Goal: Transaction & Acquisition: Obtain resource

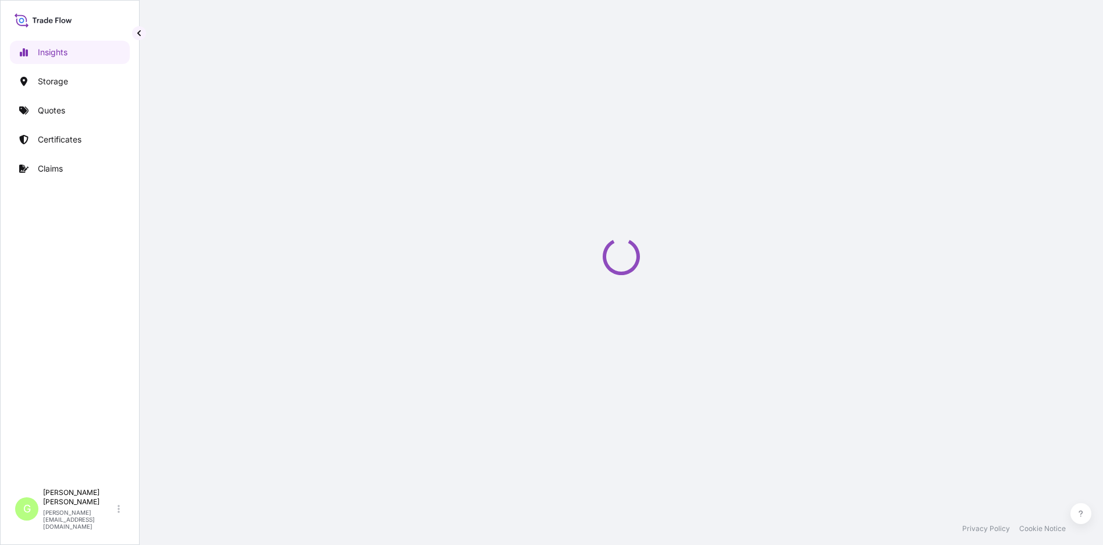
select select "2025"
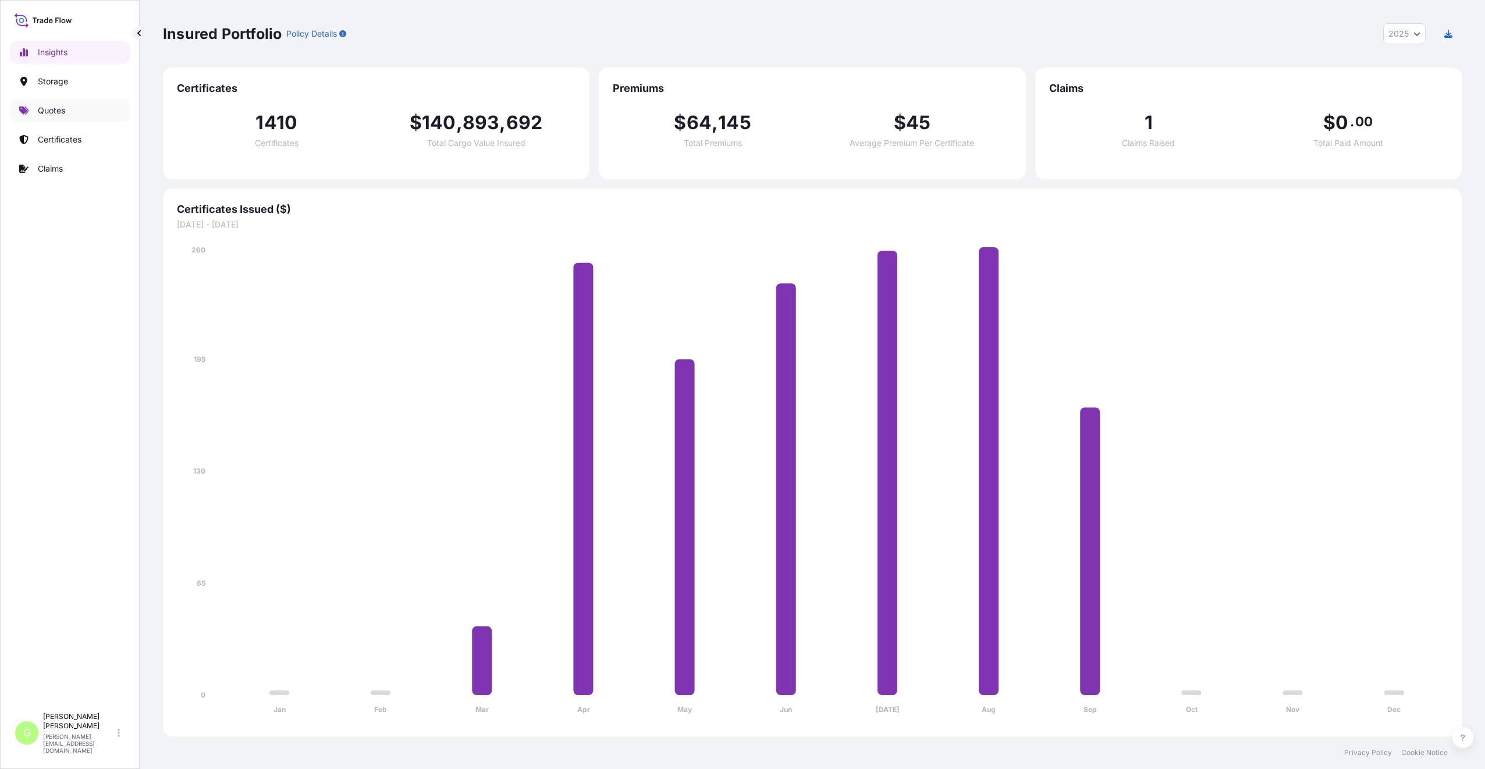
click at [45, 115] on p "Quotes" at bounding box center [51, 111] width 27 height 12
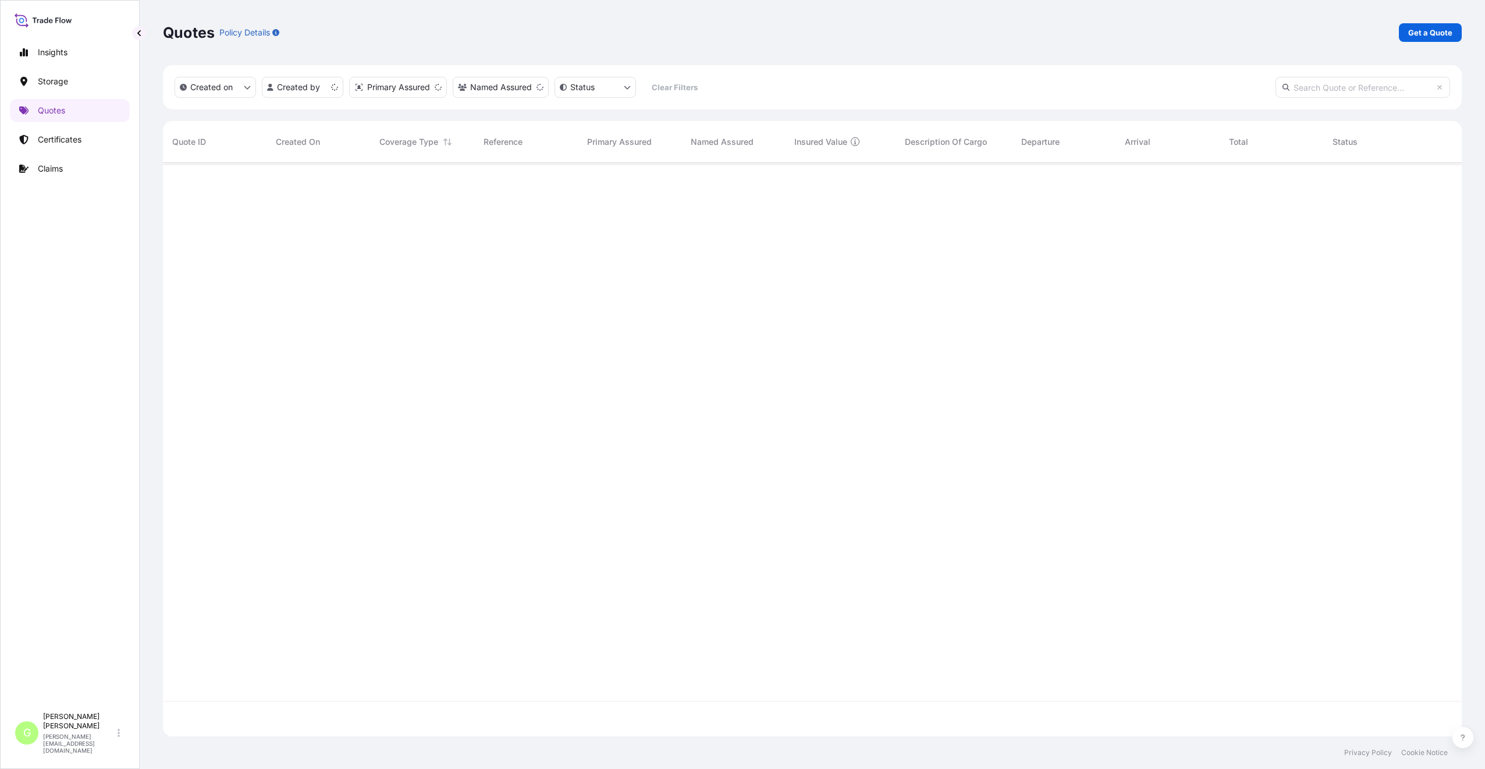
scroll to position [571, 1290]
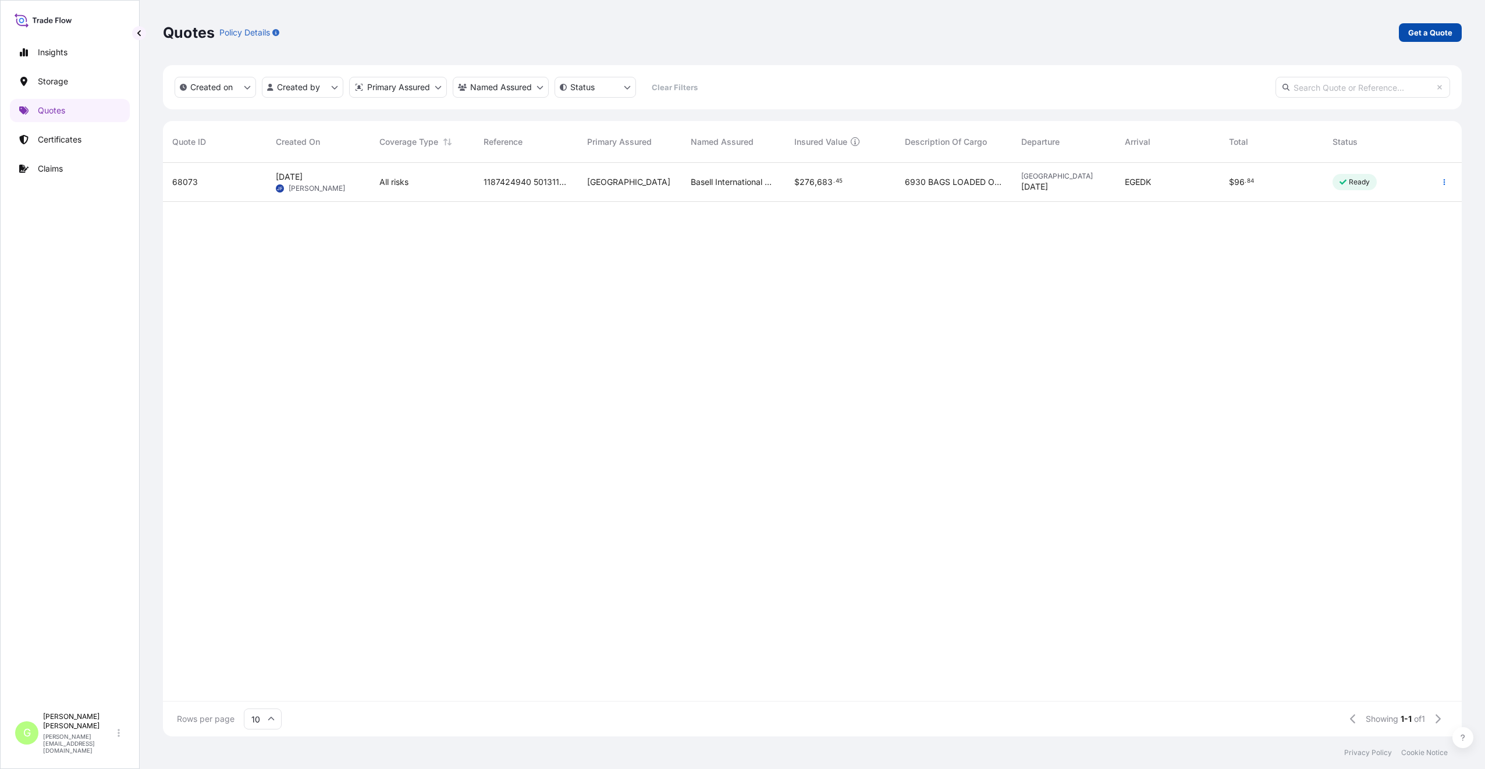
click at [1103, 30] on p "Get a Quote" at bounding box center [1430, 33] width 44 height 12
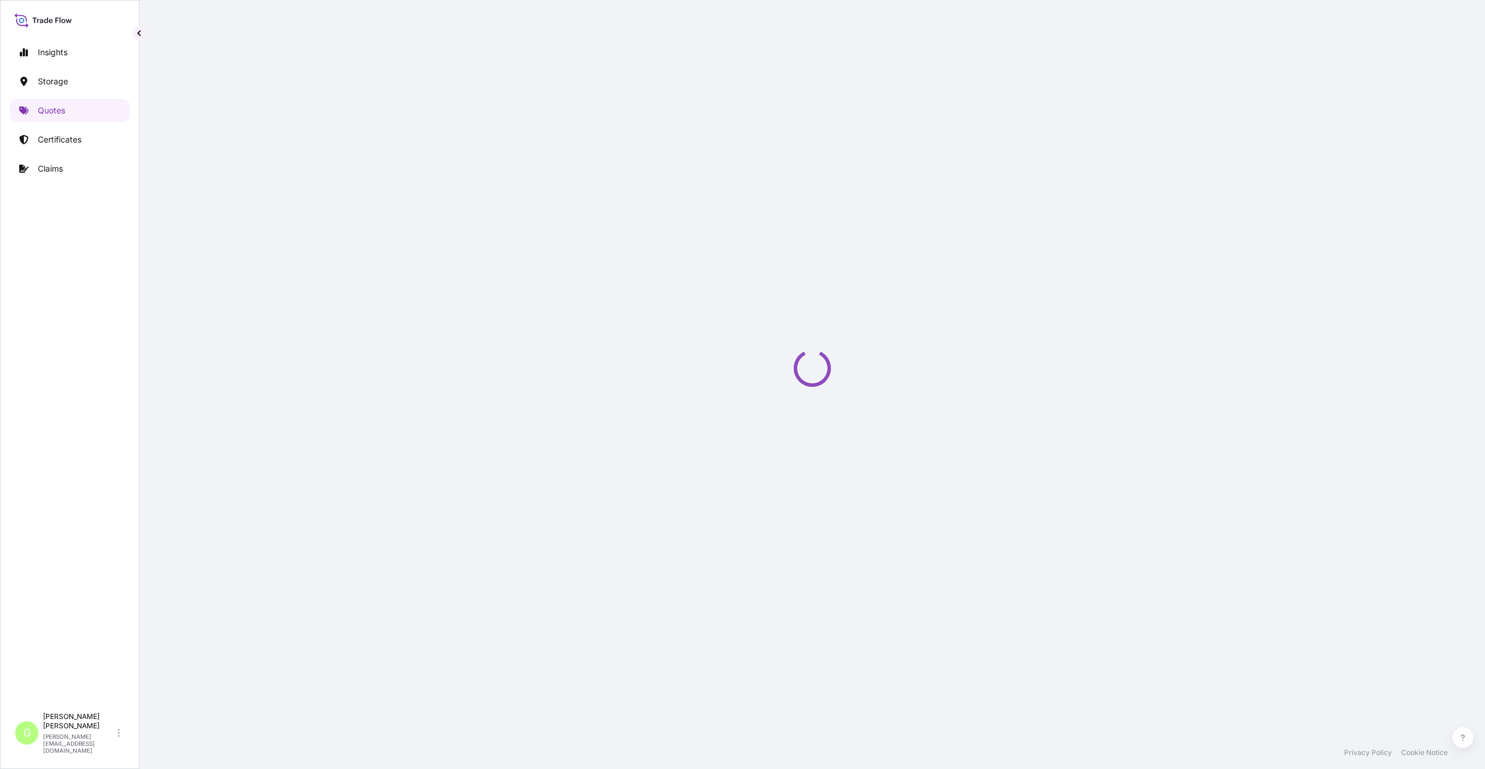
select select "Water"
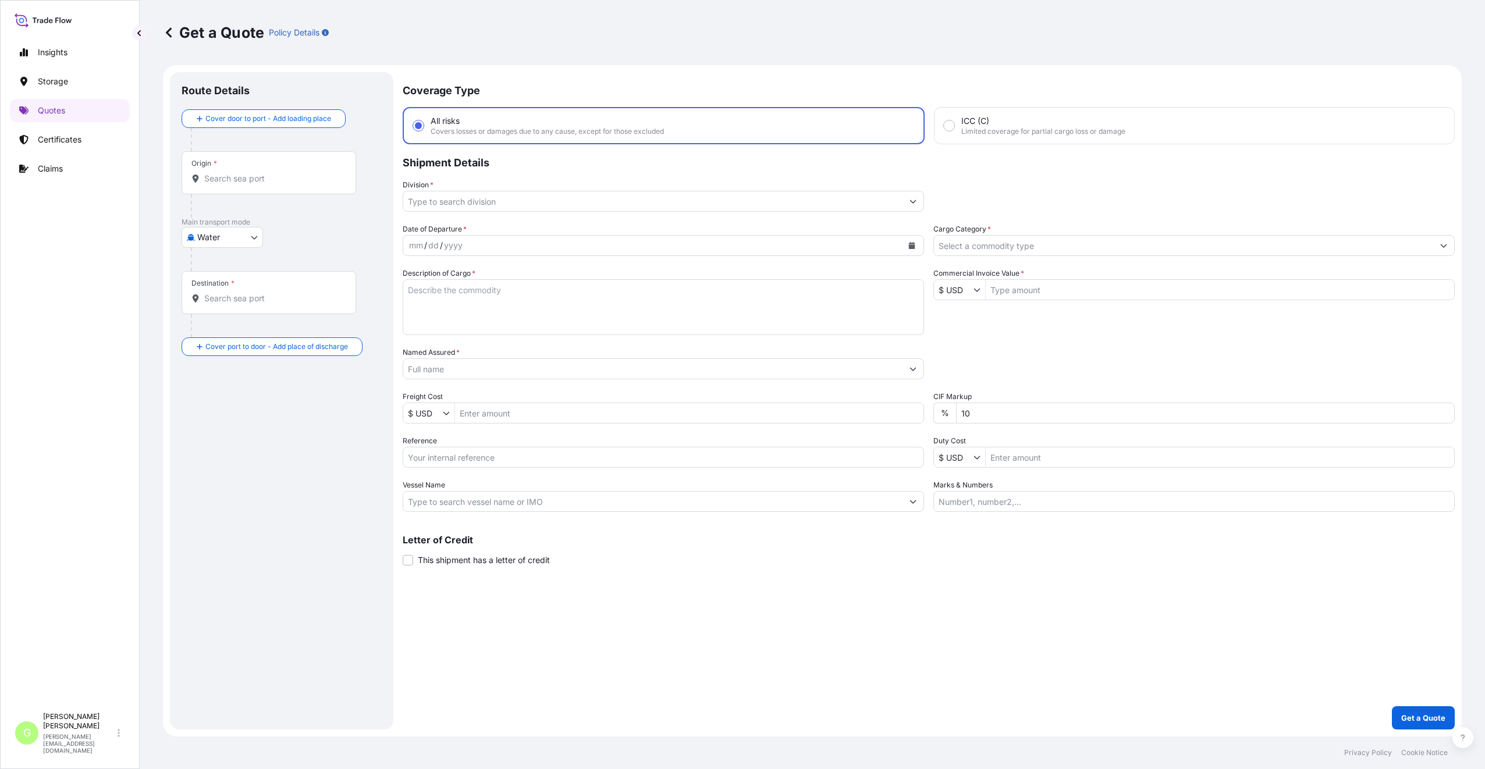
click at [251, 233] on body "Insights Storage Quotes Certificates Claims G [PERSON_NAME] [PERSON_NAME][EMAIL…" at bounding box center [742, 384] width 1485 height 769
click at [211, 265] on span "Air" at bounding box center [209, 268] width 10 height 12
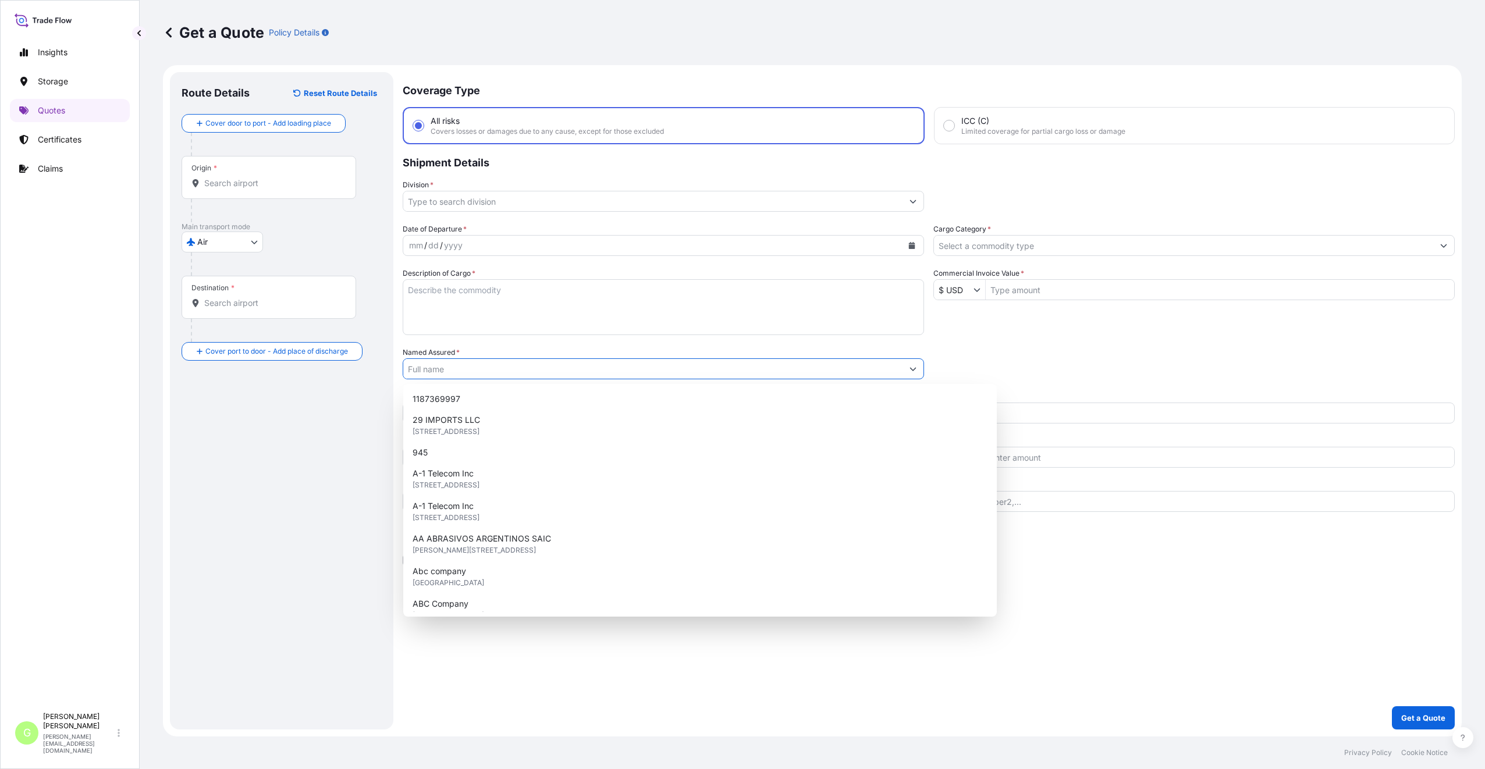
click at [452, 372] on input "Named Assured *" at bounding box center [652, 368] width 499 height 21
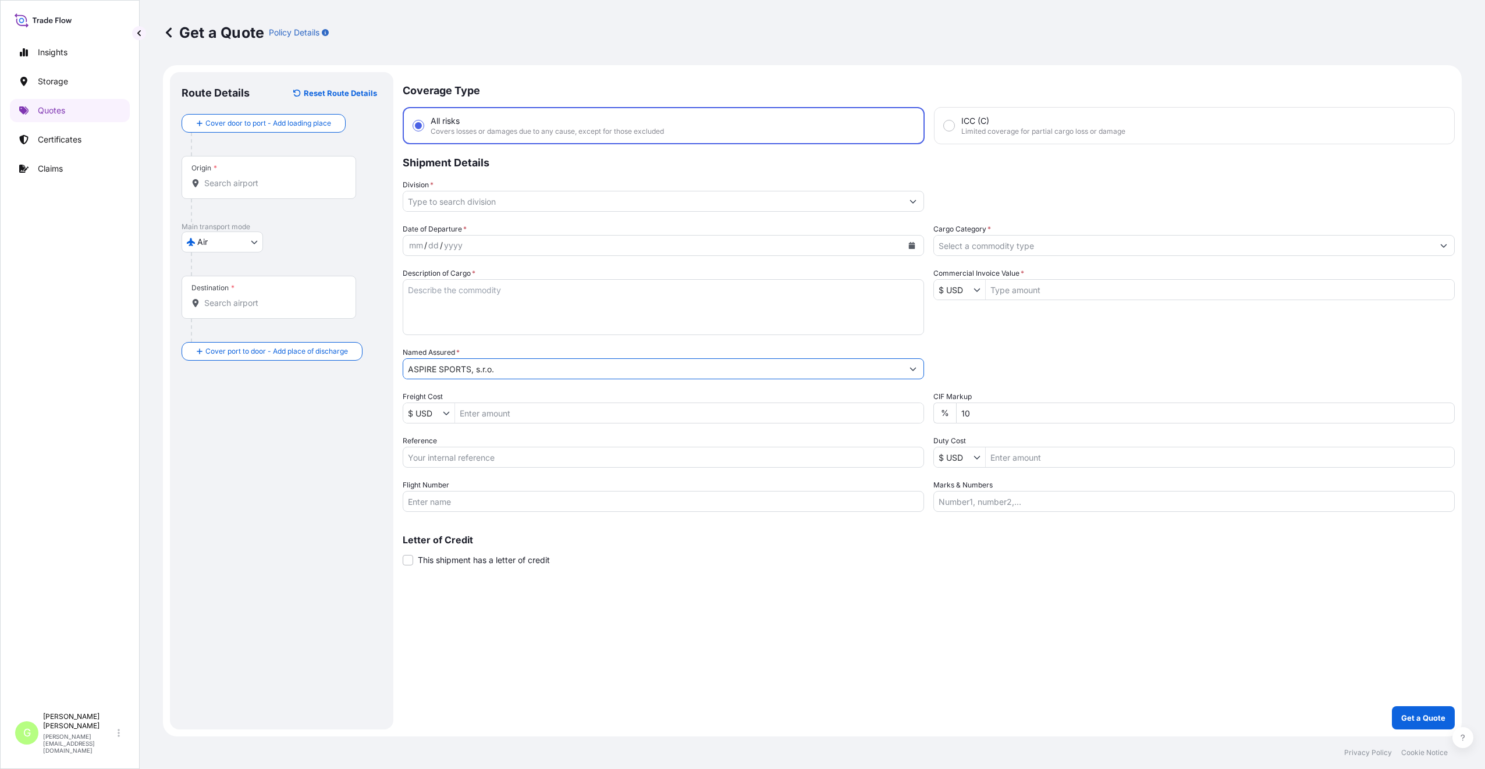
type input "ASPIRE SPORTS, s.r.o."
click at [478, 459] on input "Reference" at bounding box center [663, 457] width 521 height 21
paste input "25AIAAT1918"
type input "25AIAAT1918"
click at [474, 296] on textarea "Description of Cargo *" at bounding box center [663, 307] width 521 height 56
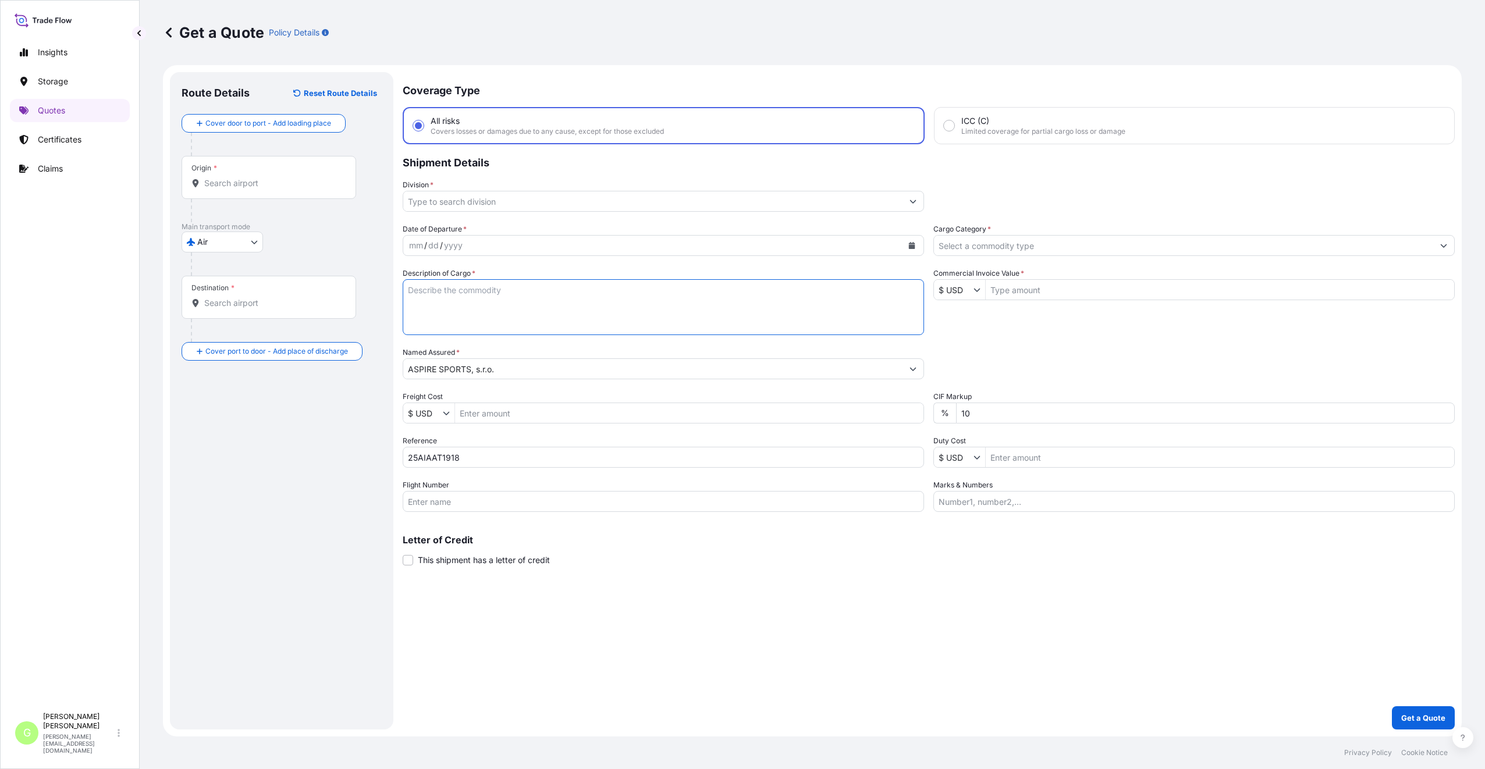
paste textarea "FOOTWEAR SAMPLE SHOE"
type textarea "FOOTWEAR SAMPLE SHOE"
click at [1029, 288] on input "Commercial Invoice Value *" at bounding box center [1220, 289] width 468 height 21
paste input "3454.0000"
type input "3,454"
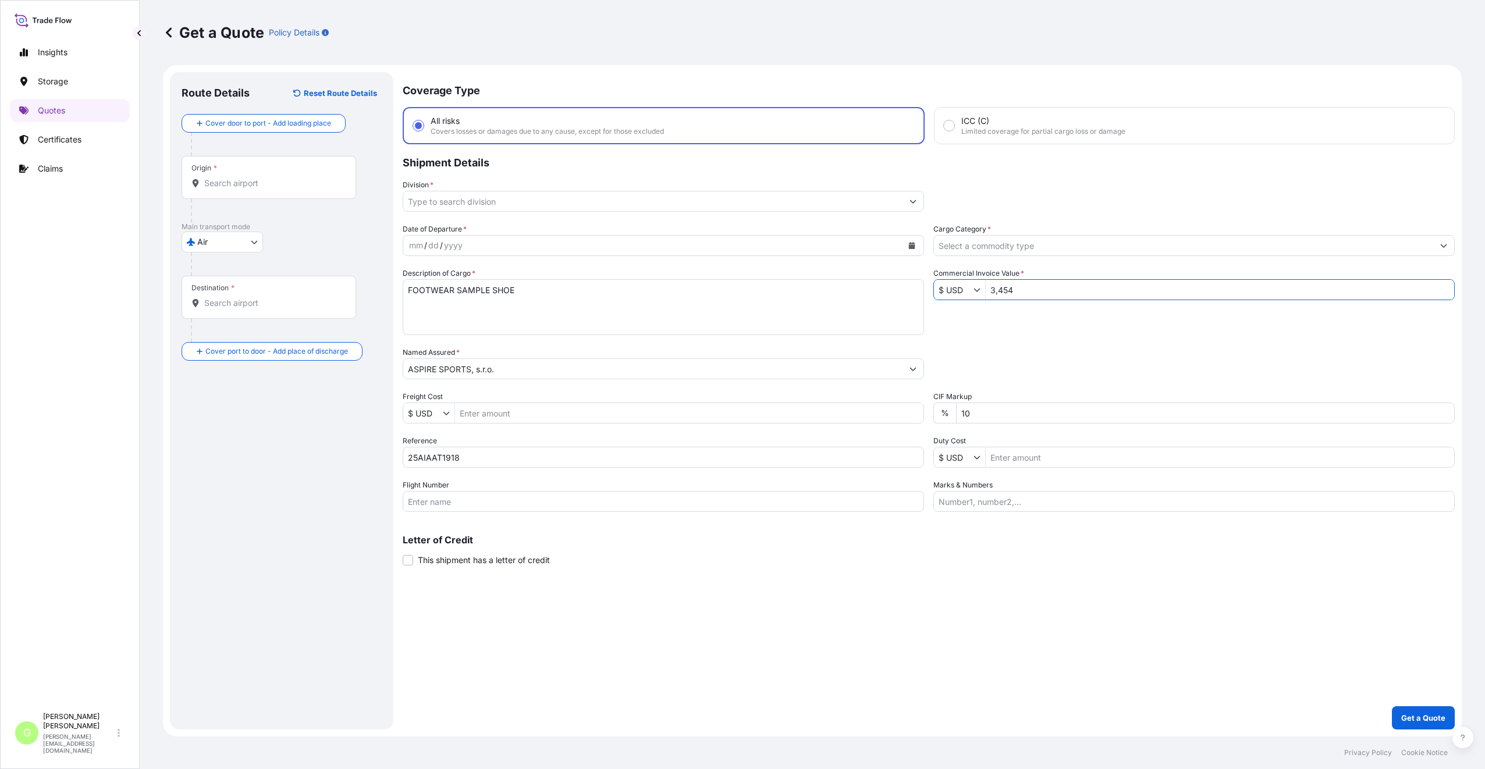
click at [477, 410] on input "Freight Cost" at bounding box center [689, 413] width 468 height 21
paste input "1230.03"
type input "1,230.03"
click at [445, 499] on input "Flight Number" at bounding box center [663, 501] width 521 height 21
paste input "Emirates"
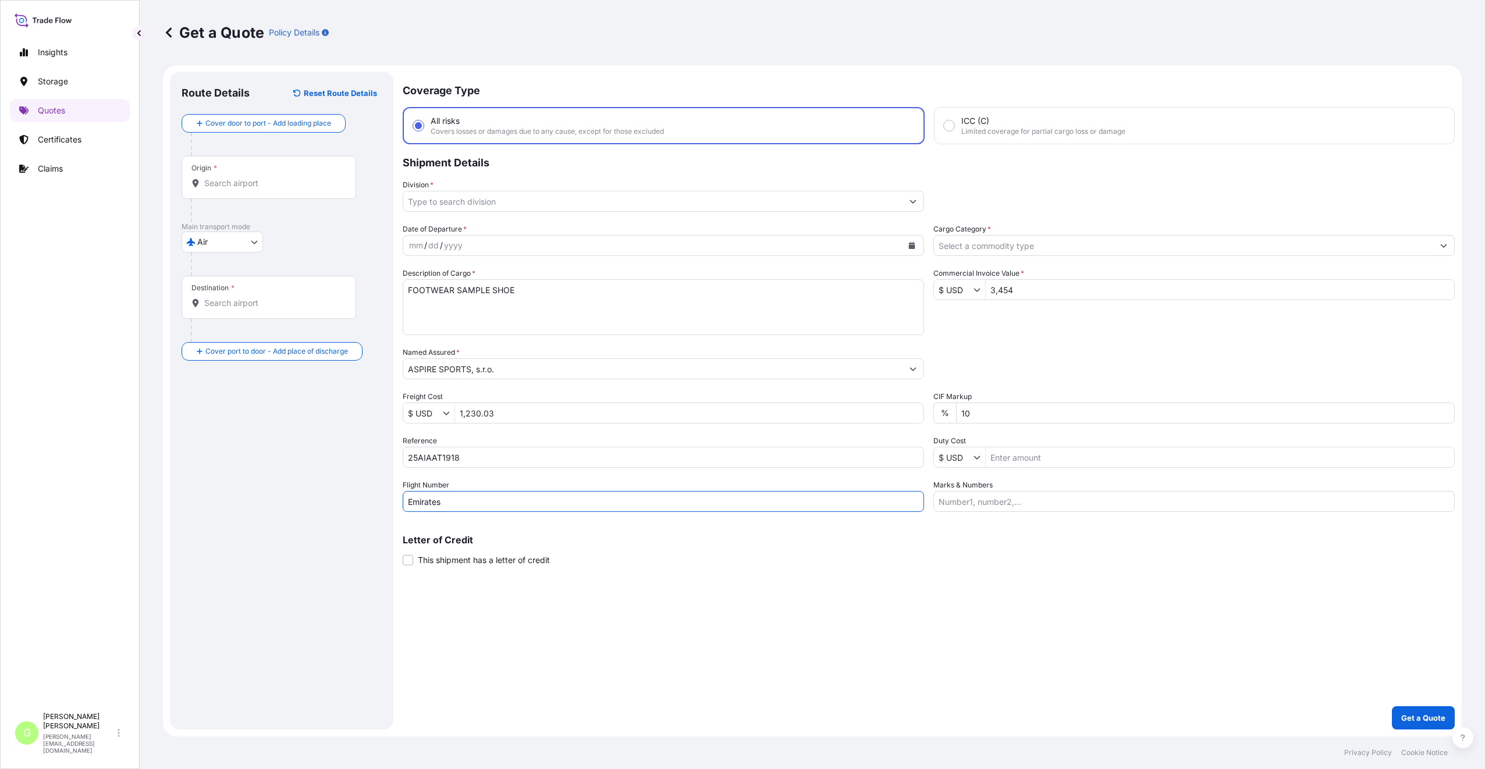
type input "Emirates"
click at [197, 181] on icon at bounding box center [196, 183] width 6 height 8
click at [204, 181] on input "Origin *" at bounding box center [272, 183] width 137 height 12
click at [224, 187] on input "Origin *" at bounding box center [272, 183] width 137 height 12
click at [240, 223] on b "Hongk" at bounding box center [234, 219] width 26 height 10
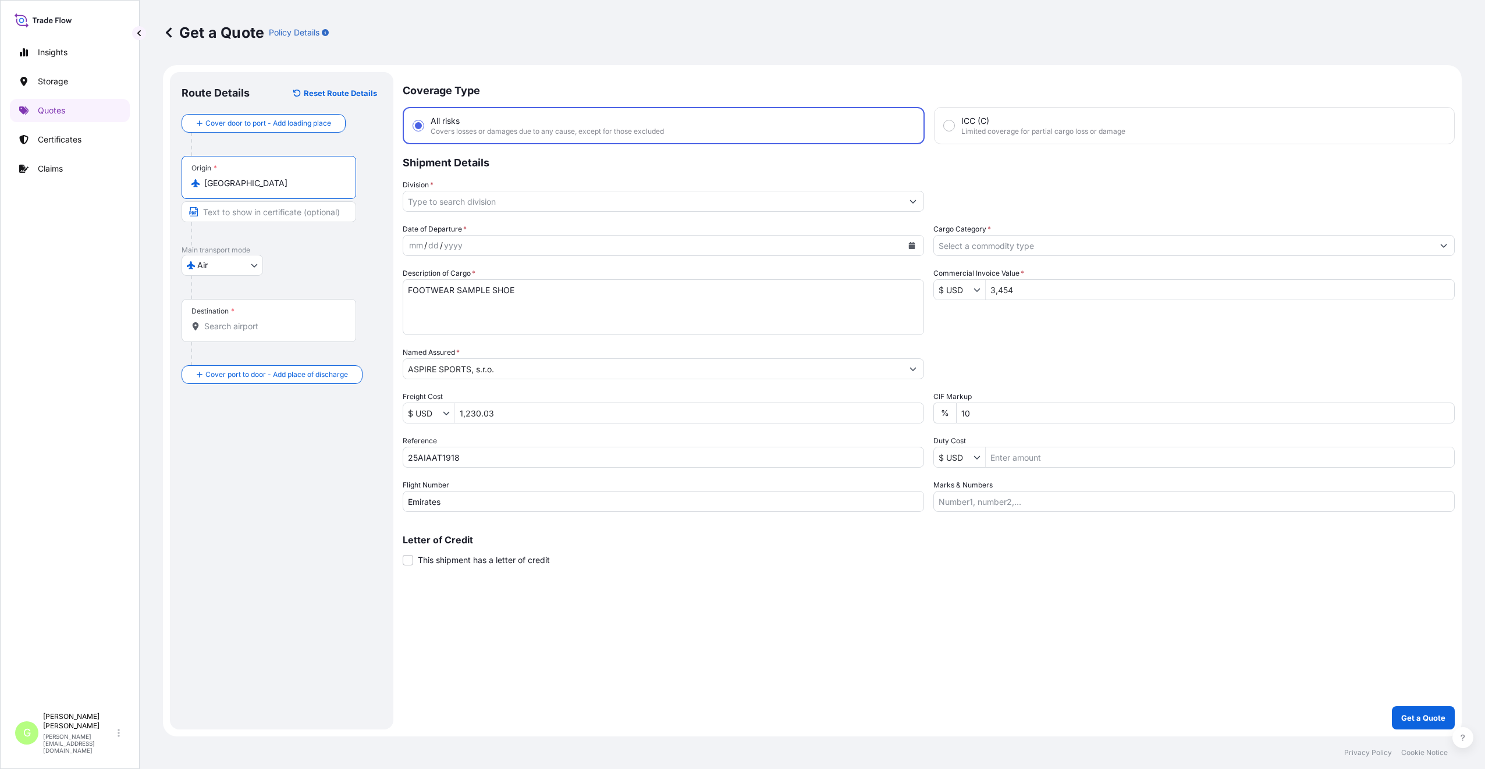
type input "[GEOGRAPHIC_DATA]"
click at [211, 326] on input "Destination *" at bounding box center [272, 327] width 137 height 12
drag, startPoint x: 327, startPoint y: 329, endPoint x: 241, endPoint y: 327, distance: 86.1
click at [241, 327] on input "CZPRG - [GEOGRAPHIC_DATA], [GEOGRAPHIC_DATA]" at bounding box center [272, 327] width 137 height 12
type input "CZPRG - [GEOGRAPHIC_DATA], [GEOGRAPHIC_DATA]"
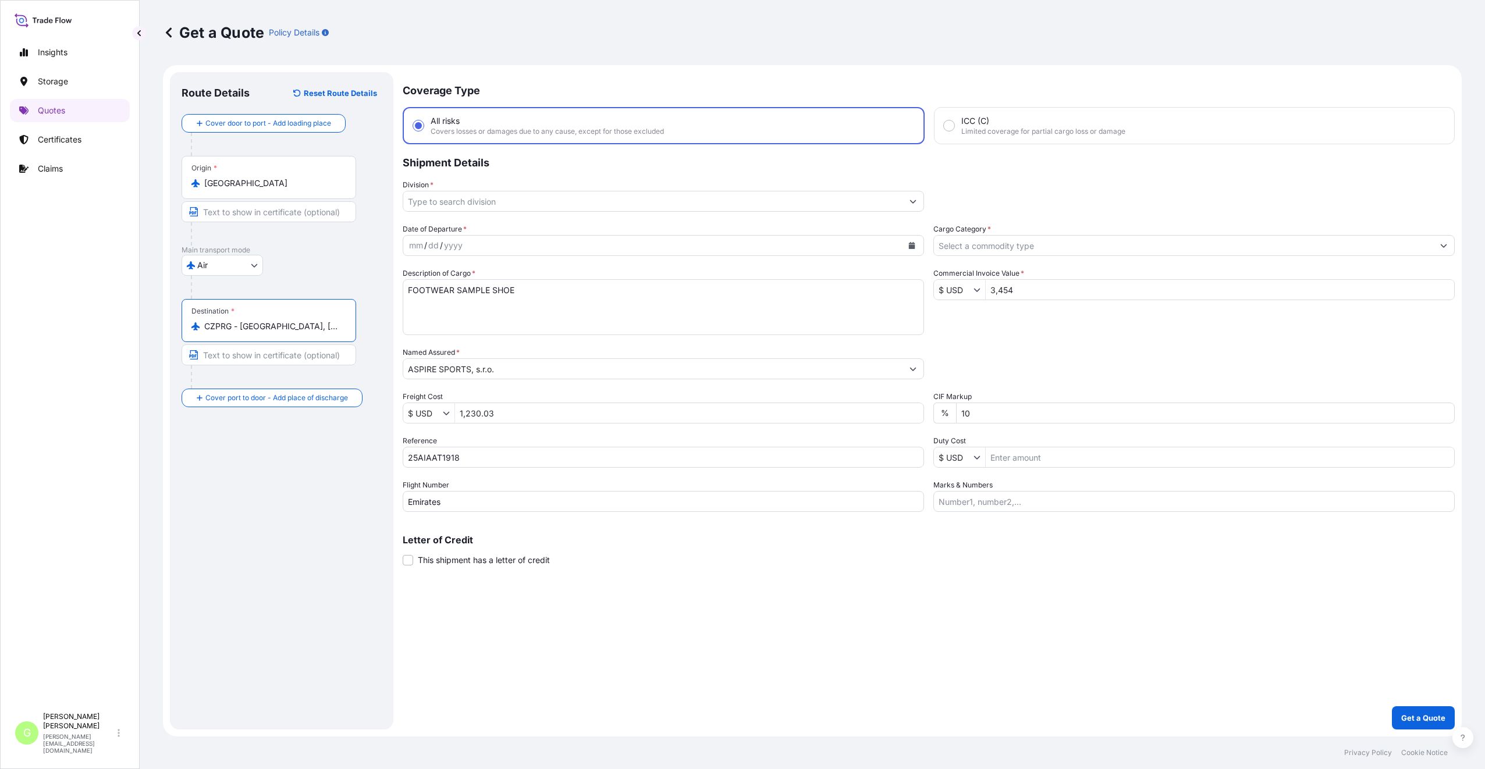
click at [257, 357] on input "Text to appear on certificate" at bounding box center [269, 355] width 175 height 21
paste input "[GEOGRAPHIC_DATA], [GEOGRAPHIC_DATA]"
type input "[GEOGRAPHIC_DATA], [GEOGRAPHIC_DATA]"
click at [234, 493] on div "Route Details Reset Route Details Cover door to port - Add loading place Place …" at bounding box center [282, 401] width 200 height 634
click at [285, 473] on div "Route Details Reset Route Details Cover door to port - Add loading place Place …" at bounding box center [282, 401] width 200 height 634
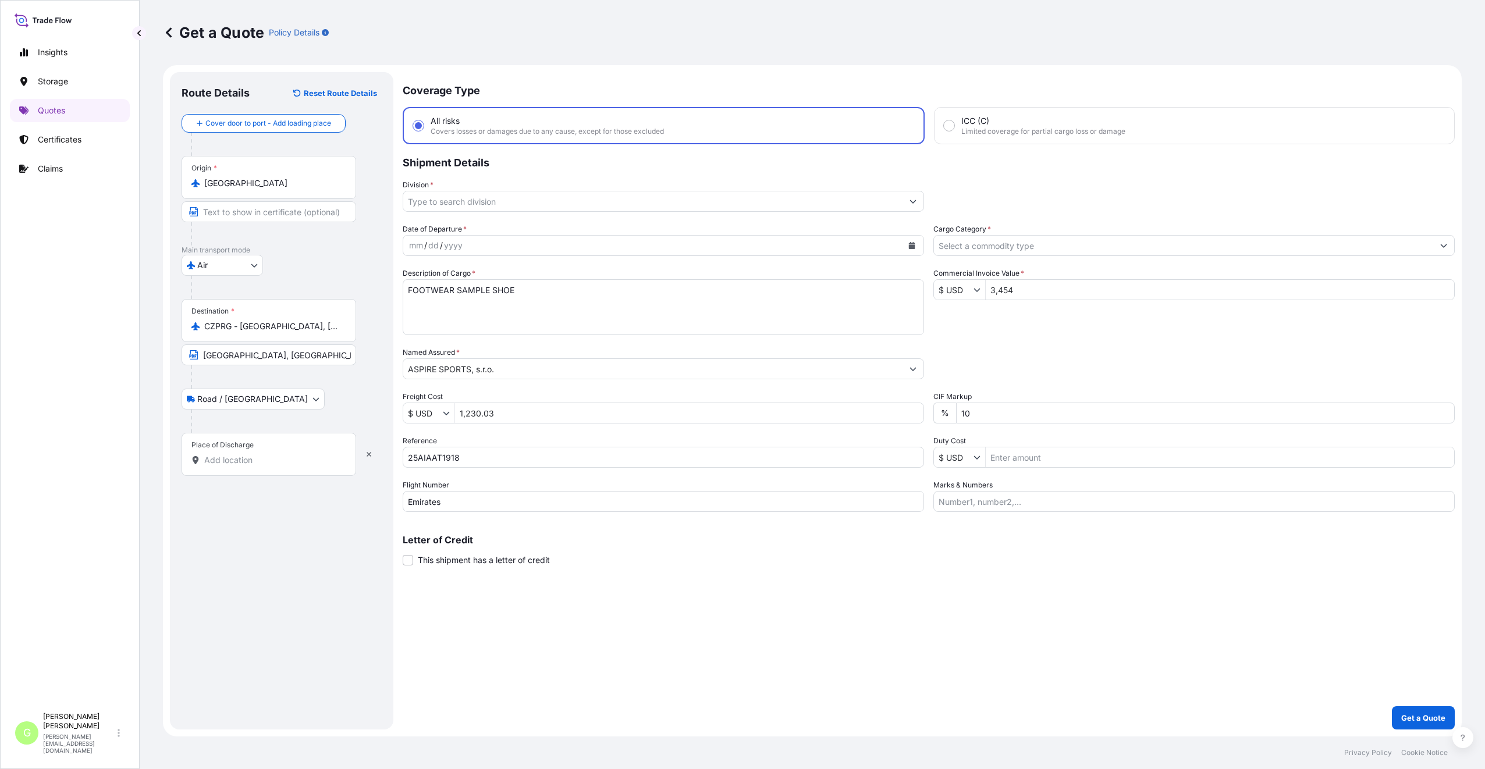
click at [246, 460] on input "Place of Discharge" at bounding box center [272, 461] width 137 height 12
paste input "Kuřim"
type input "Kuřim"
click at [272, 545] on div "Route Details Reset Route Details Cover door to port - Add loading place Place …" at bounding box center [284, 401] width 204 height 634
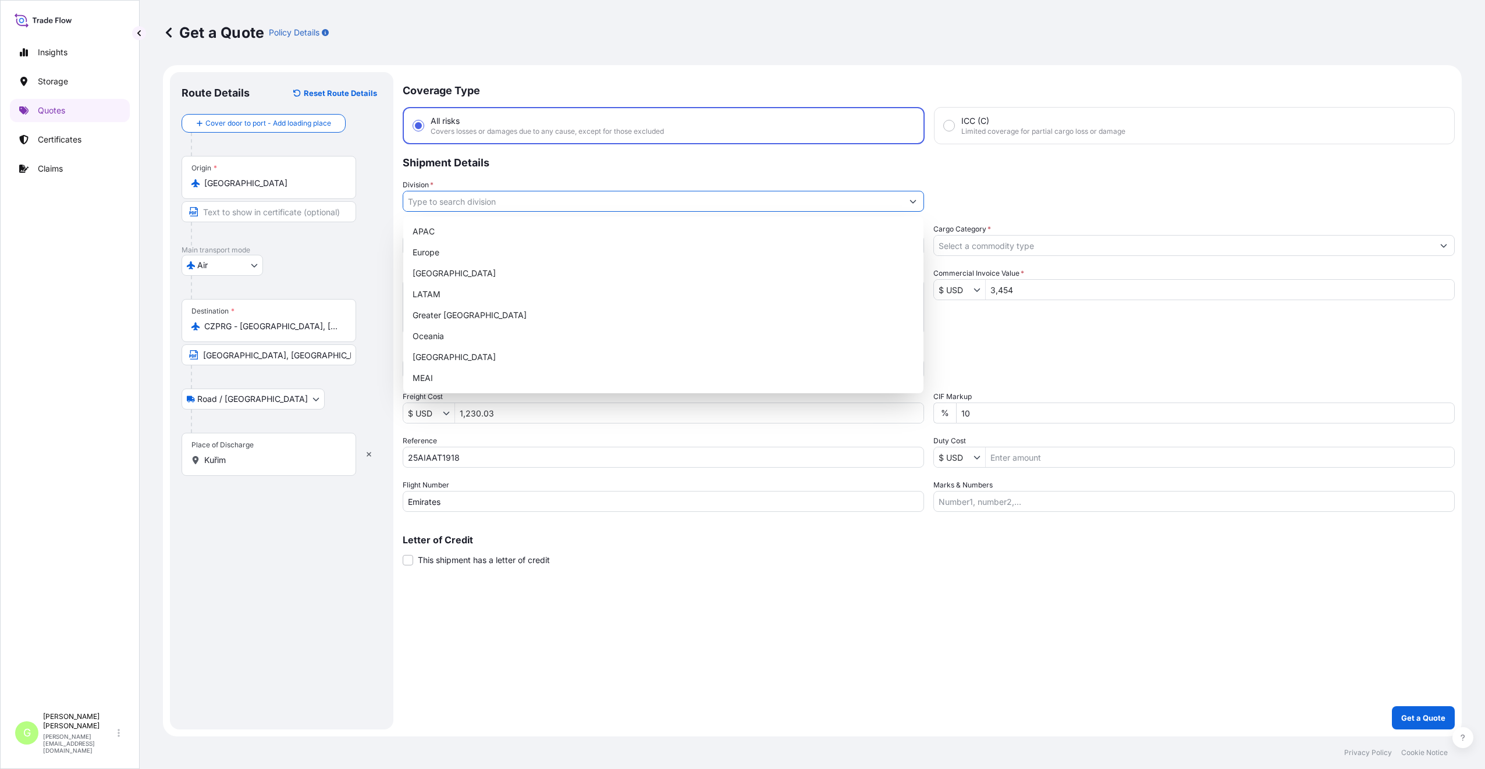
click at [904, 203] on button "Show suggestions" at bounding box center [913, 201] width 21 height 21
click at [418, 255] on div "Europe" at bounding box center [663, 252] width 511 height 21
type input "Europe"
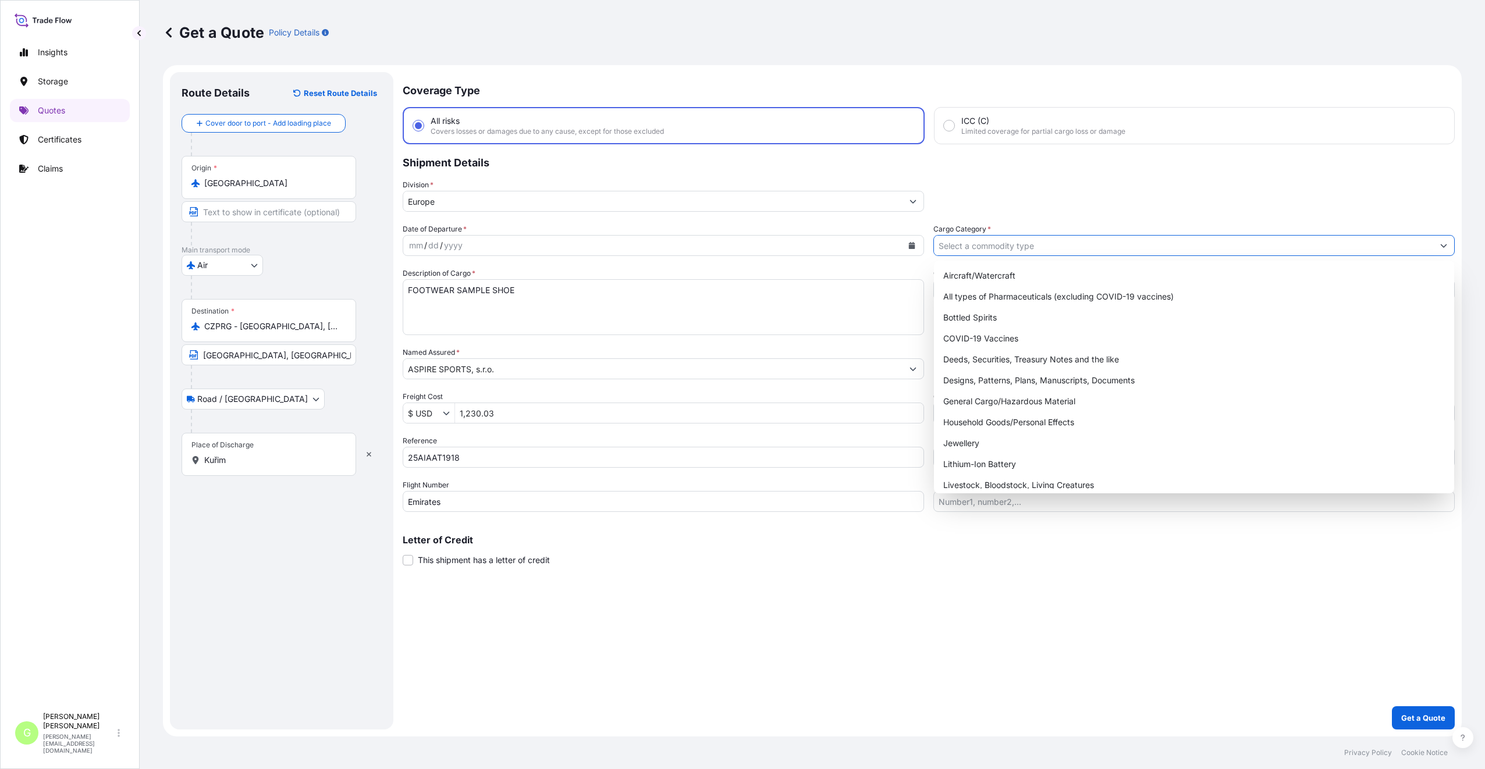
click at [954, 249] on input "Cargo Category *" at bounding box center [1183, 245] width 499 height 21
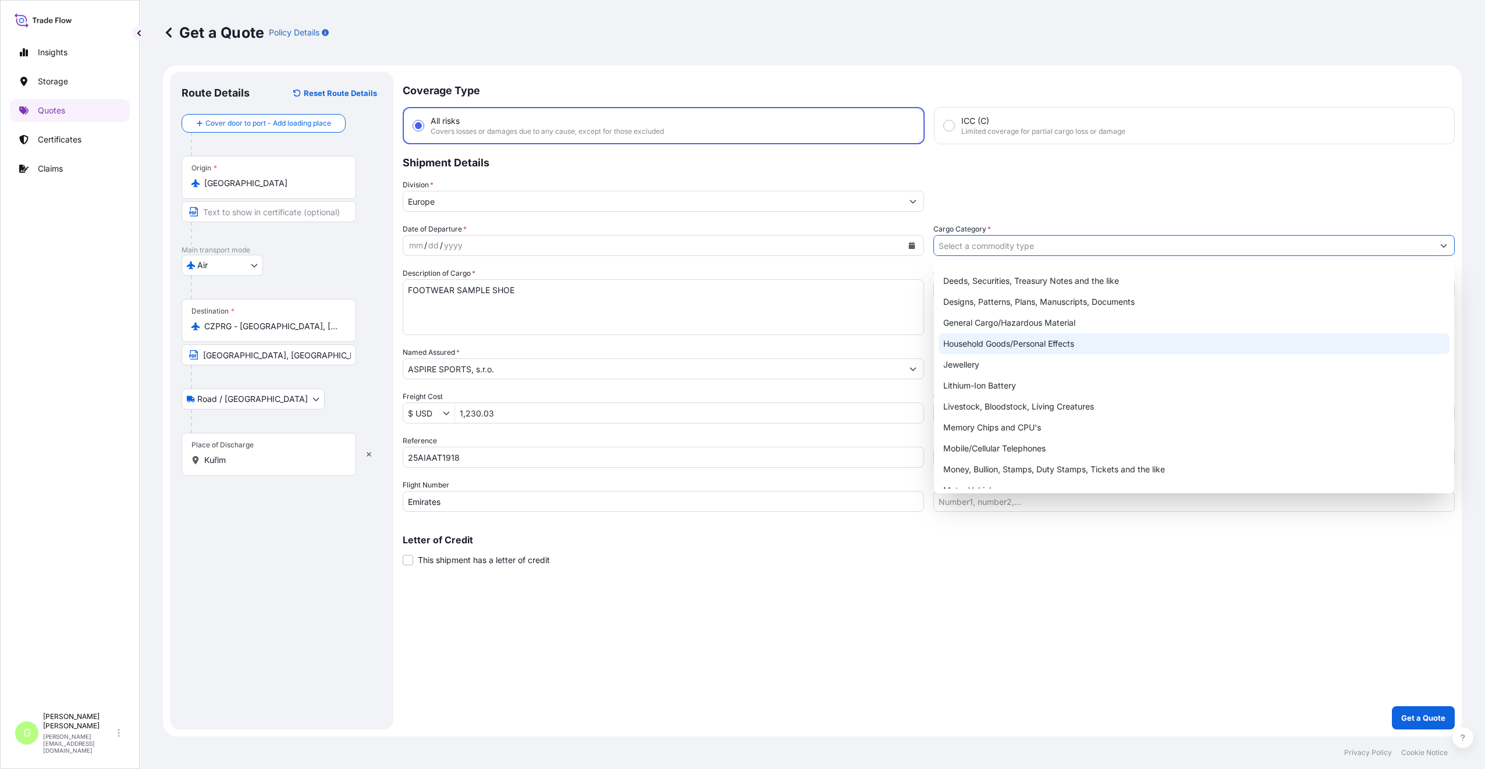
scroll to position [196, 0]
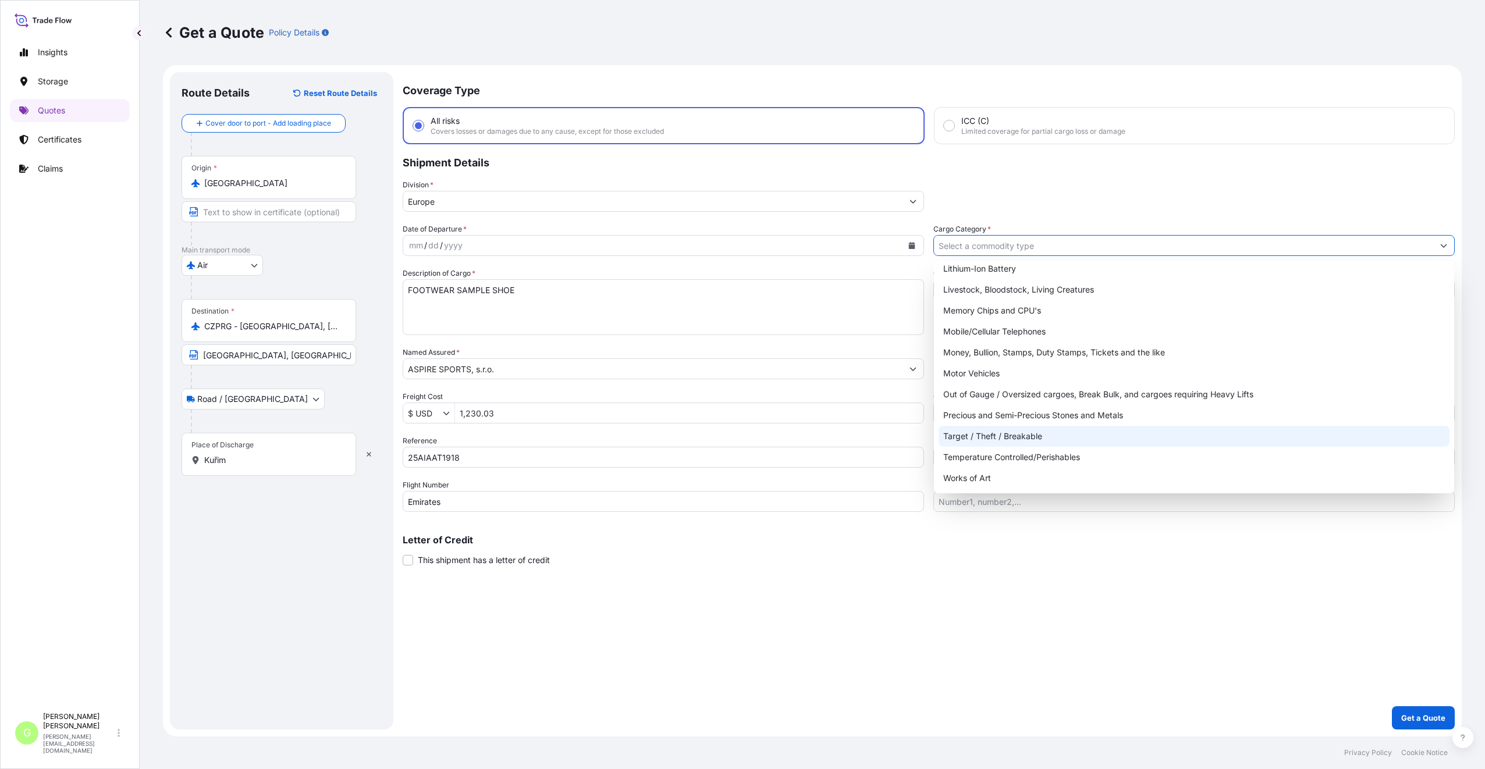
click at [972, 433] on div "Target / Theft / Breakable" at bounding box center [1194, 436] width 511 height 21
type input "Target / Theft / Breakable"
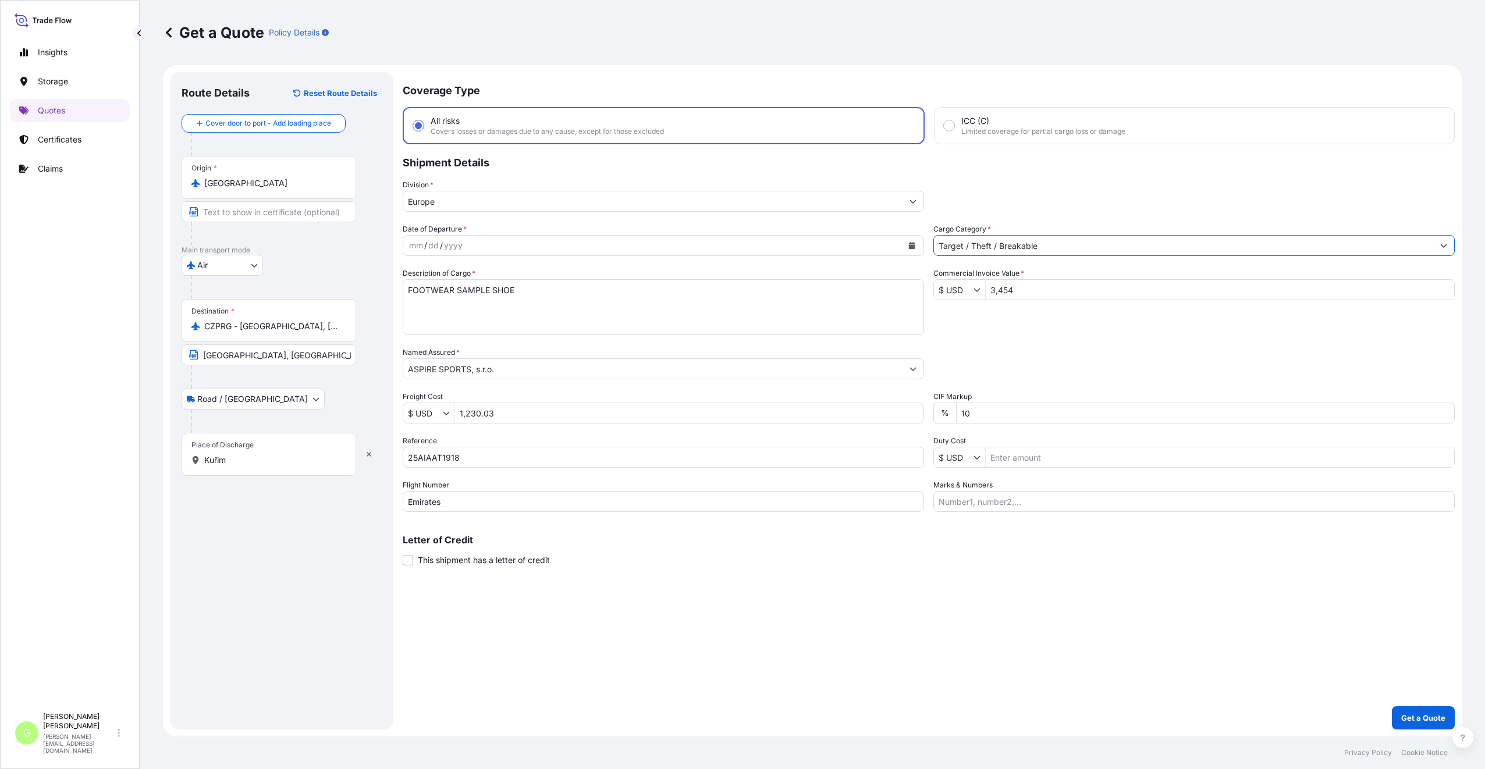
click at [998, 291] on input "3,454" at bounding box center [1220, 289] width 468 height 21
type input "3,454"
click at [466, 416] on input "1,230.03" at bounding box center [689, 413] width 468 height 21
type input "1,230.03"
click at [620, 545] on div "Coverage Type All risks Covers losses or damages due to any cause, except for t…" at bounding box center [929, 401] width 1052 height 658
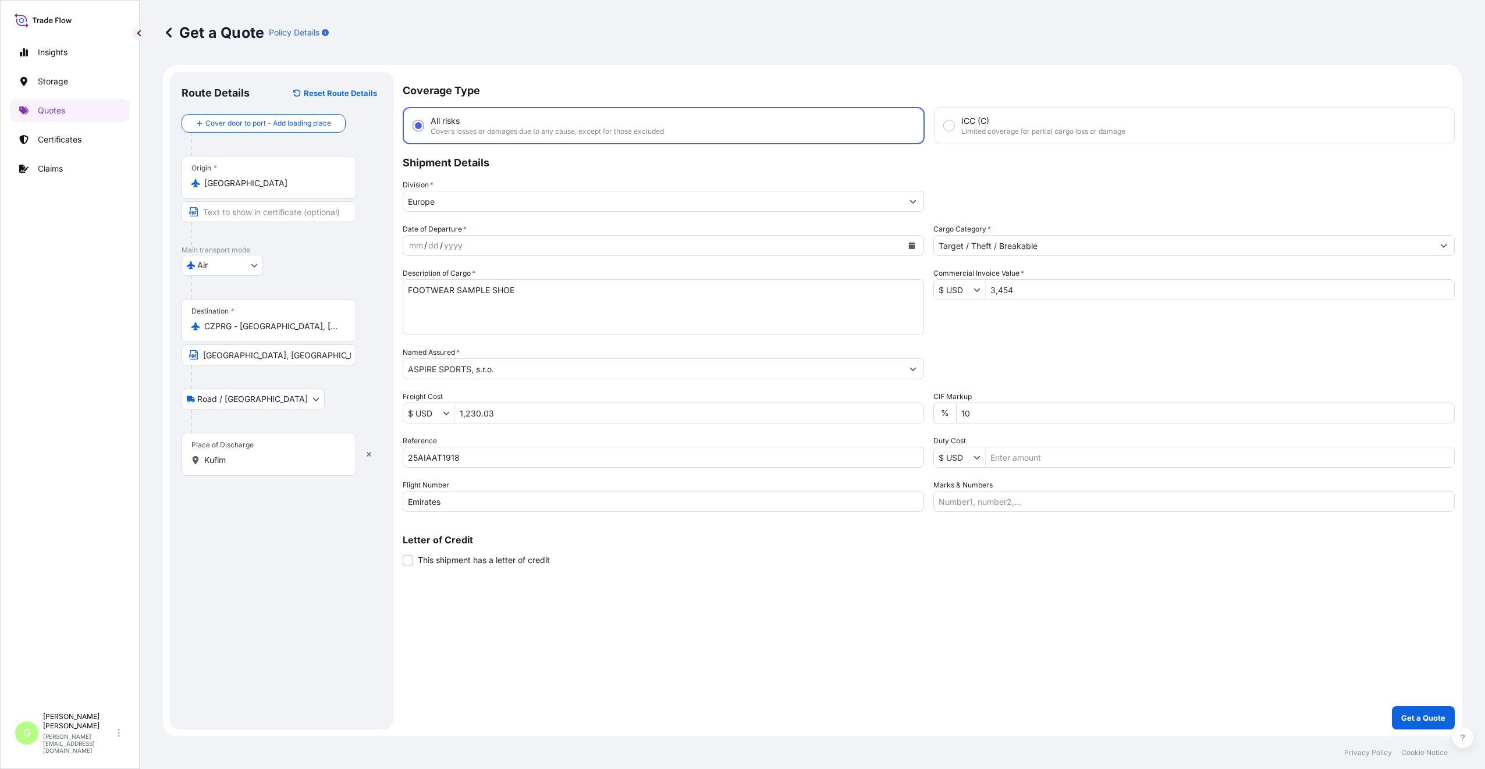
click at [354, 545] on div "Route Details Reset Route Details Cover door to port - Add loading place Place …" at bounding box center [282, 401] width 200 height 634
click at [912, 244] on icon "Calendar" at bounding box center [912, 245] width 6 height 7
click at [527, 384] on div "26" at bounding box center [533, 388] width 21 height 21
click at [849, 545] on div "Coverage Type All risks Covers losses or damages due to any cause, except for t…" at bounding box center [929, 401] width 1052 height 658
click at [1103, 545] on button "Get a Quote" at bounding box center [1423, 717] width 63 height 23
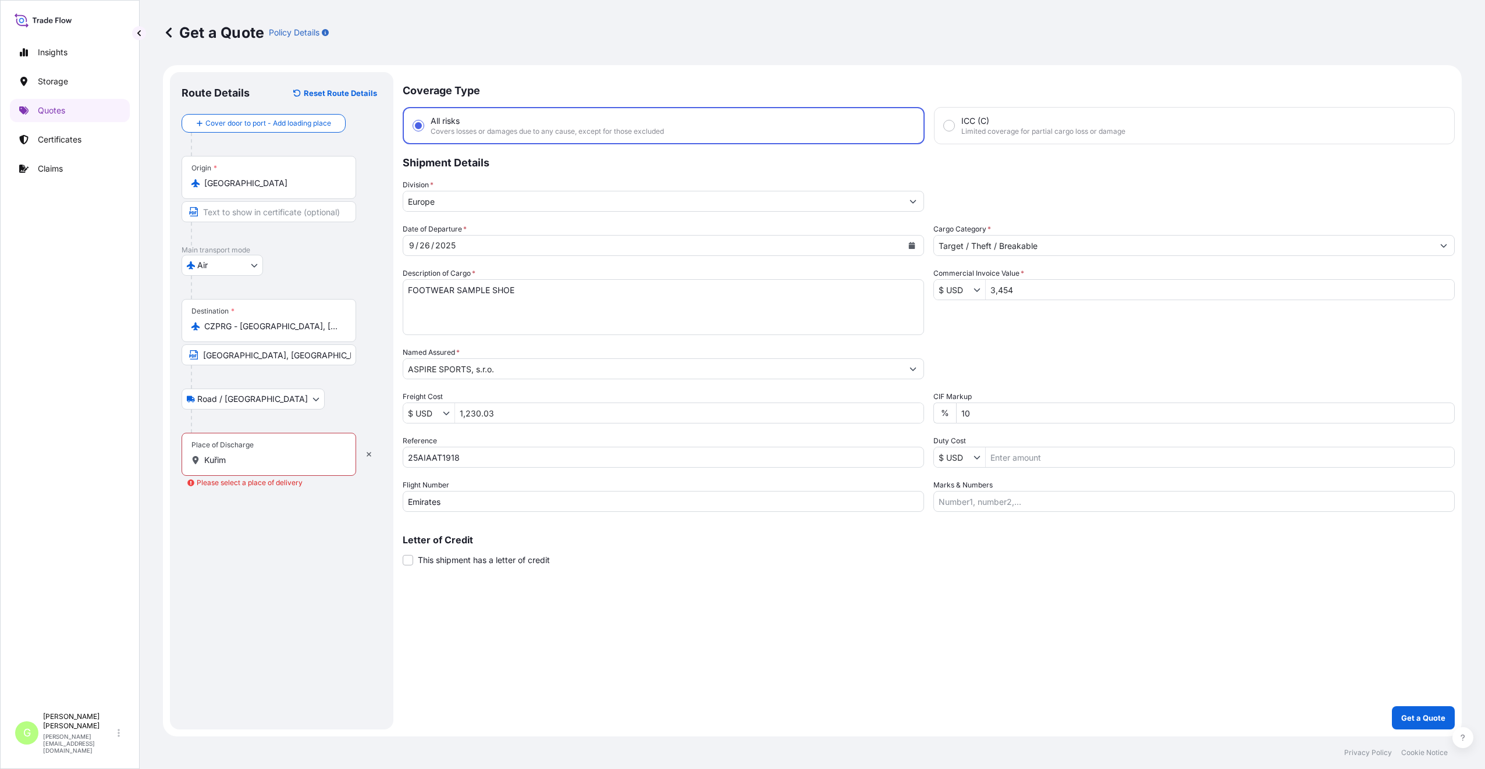
click at [242, 459] on input "Kuřim" at bounding box center [272, 461] width 137 height 12
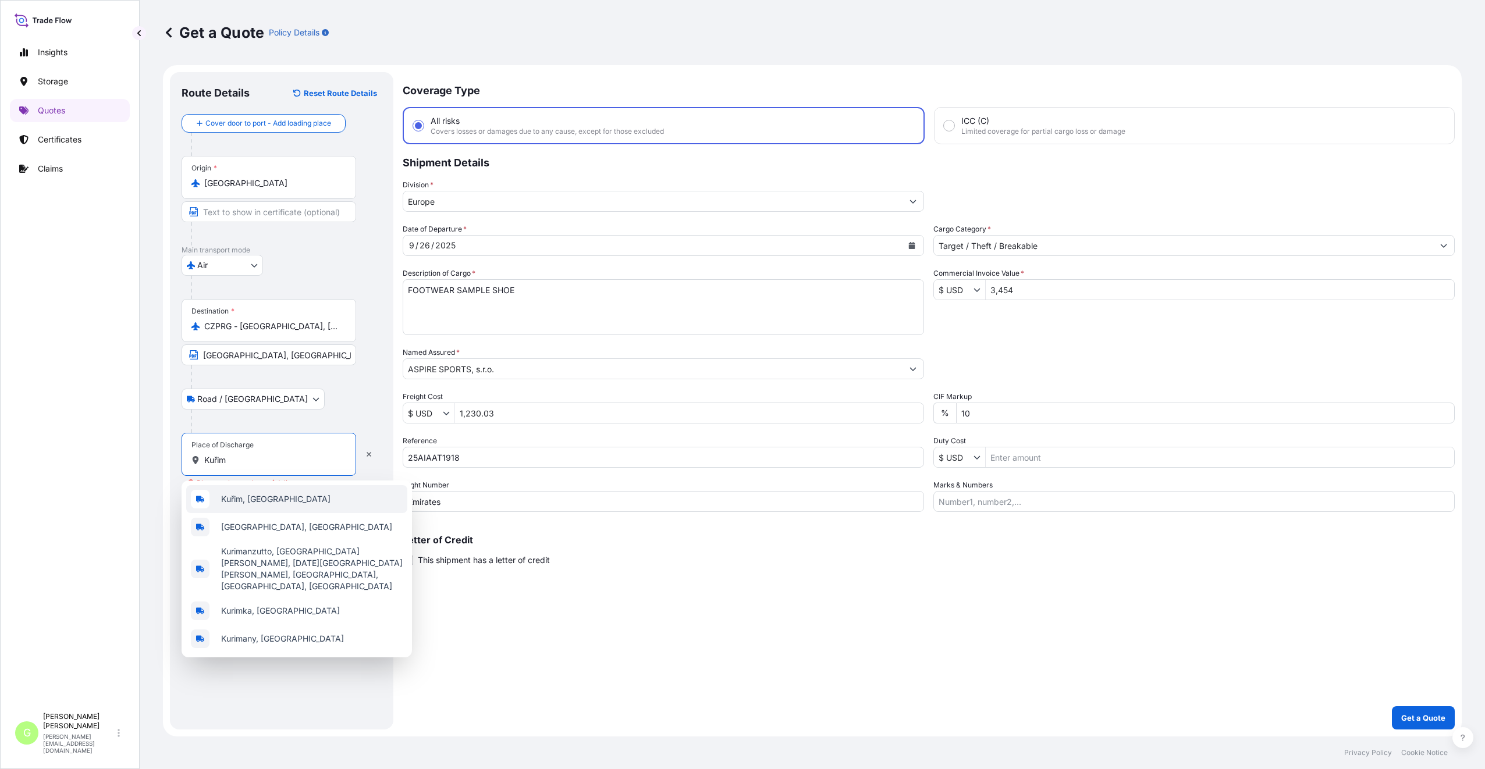
click at [248, 495] on span "Kuřim, [GEOGRAPHIC_DATA]" at bounding box center [275, 500] width 109 height 12
type input "Kuřim, [GEOGRAPHIC_DATA]"
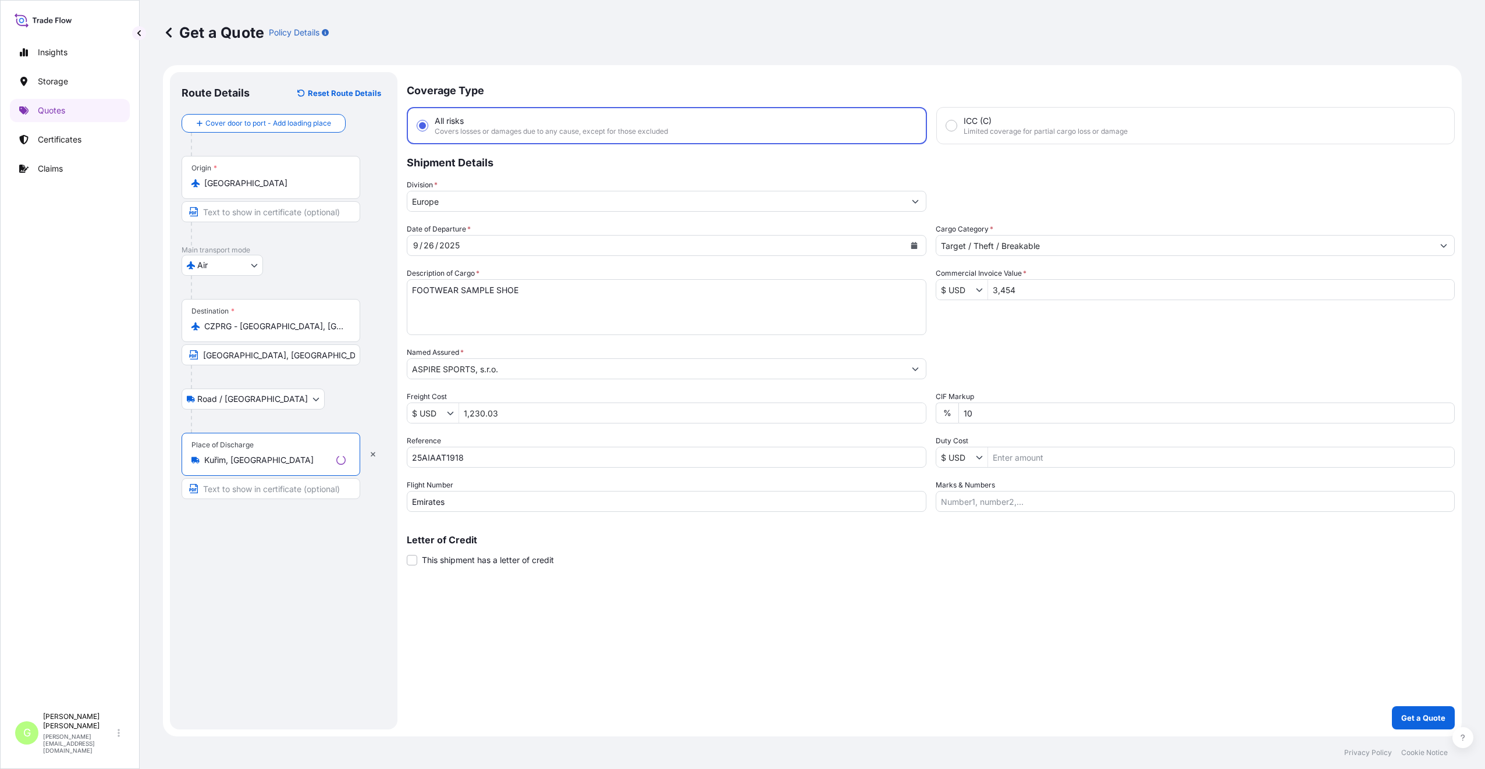
click at [245, 493] on input "Text to appear on certificate" at bounding box center [271, 488] width 179 height 21
type input "Kuřim, [GEOGRAPHIC_DATA]"
click at [597, 545] on div "Coverage Type All risks Covers losses or damages due to any cause, except for t…" at bounding box center [929, 401] width 1052 height 658
click at [1103, 545] on button "Get a Quote" at bounding box center [1423, 717] width 63 height 23
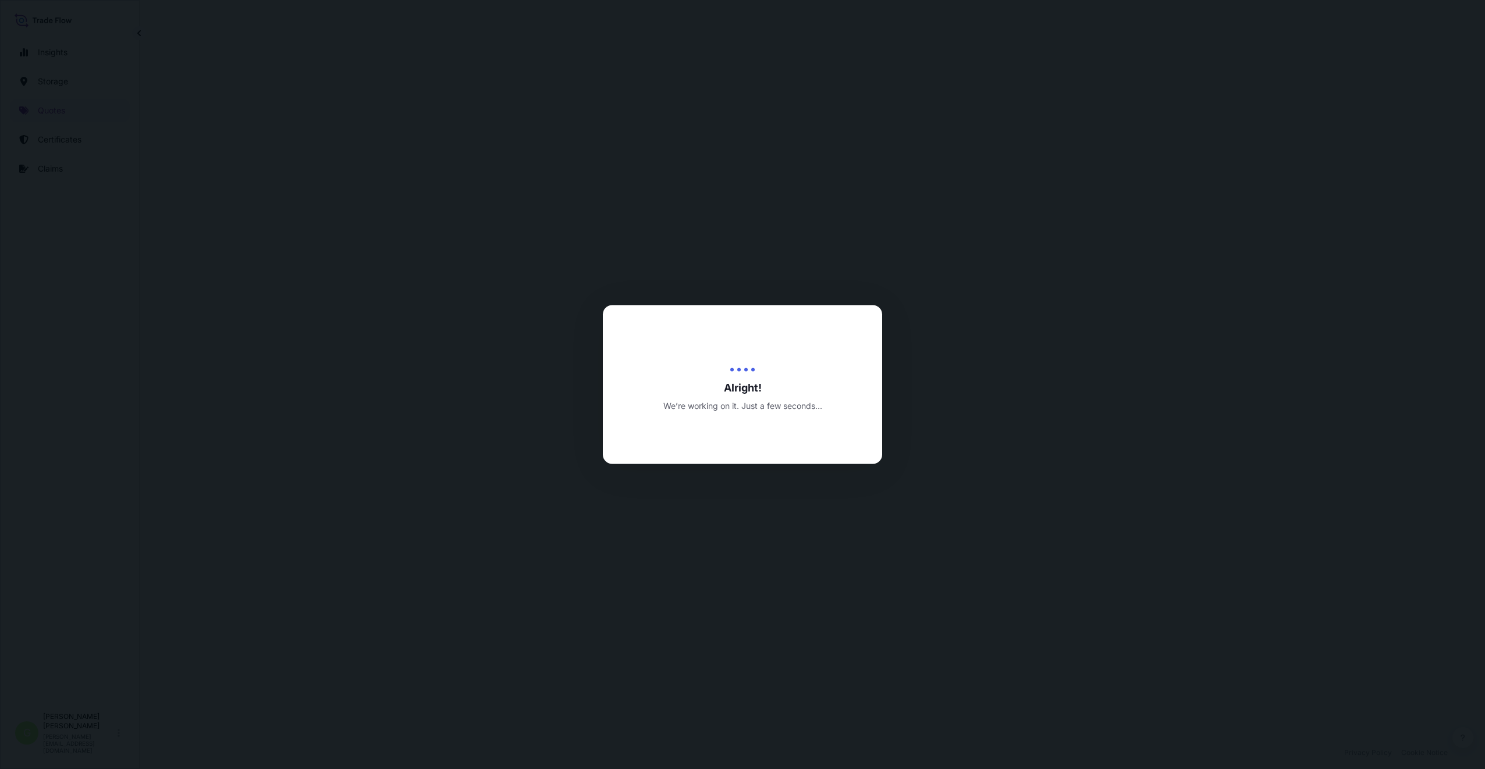
select select "Air"
select select "Road / [GEOGRAPHIC_DATA]"
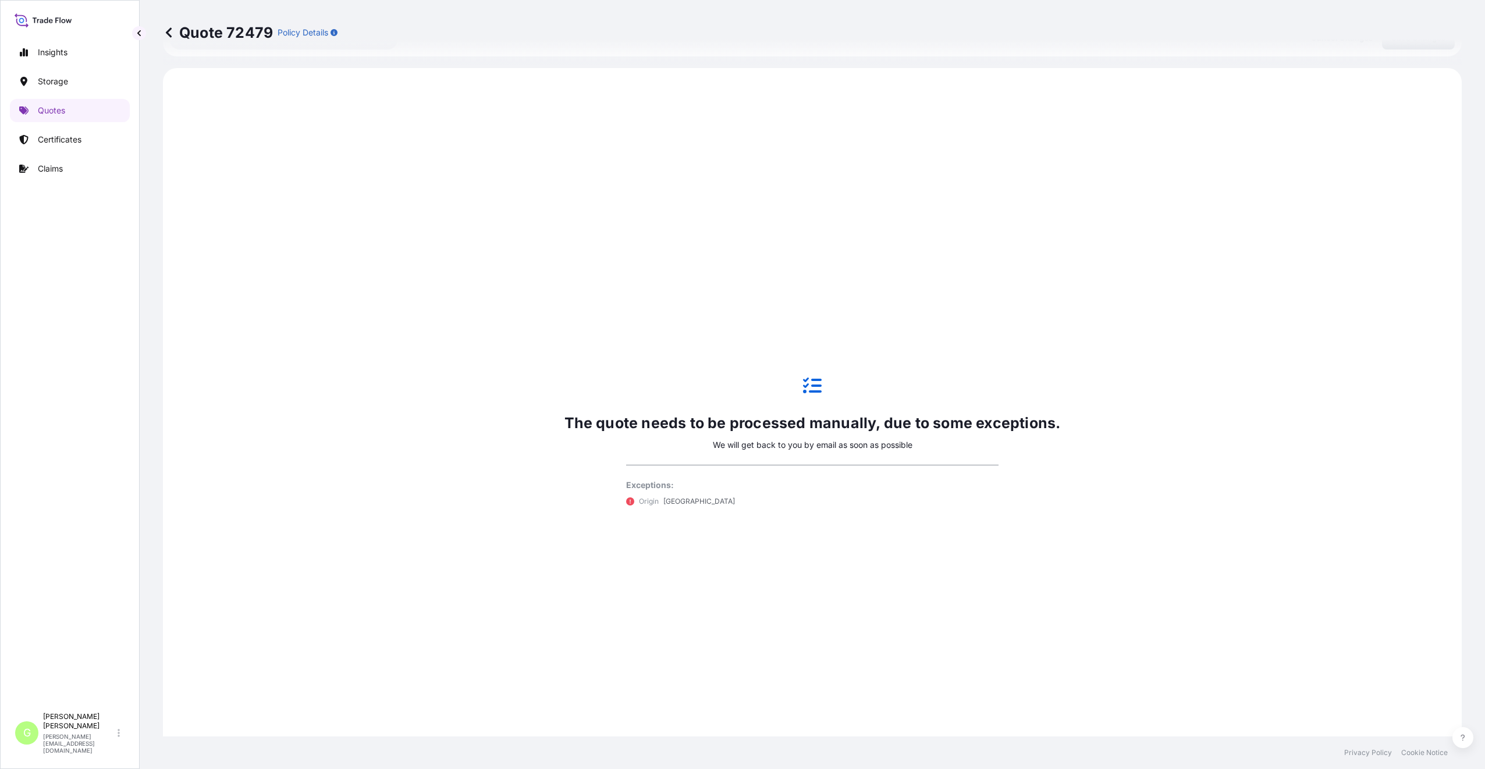
scroll to position [559, 0]
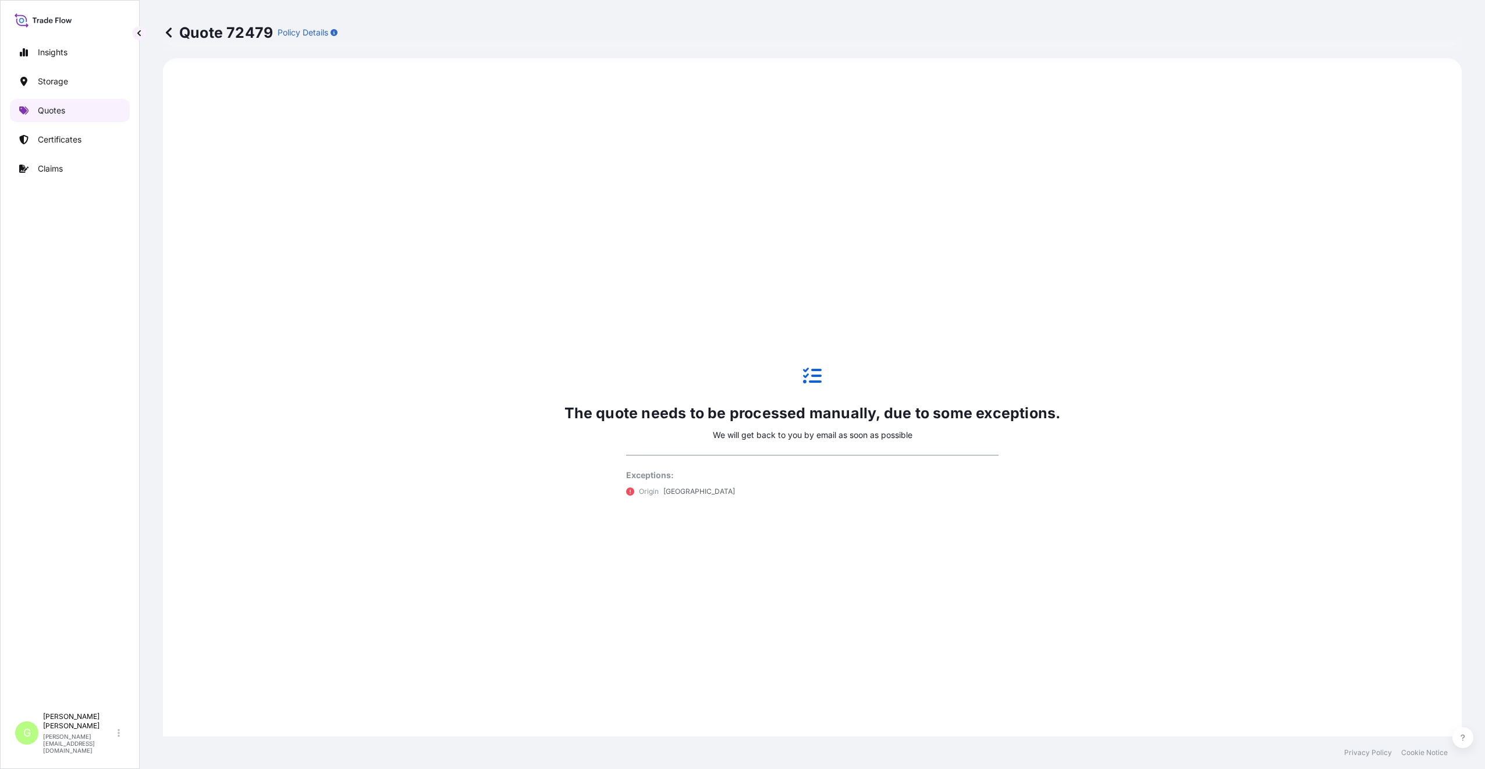
click at [35, 115] on link "Quotes" at bounding box center [70, 110] width 120 height 23
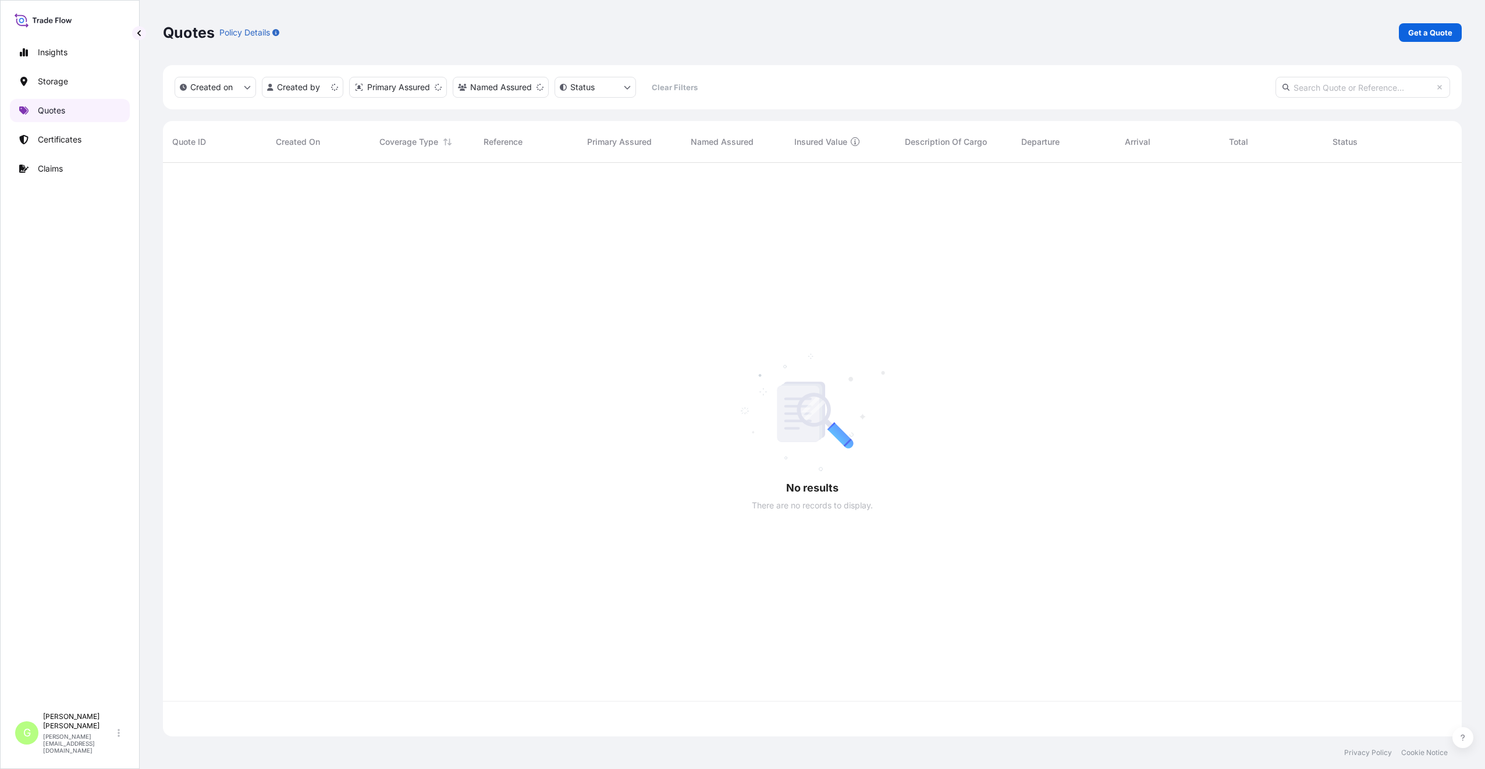
scroll to position [571, 1290]
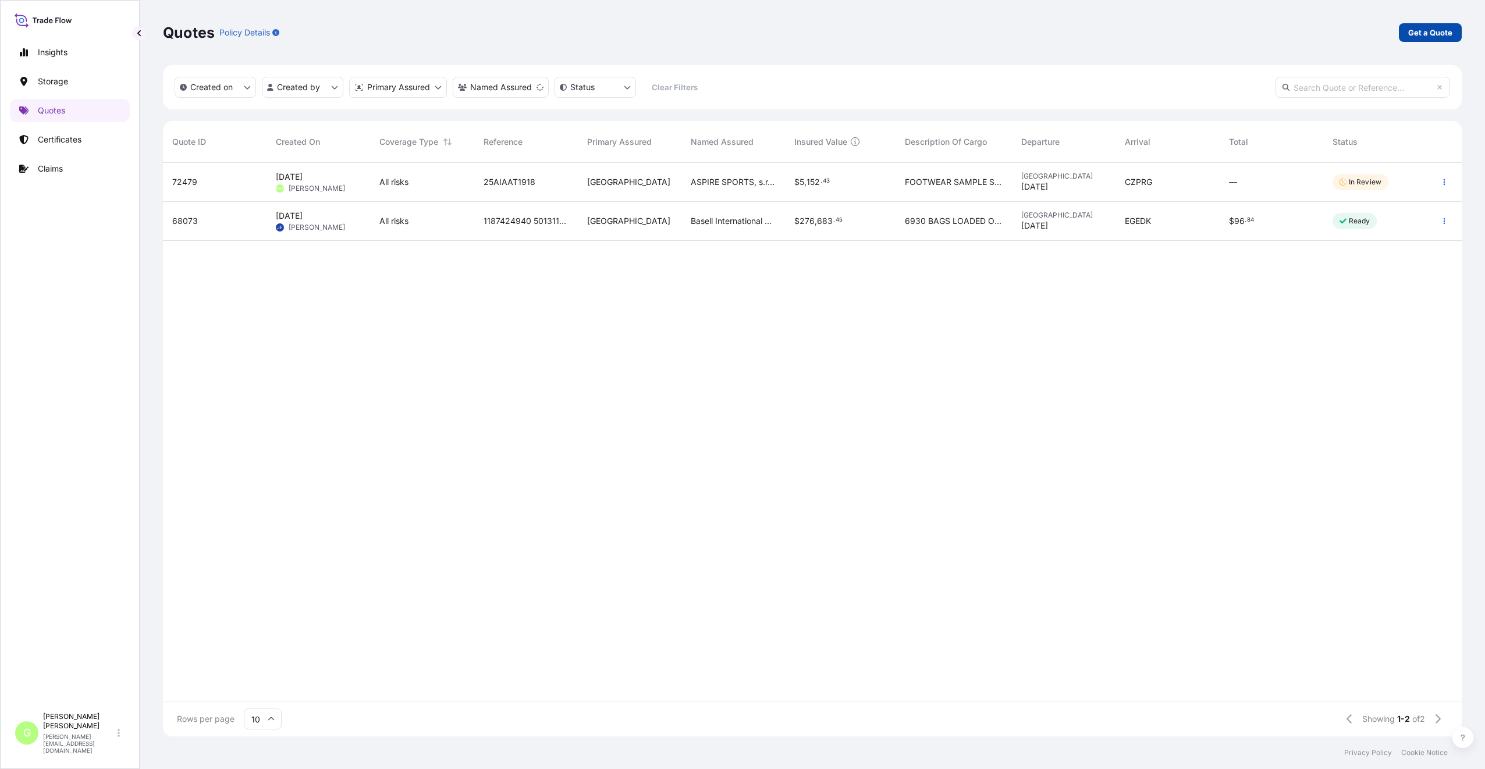
click at [1103, 35] on p "Get a Quote" at bounding box center [1430, 33] width 44 height 12
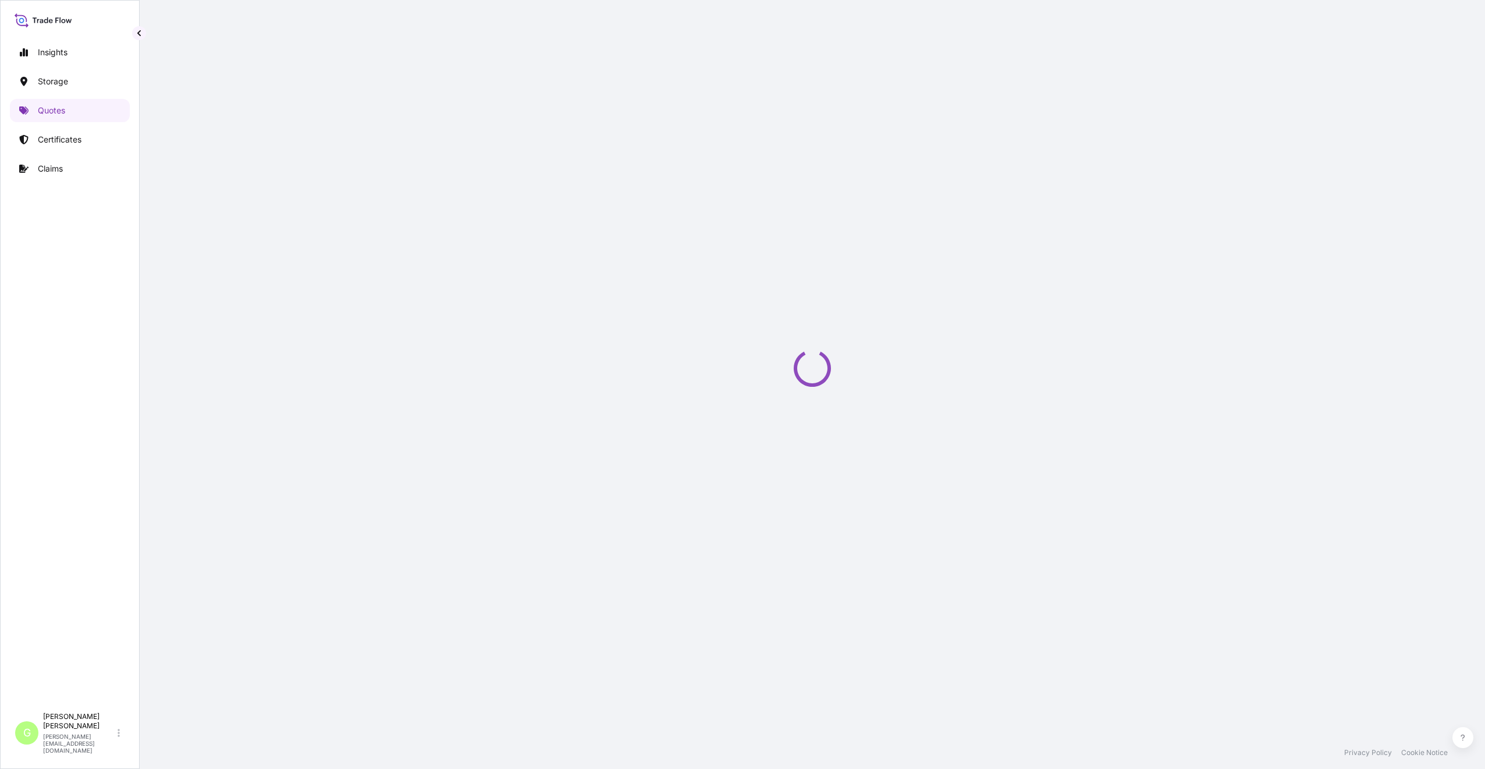
select select "Water"
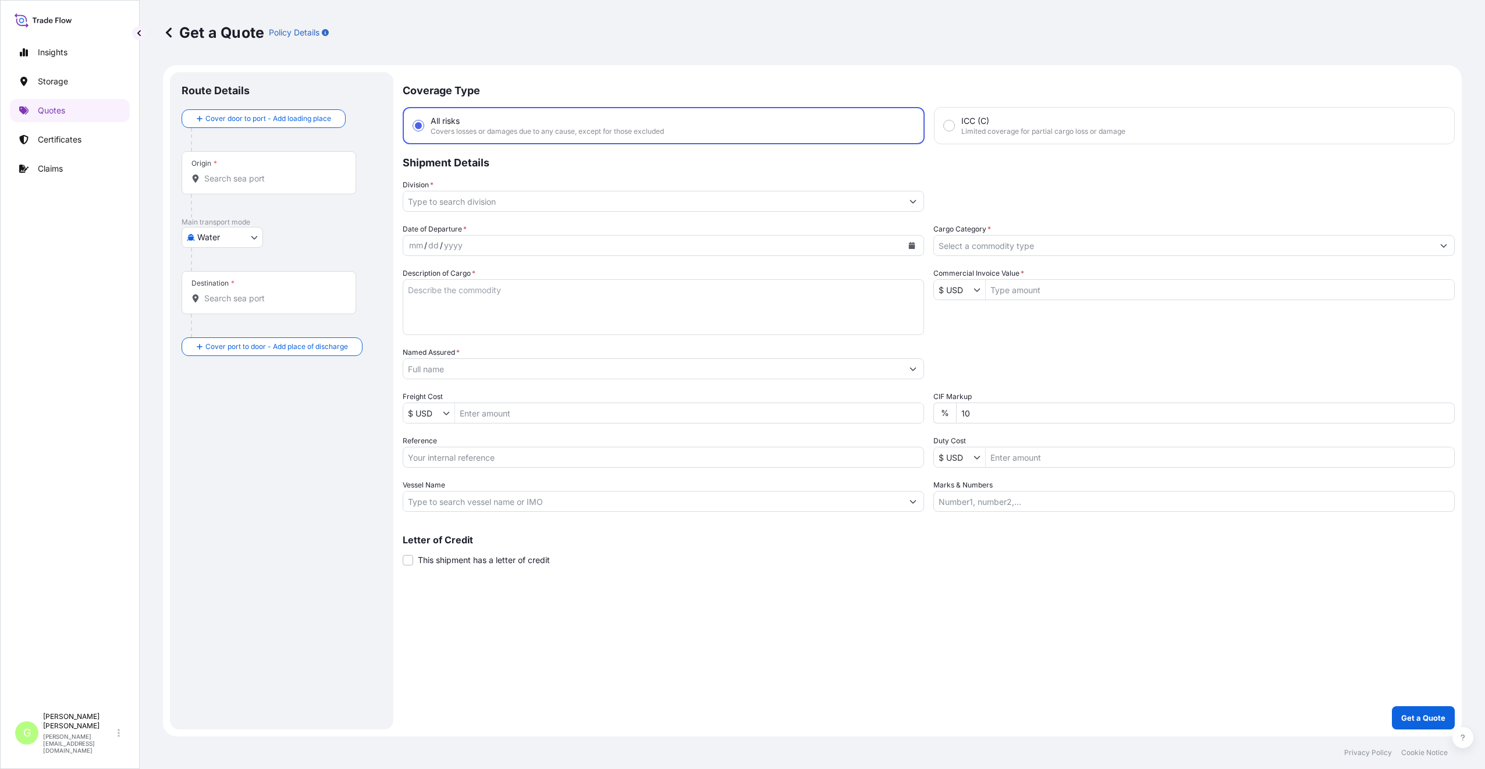
click at [248, 243] on body "Insights Storage Quotes Certificates Claims G [PERSON_NAME] [PERSON_NAME][EMAIL…" at bounding box center [742, 384] width 1485 height 769
click at [215, 289] on span "Water" at bounding box center [215, 289] width 23 height 12
click at [226, 242] on body "Insights Storage Quotes Certificates Claims G [PERSON_NAME] [PERSON_NAME][EMAIL…" at bounding box center [742, 384] width 1485 height 769
click at [223, 310] on span "Inland" at bounding box center [215, 314] width 23 height 12
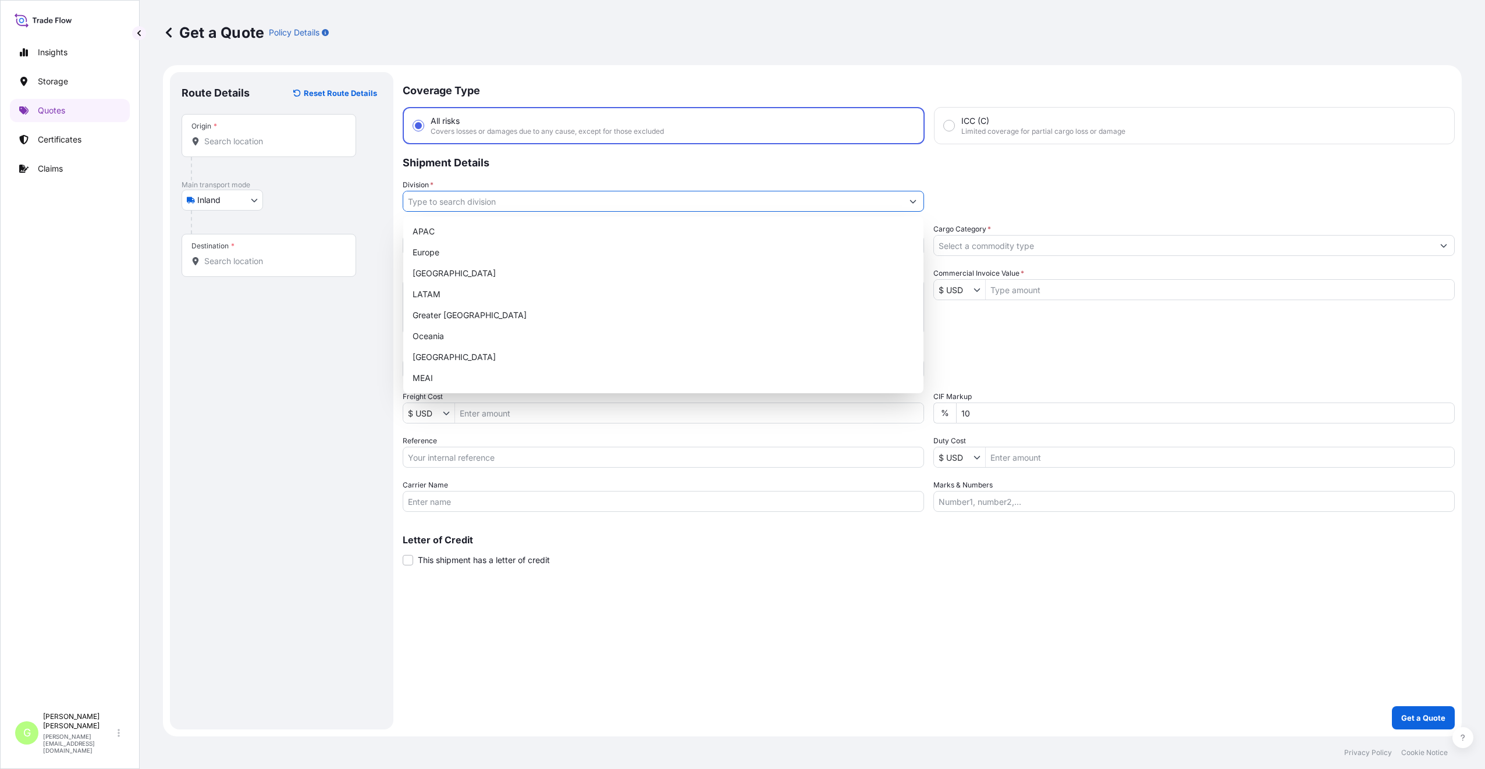
click at [422, 200] on input "Division *" at bounding box center [652, 201] width 499 height 21
click at [426, 250] on div "Europe" at bounding box center [663, 252] width 511 height 21
type input "Europe"
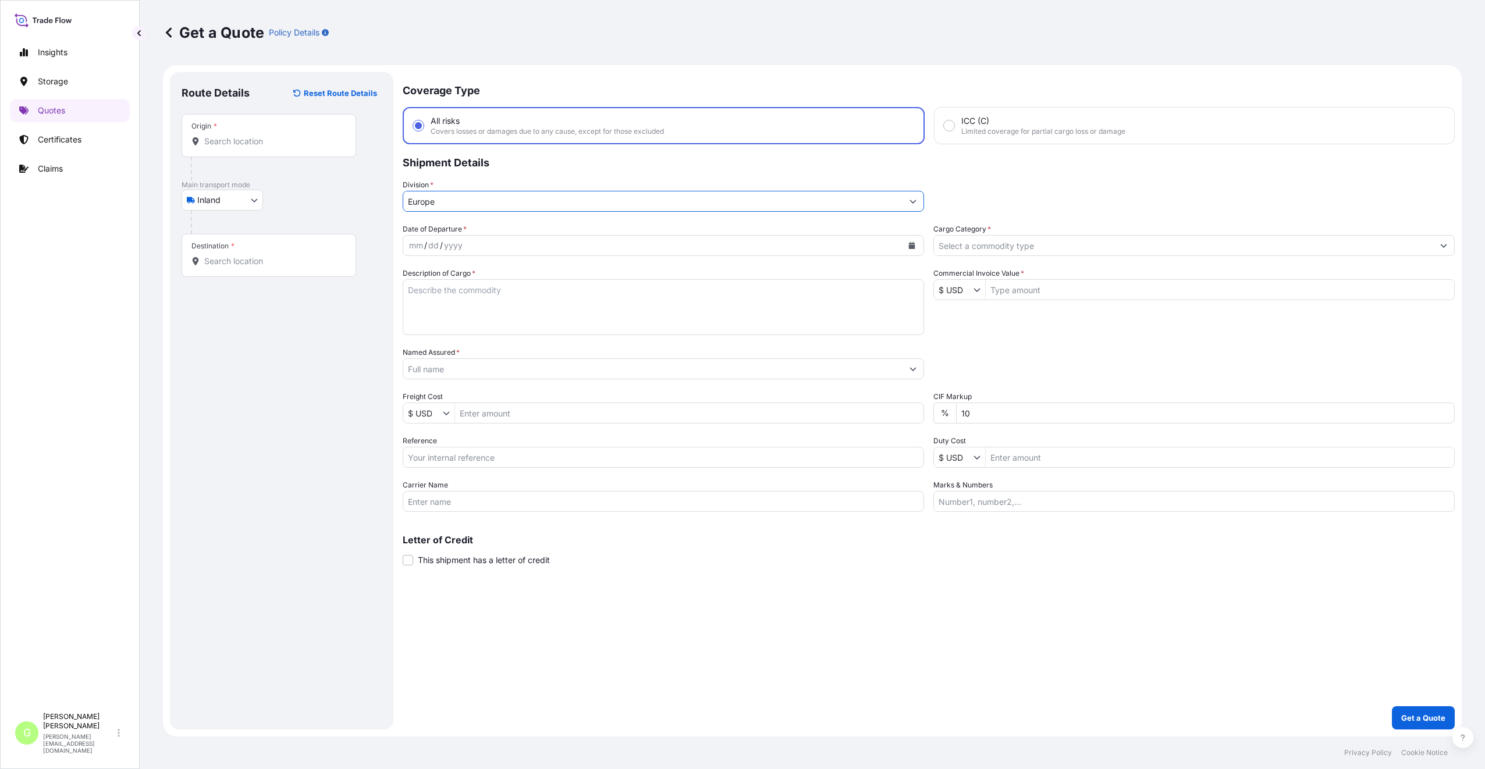
click at [990, 242] on input "Cargo Category *" at bounding box center [1183, 245] width 499 height 21
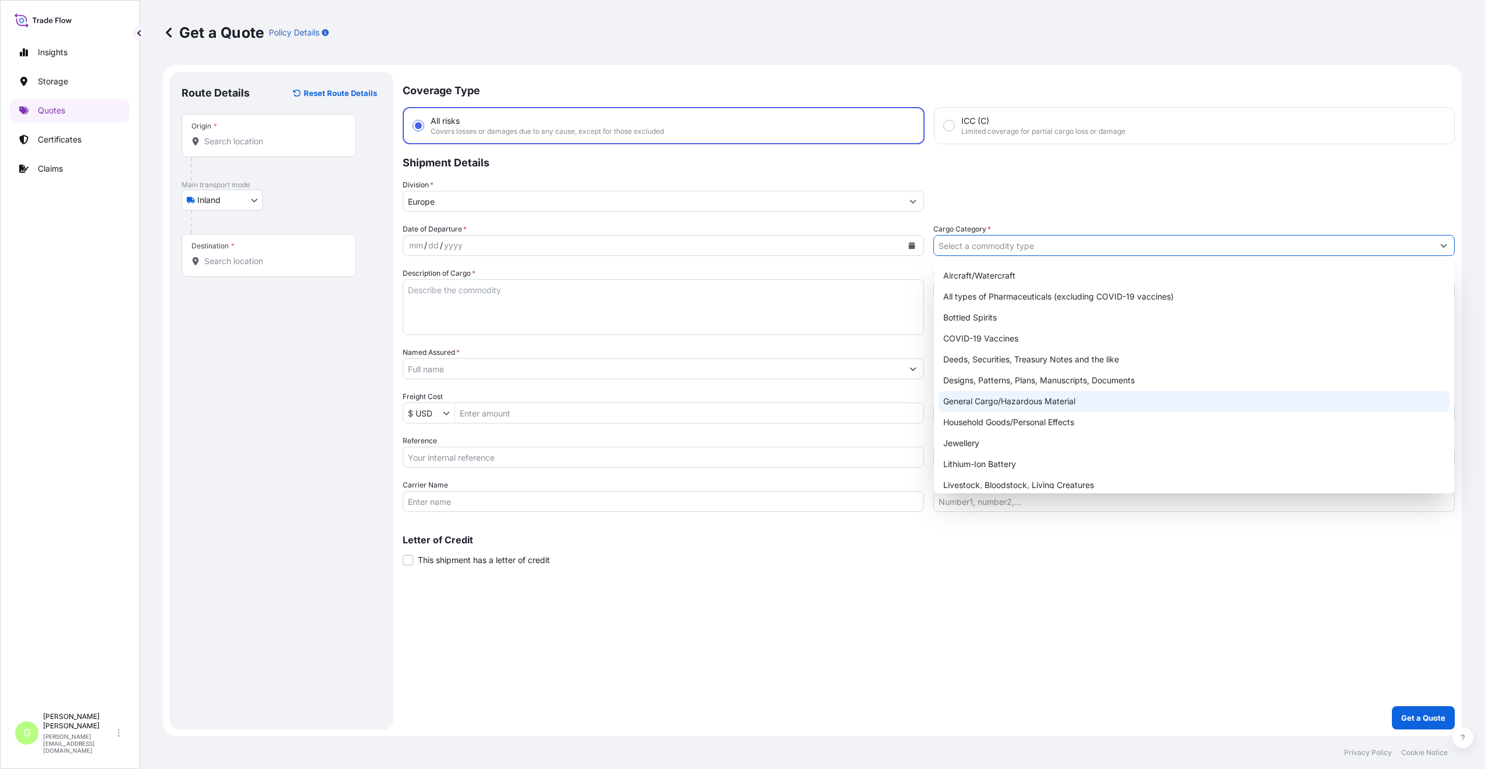
click at [961, 391] on div "General Cargo/Hazardous Material" at bounding box center [1194, 401] width 511 height 21
type input "General Cargo/Hazardous Material"
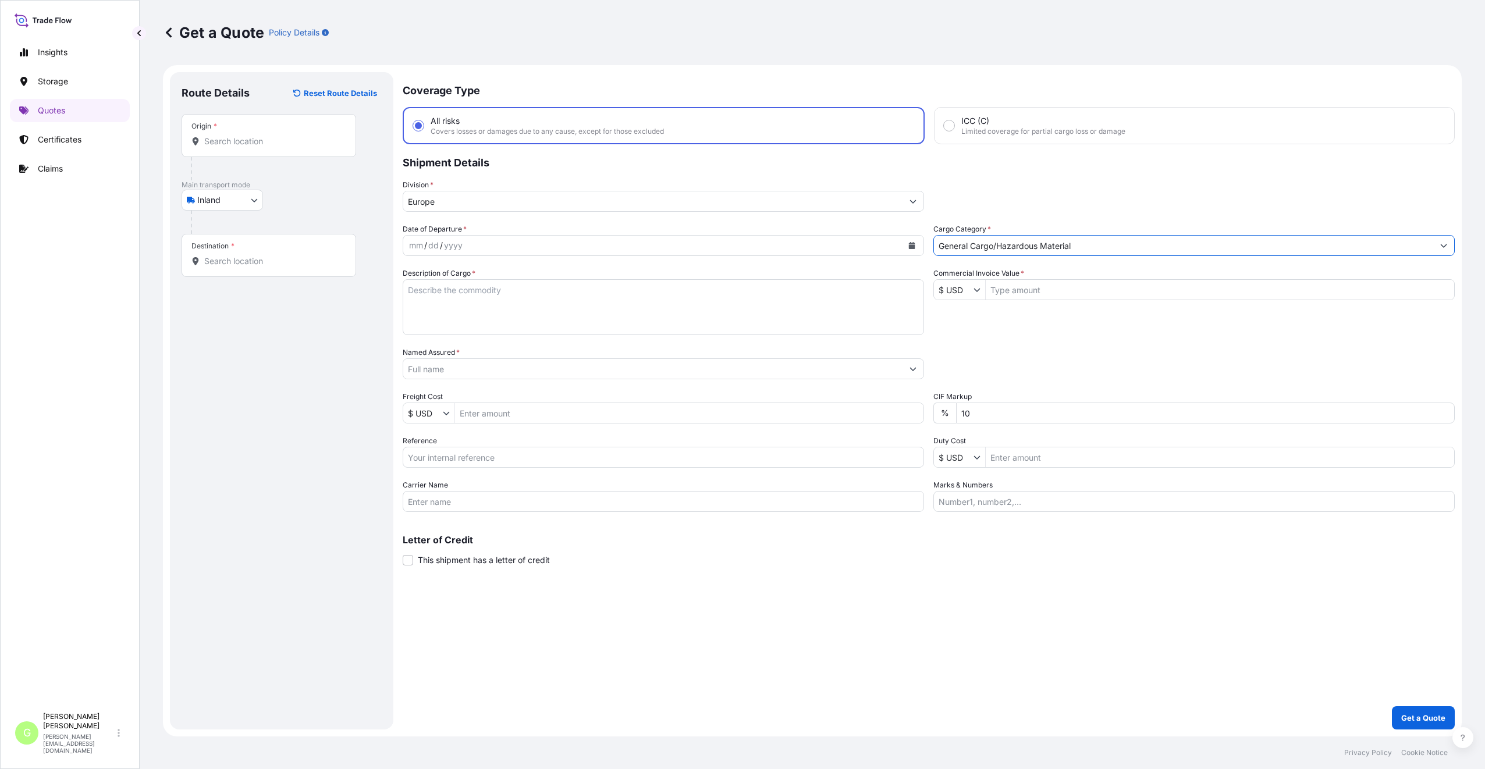
click at [442, 455] on input "Reference" at bounding box center [663, 457] width 521 height 21
paste input "25TIAKM0465"
type input "25TIAKM0465"
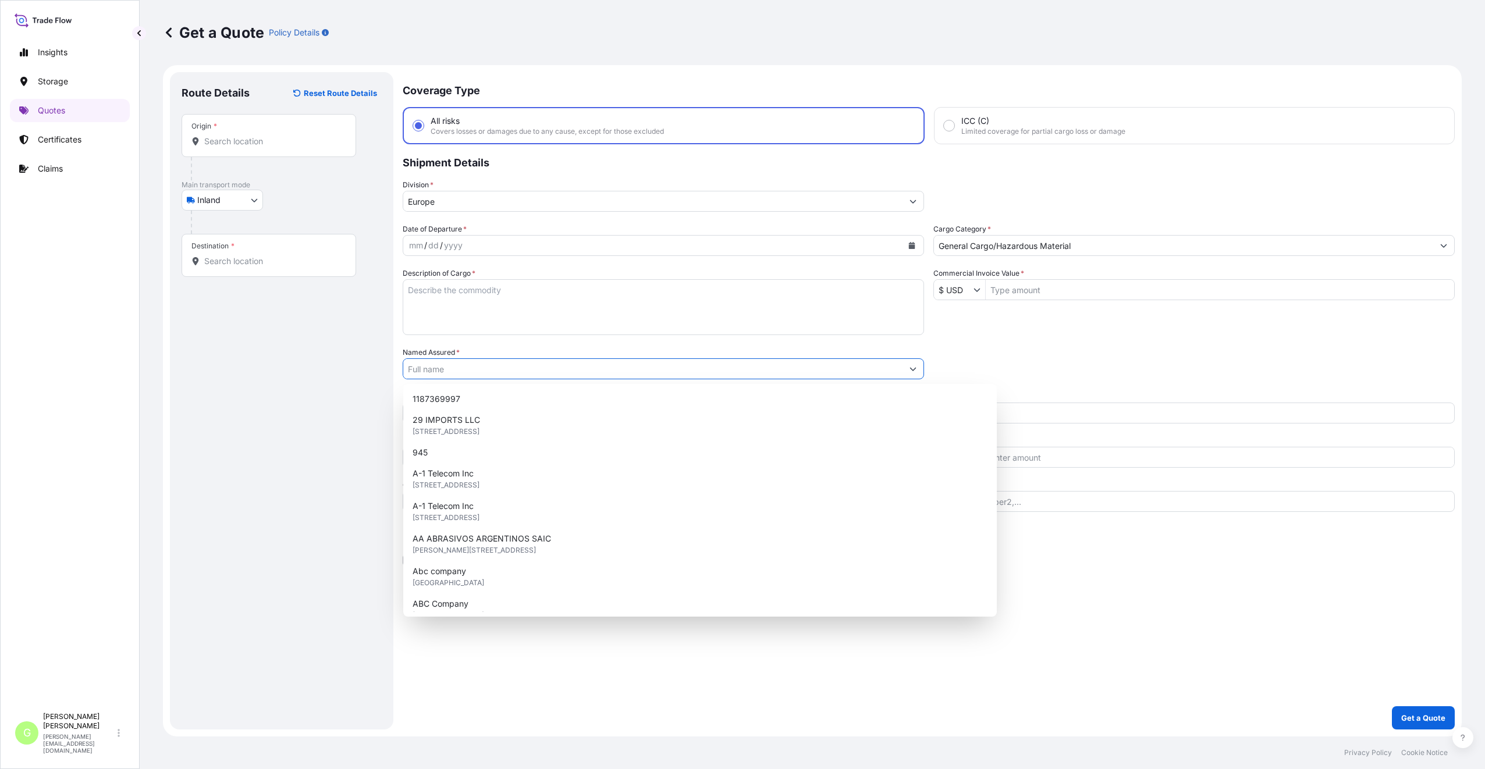
click at [460, 369] on input "Named Assured *" at bounding box center [652, 368] width 499 height 21
paste input "ZPA Smart Energy a.s."
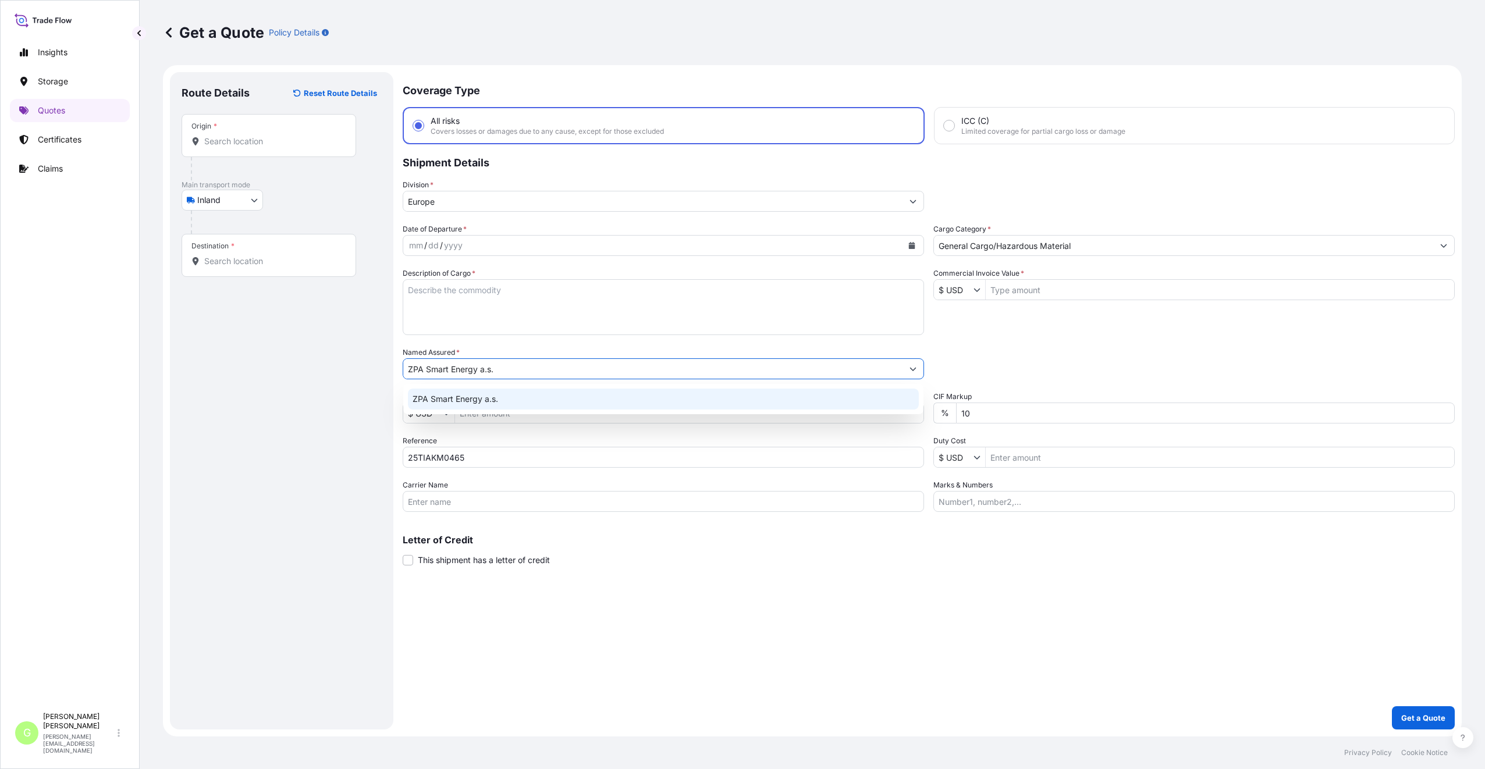
click at [466, 400] on span "ZPA Smart Energy a.s." at bounding box center [456, 399] width 86 height 12
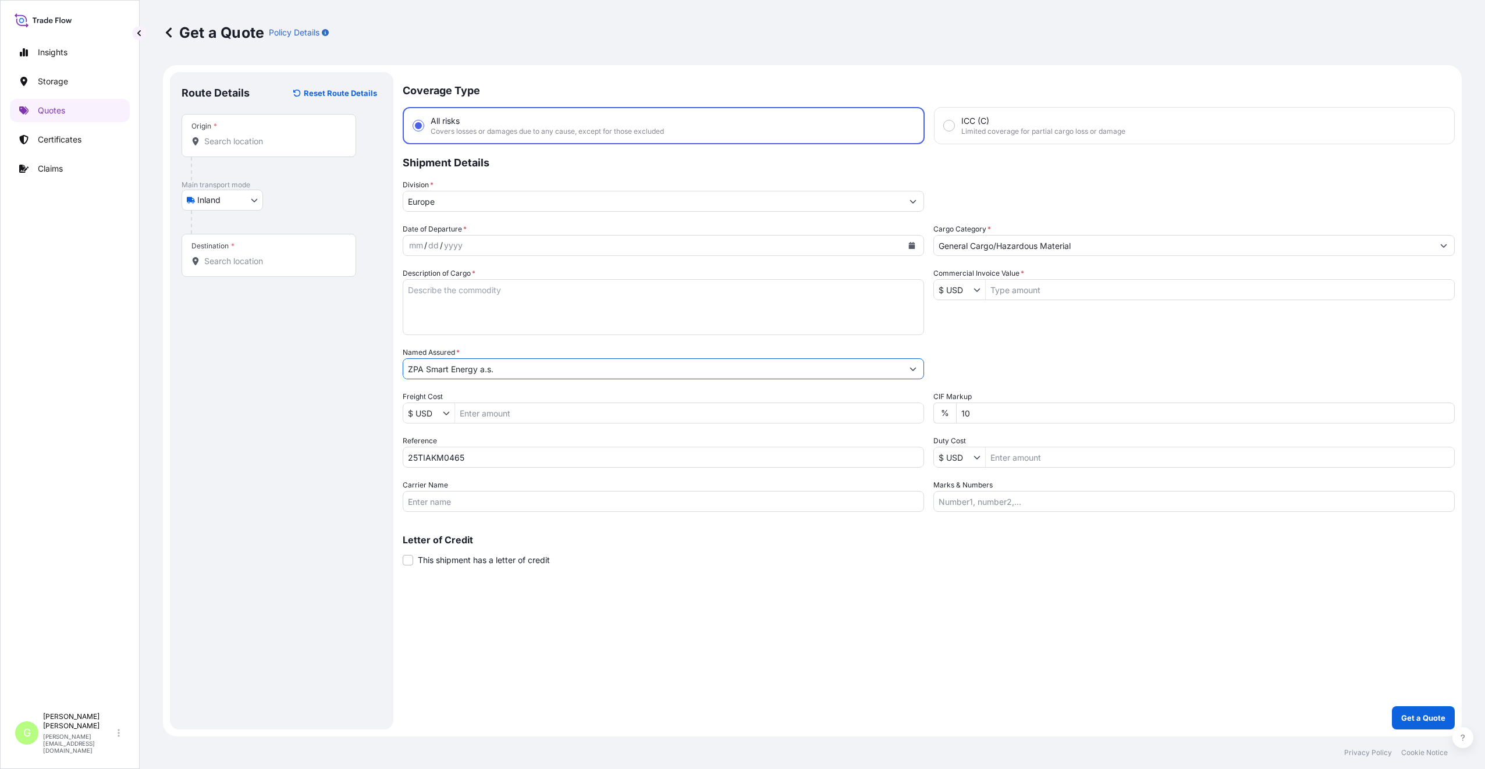
type input "ZPA Smart Energy a.s."
click at [1039, 289] on input "Commercial Invoice Value *" at bounding box center [1220, 289] width 468 height 21
paste input "4260.0000"
type input "4,260"
click at [510, 411] on input "Freight Cost" at bounding box center [689, 413] width 468 height 21
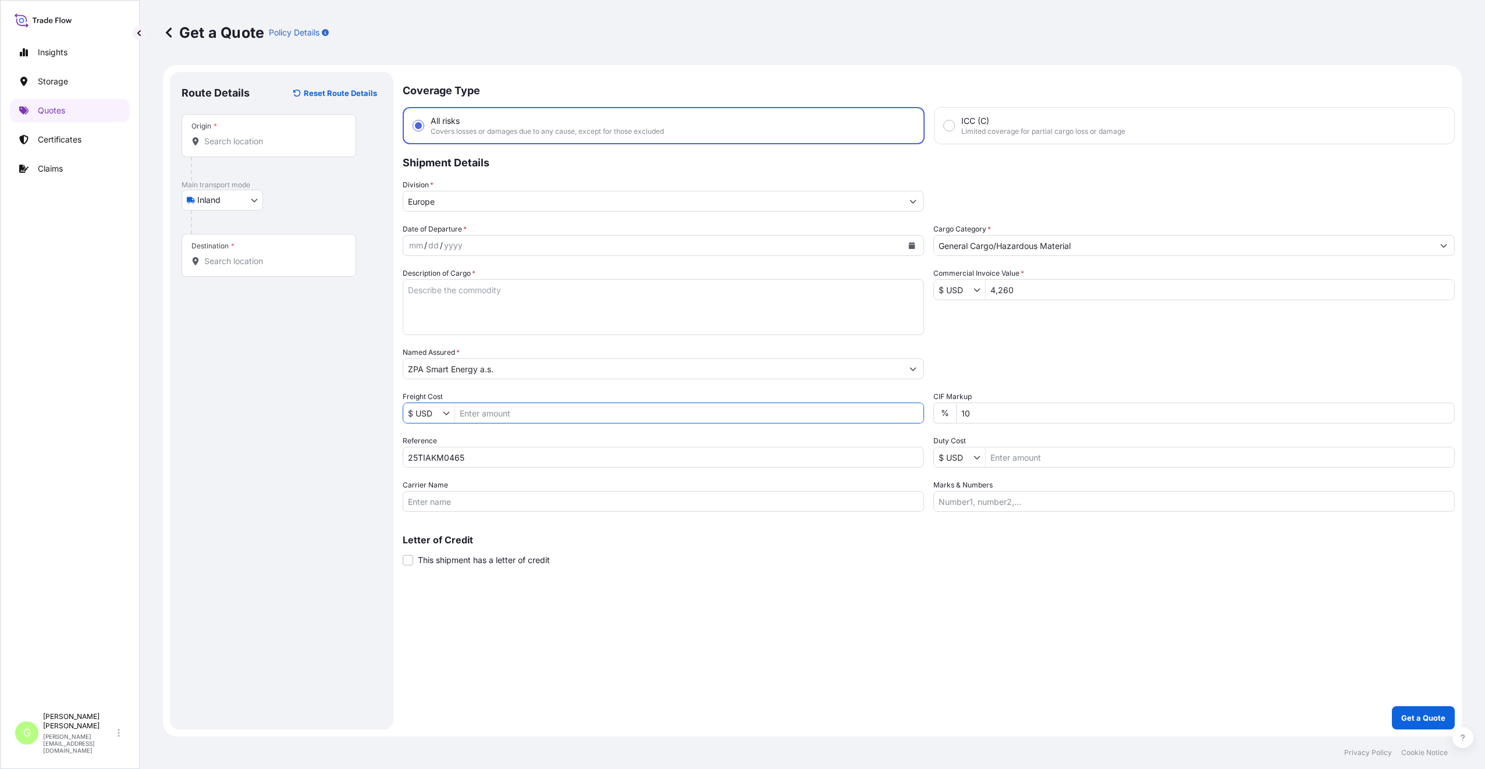
paste input "715"
type input "715"
click at [256, 141] on input "Origin *" at bounding box center [272, 142] width 137 height 12
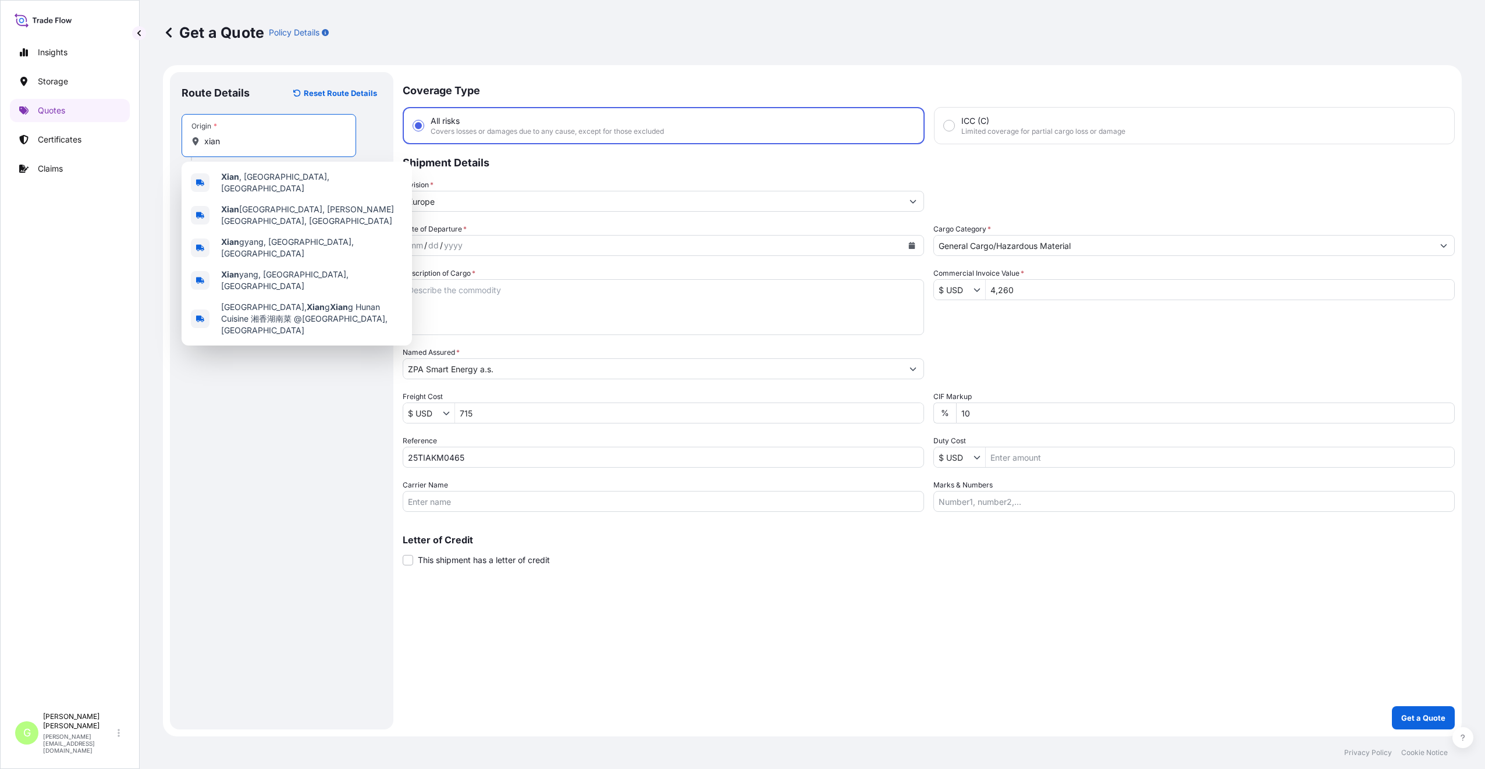
type input "xian"
click at [274, 382] on div "Route Details Reset Route Details Place of loading Road / Inland Road / Inland …" at bounding box center [282, 401] width 200 height 634
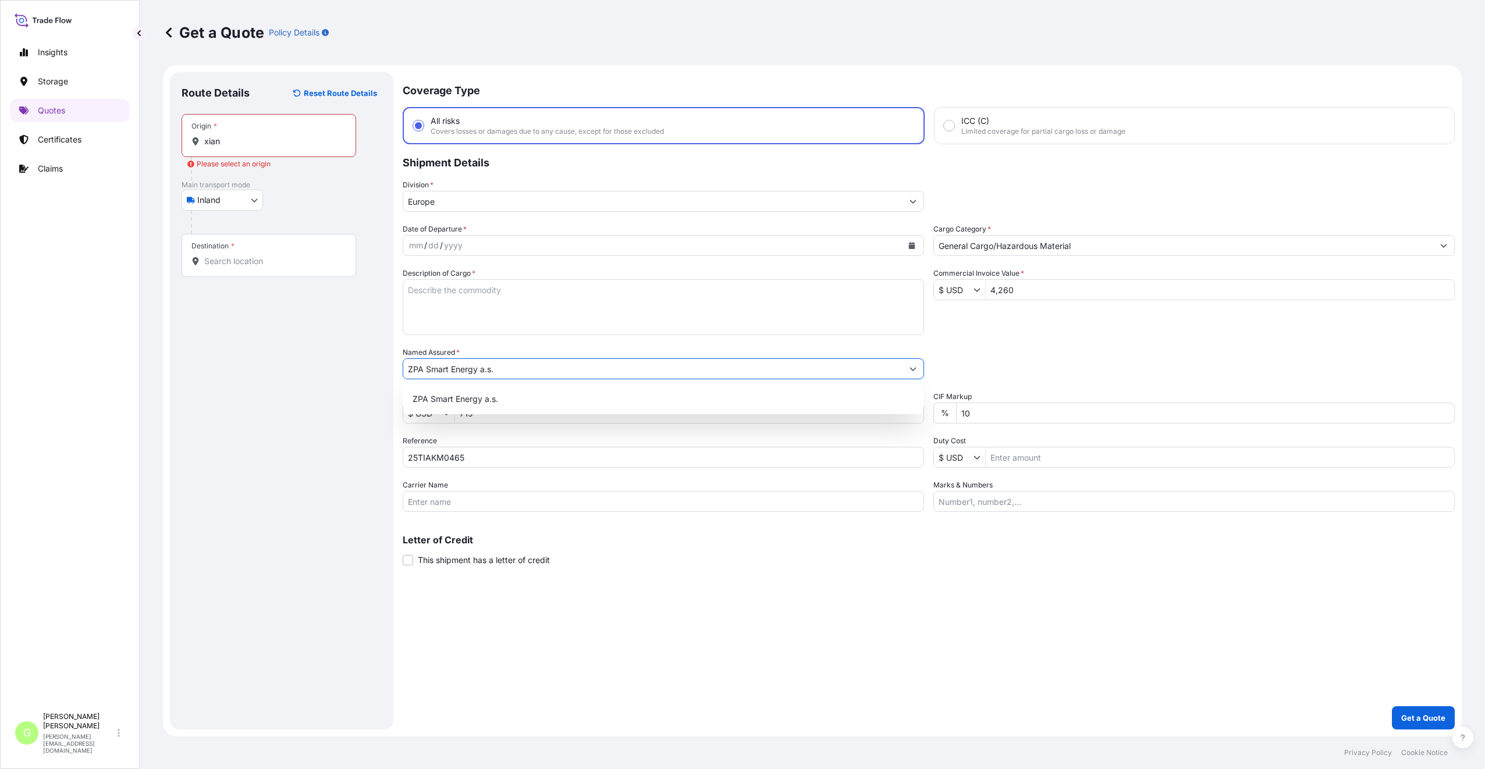
drag, startPoint x: 530, startPoint y: 367, endPoint x: 402, endPoint y: 371, distance: 128.7
click at [402, 371] on form "Route Details Reset Route Details Place of loading Road / Inland Road / Inland …" at bounding box center [812, 401] width 1299 height 672
type input "GOMproduction s.r.o."
drag, startPoint x: 495, startPoint y: 458, endPoint x: 386, endPoint y: 457, distance: 108.8
click at [386, 457] on form "Route Details Reset Route Details Place of loading Road / Inland Road / Inland …" at bounding box center [812, 401] width 1299 height 672
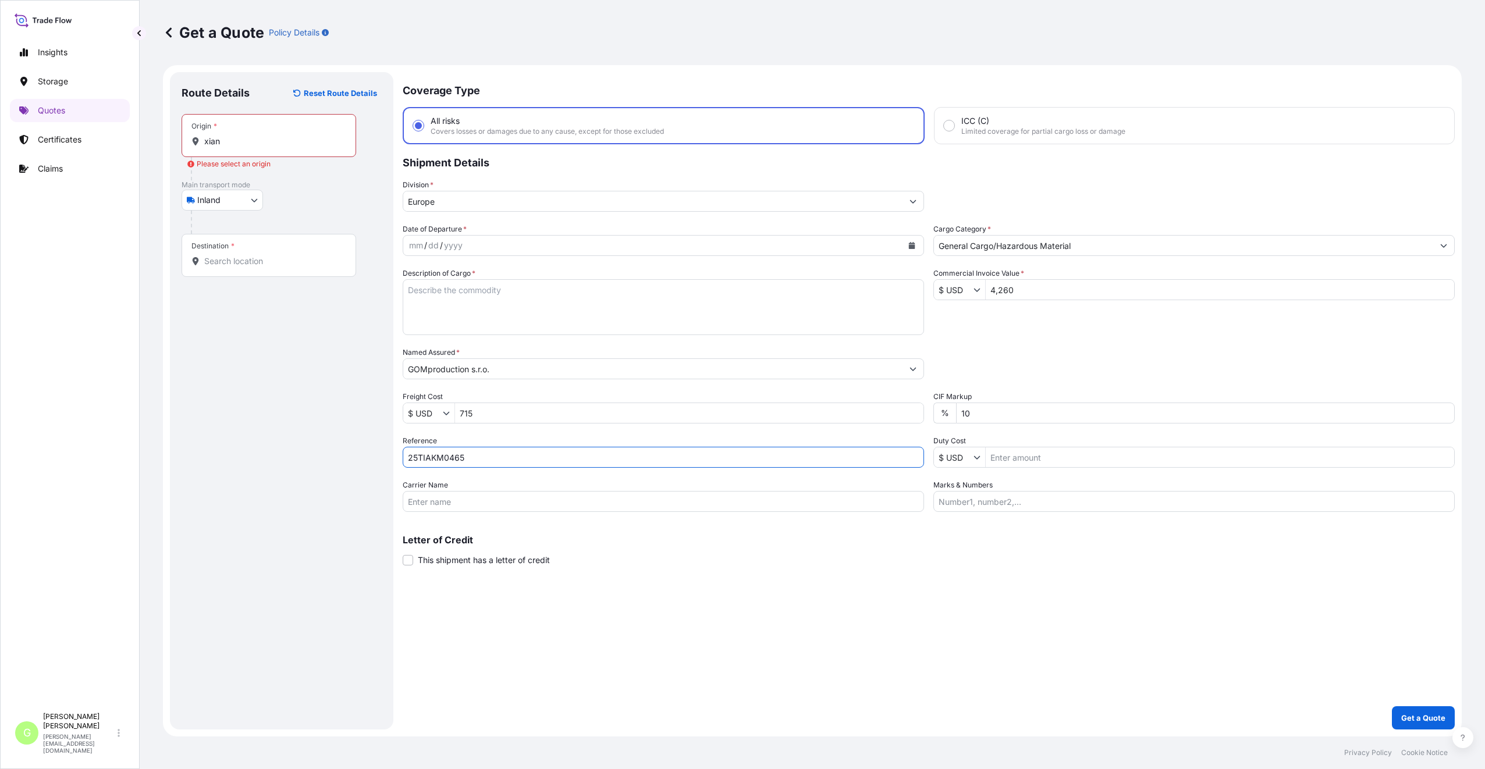
paste input "RS0424"
type input "25TIARS0424"
click at [477, 292] on textarea "Description of Cargo *" at bounding box center [663, 307] width 521 height 56
paste textarea "Paper box"
type textarea "Paper box"
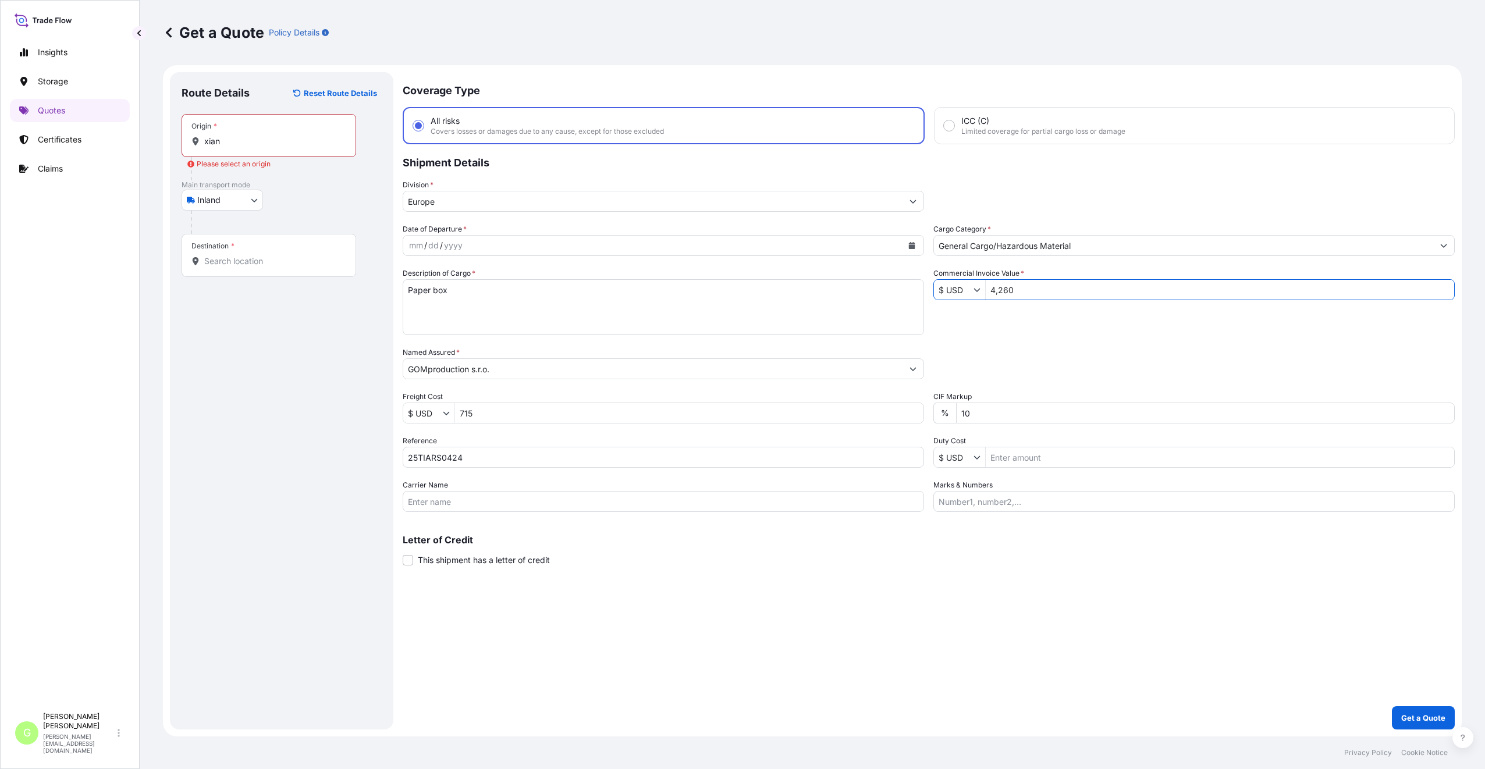
drag, startPoint x: 1031, startPoint y: 286, endPoint x: 988, endPoint y: 294, distance: 43.9
click at [988, 294] on input "4,260" at bounding box center [1220, 289] width 468 height 21
paste input "8467.200"
type input "8,467.2"
drag, startPoint x: 513, startPoint y: 417, endPoint x: 450, endPoint y: 420, distance: 63.5
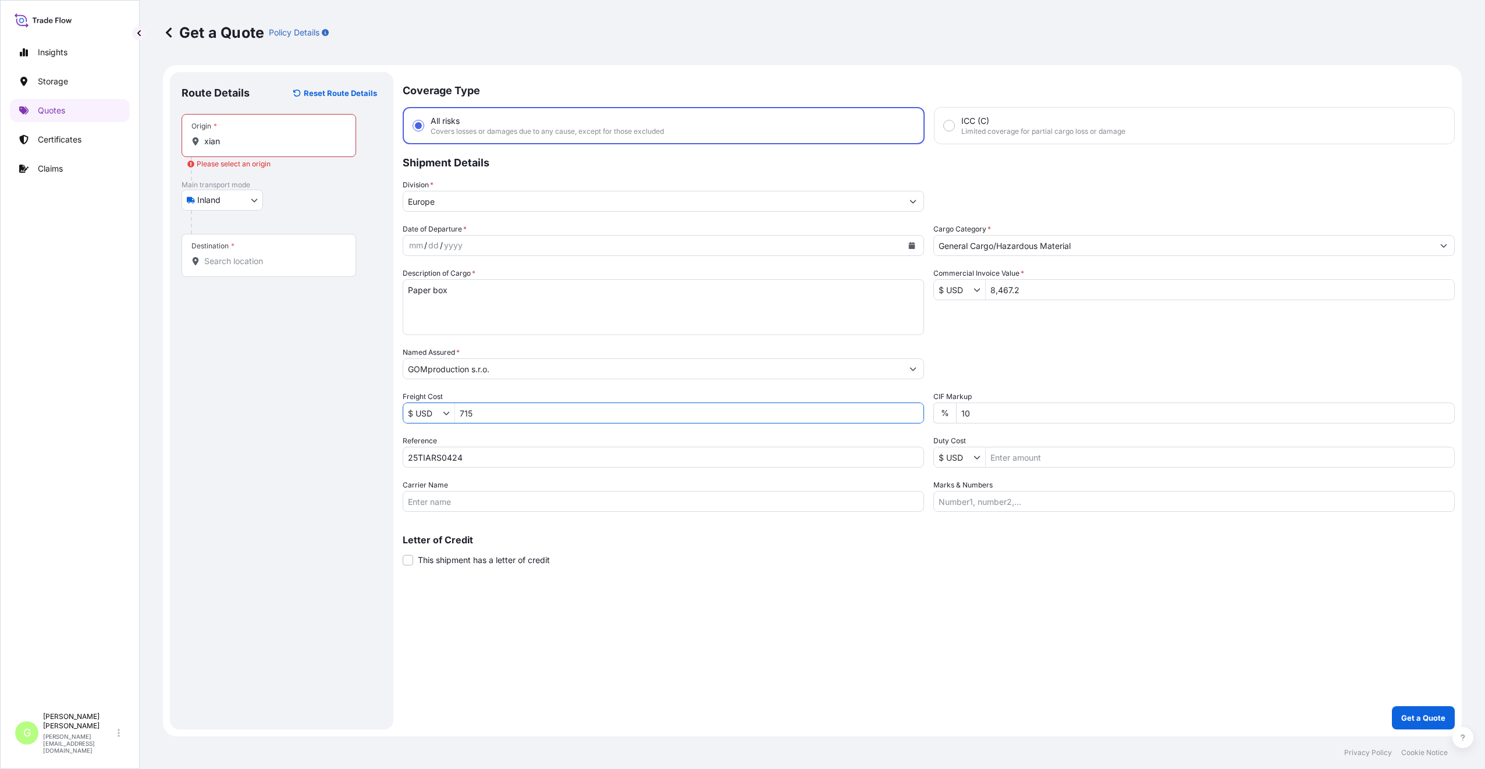
click at [450, 420] on div "$ USD 715" at bounding box center [663, 413] width 521 height 21
paste input "5920"
type input "5,920"
click at [267, 509] on div "Route Details Reset Route Details Place of loading Road / Inland Road / Inland …" at bounding box center [282, 401] width 200 height 634
click at [439, 503] on input "Carrier Name" at bounding box center [663, 501] width 521 height 21
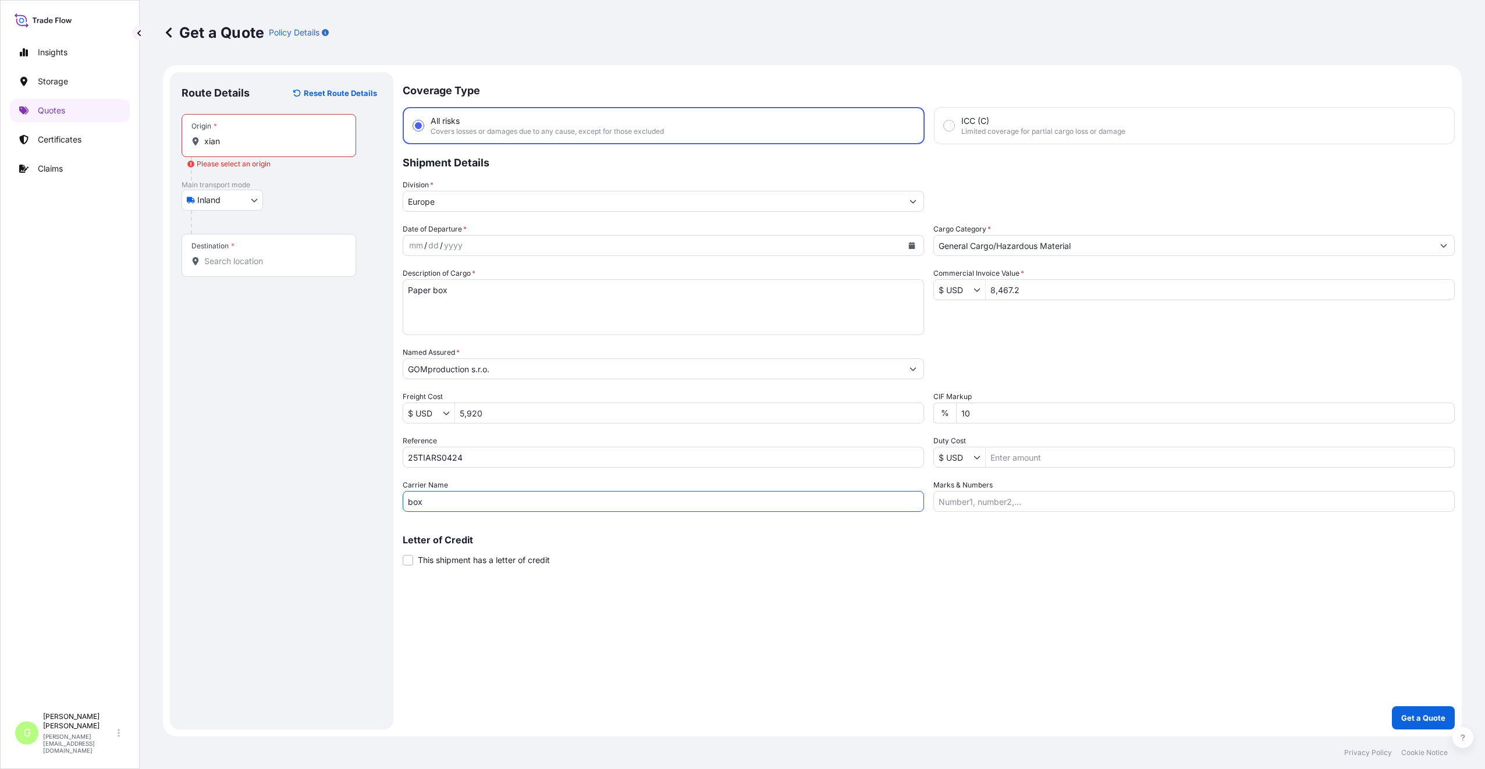
type input "BOXLINE UCL"
click at [913, 244] on icon "Calendar" at bounding box center [911, 245] width 7 height 7
click at [423, 279] on button "Previous" at bounding box center [427, 279] width 26 height 19
click at [488, 413] on div "27" at bounding box center [489, 410] width 21 height 21
click at [217, 137] on input "xian" at bounding box center [272, 142] width 137 height 12
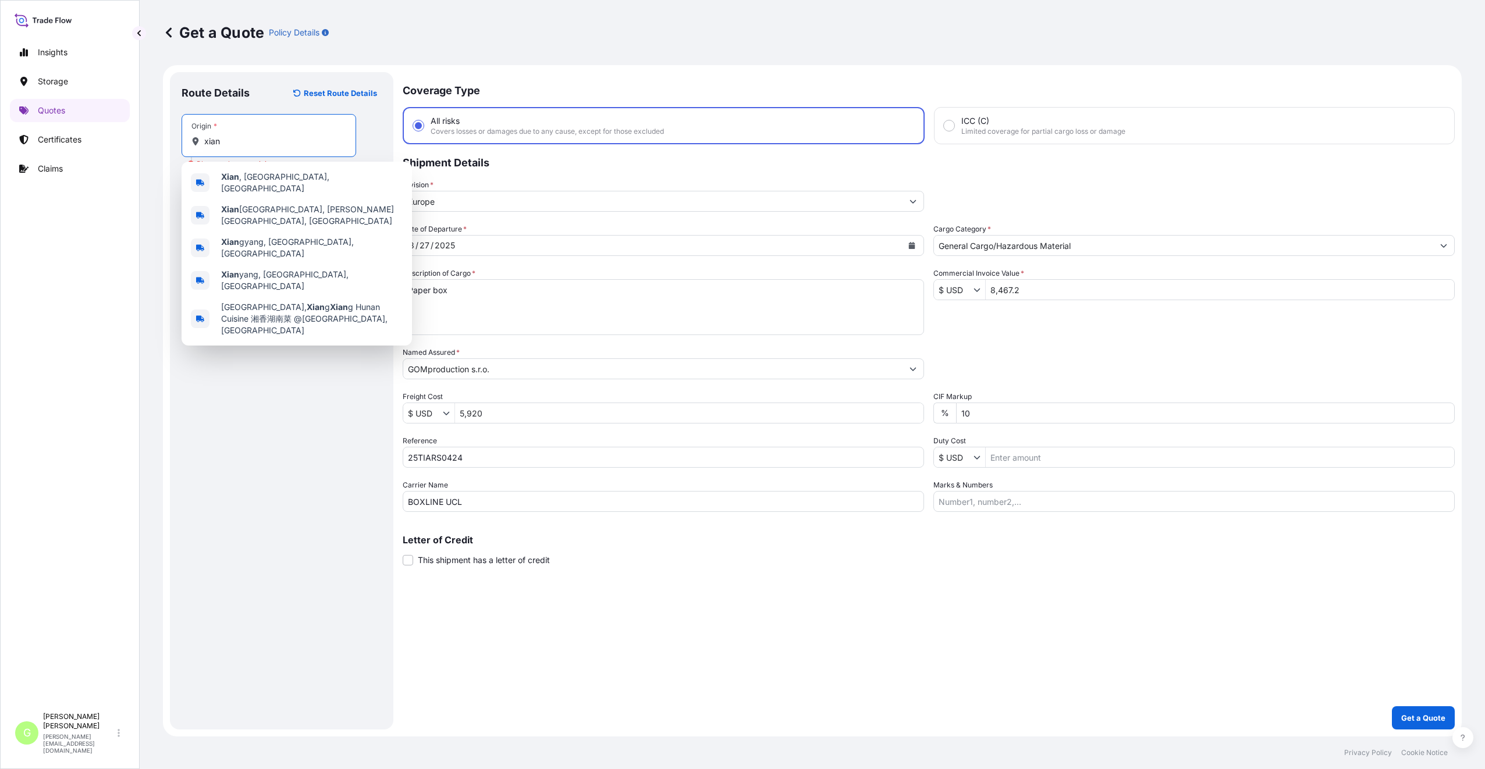
drag, startPoint x: 226, startPoint y: 140, endPoint x: 204, endPoint y: 141, distance: 21.6
click at [204, 141] on input "xian" at bounding box center [272, 142] width 137 height 12
paste input "Shenzhe"
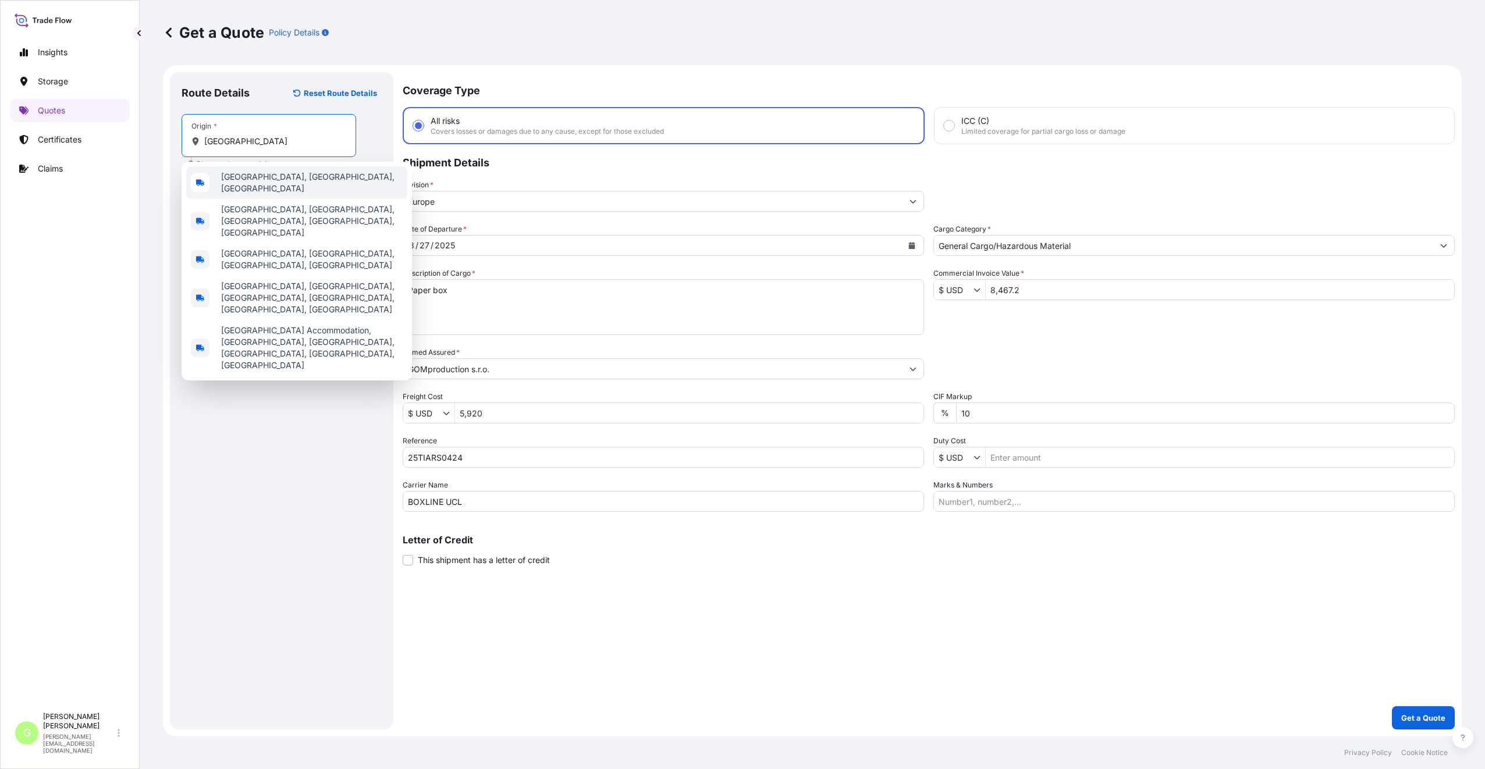
click at [240, 189] on div "[GEOGRAPHIC_DATA], [GEOGRAPHIC_DATA], [GEOGRAPHIC_DATA]" at bounding box center [296, 182] width 221 height 33
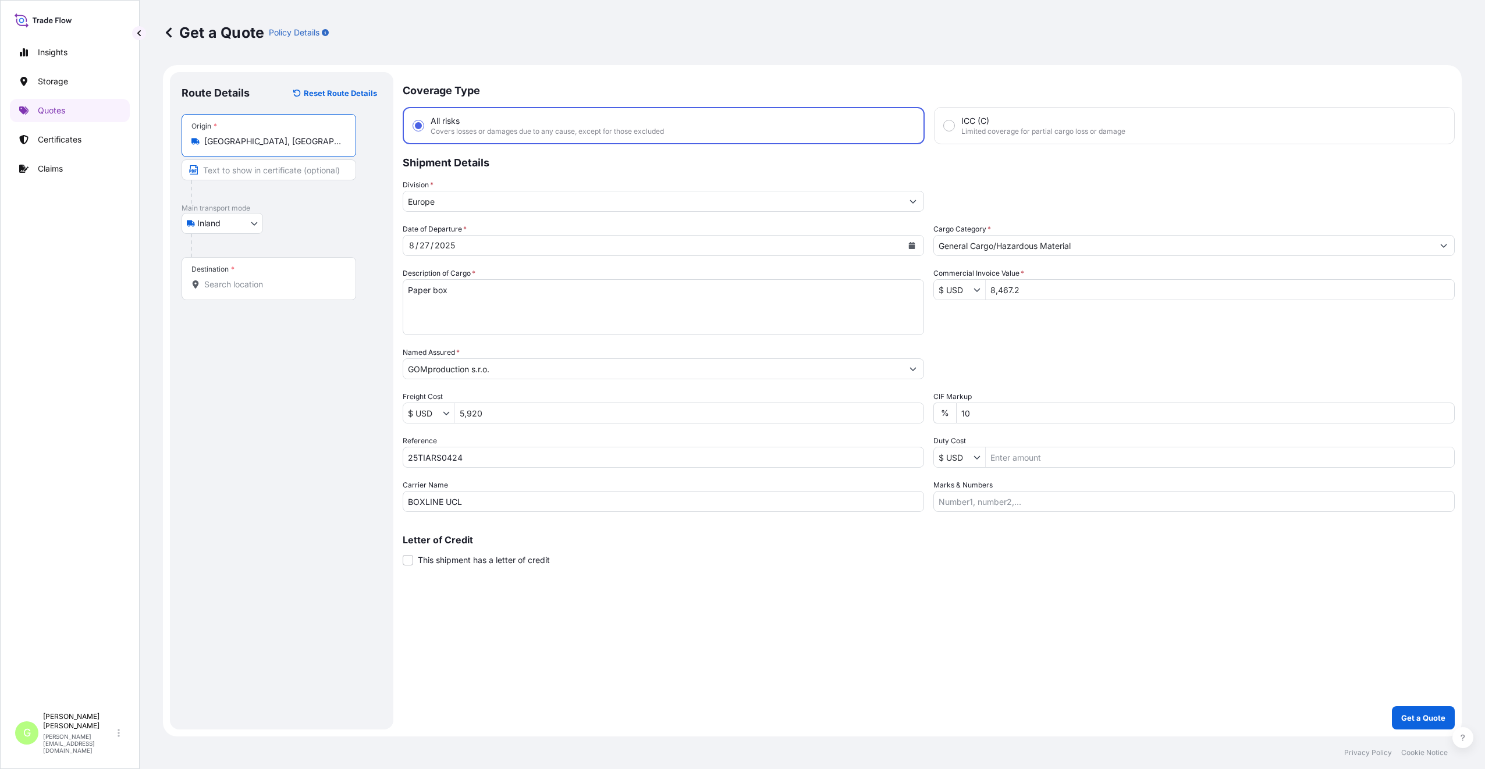
type input "[GEOGRAPHIC_DATA], [GEOGRAPHIC_DATA], [GEOGRAPHIC_DATA]"
click at [226, 174] on input "Text to appear on certificate" at bounding box center [269, 169] width 175 height 21
paste input "[GEOGRAPHIC_DATA]"
type input "Shenzhen [GEOGRAPHIC_DATA]"
click at [265, 285] on input "Destination *" at bounding box center [272, 285] width 137 height 12
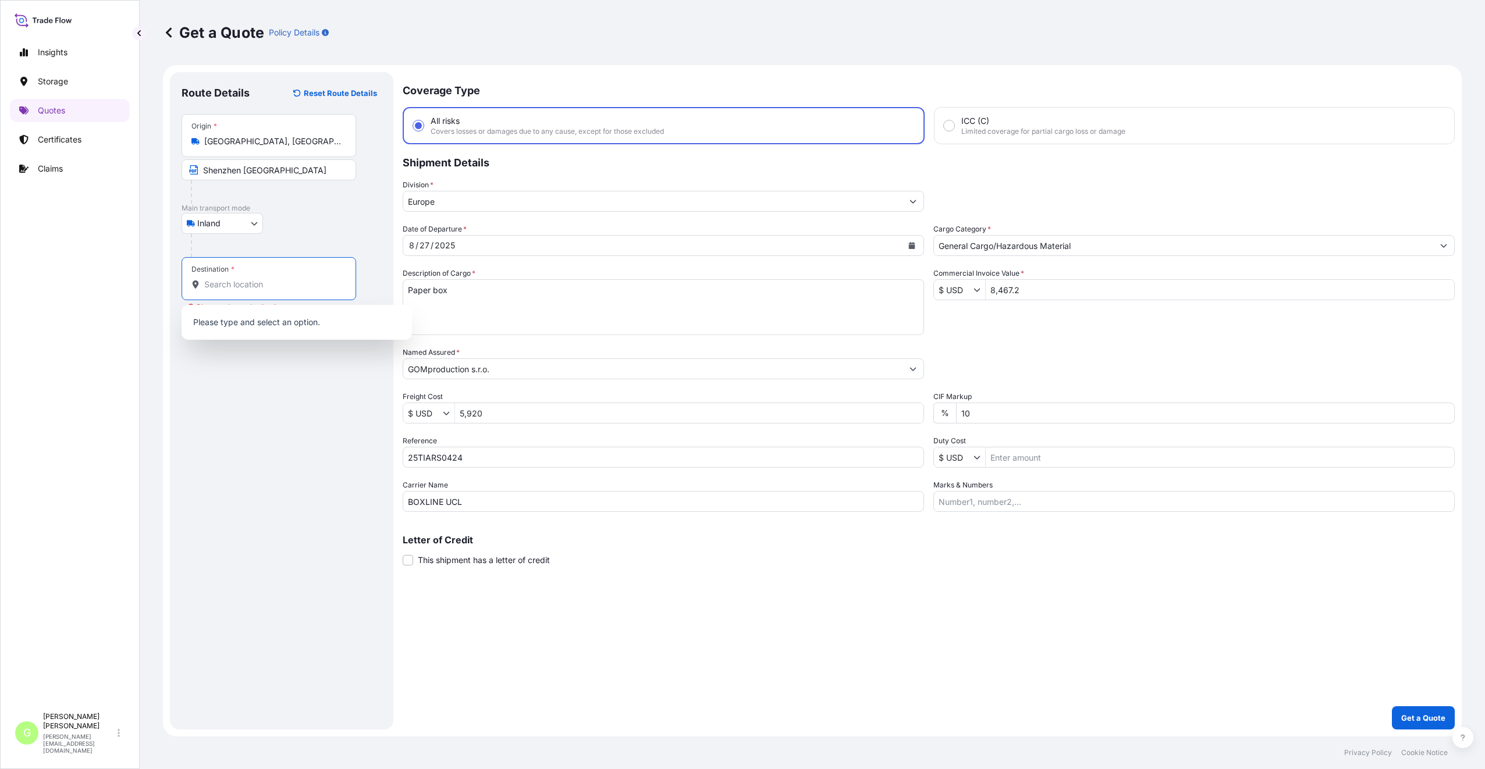
click at [207, 283] on input "Destination * Please select a destination" at bounding box center [272, 285] width 137 height 12
click at [229, 358] on div "[GEOGRAPHIC_DATA], [GEOGRAPHIC_DATA]" at bounding box center [296, 352] width 221 height 28
type input "[GEOGRAPHIC_DATA], [GEOGRAPHIC_DATA]"
click at [209, 314] on input "Text to appear on certificate" at bounding box center [269, 313] width 175 height 21
type input "KOLIN, [GEOGRAPHIC_DATA]"
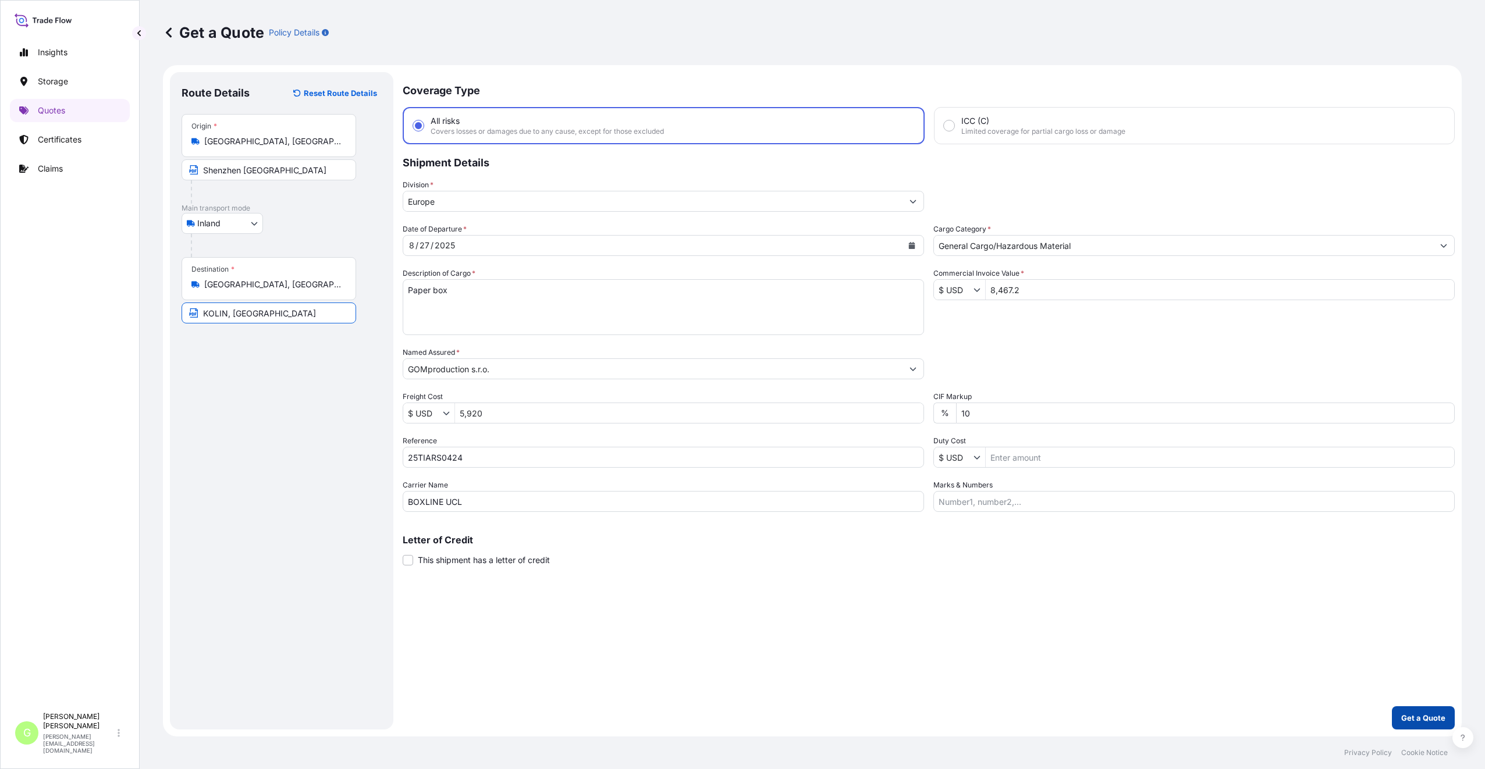
click at [1103, 545] on p "Get a Quote" at bounding box center [1423, 718] width 44 height 12
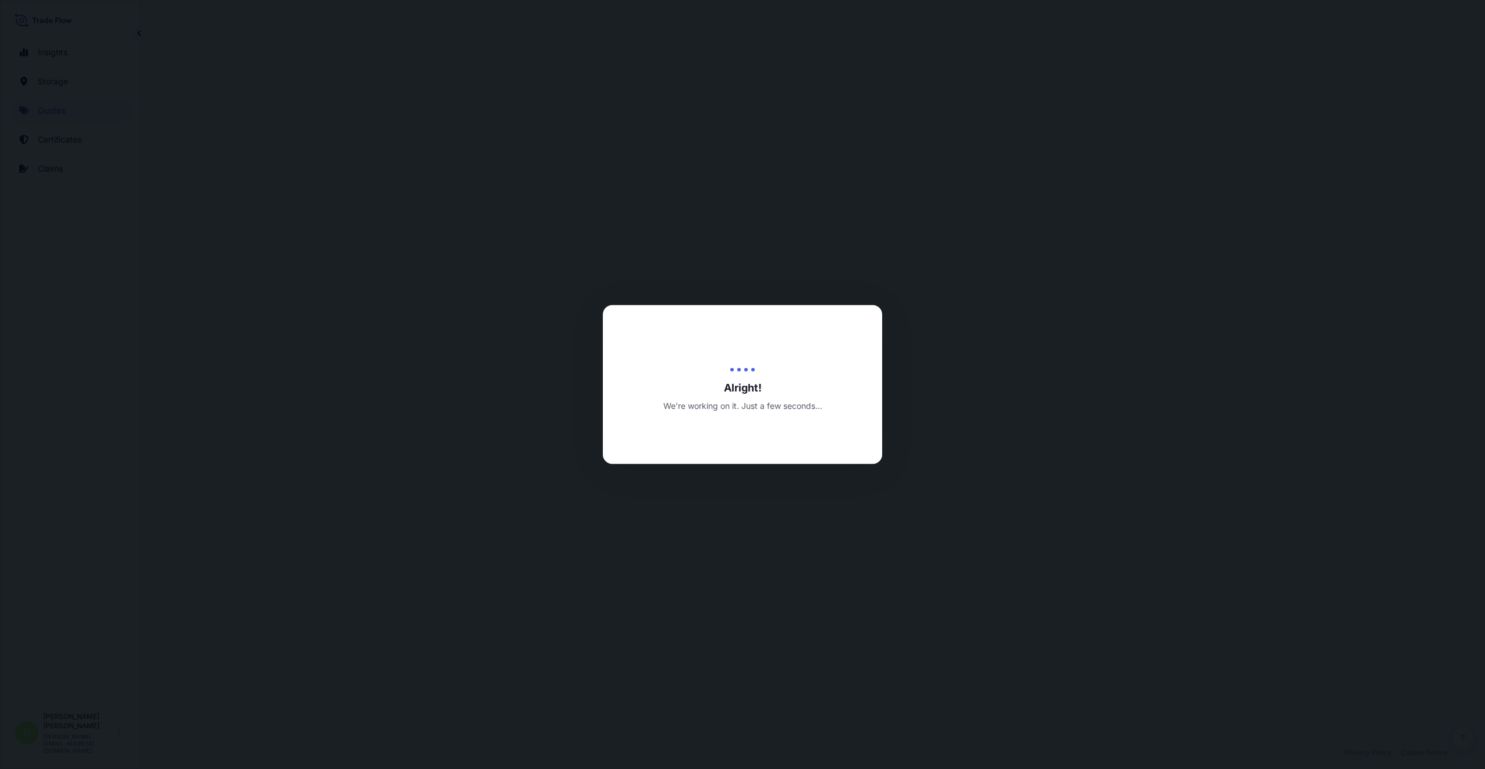
select select "Inland"
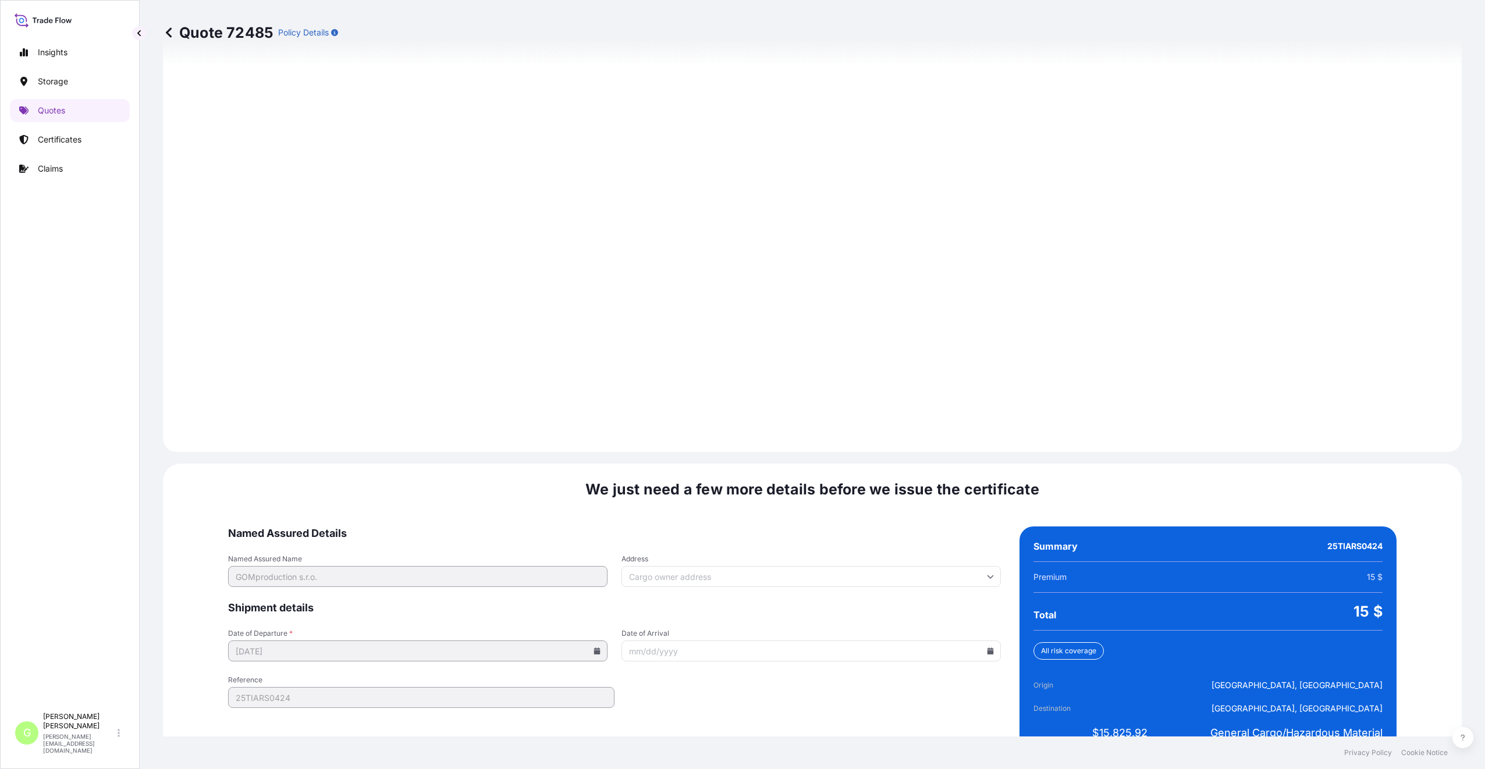
scroll to position [1401, 0]
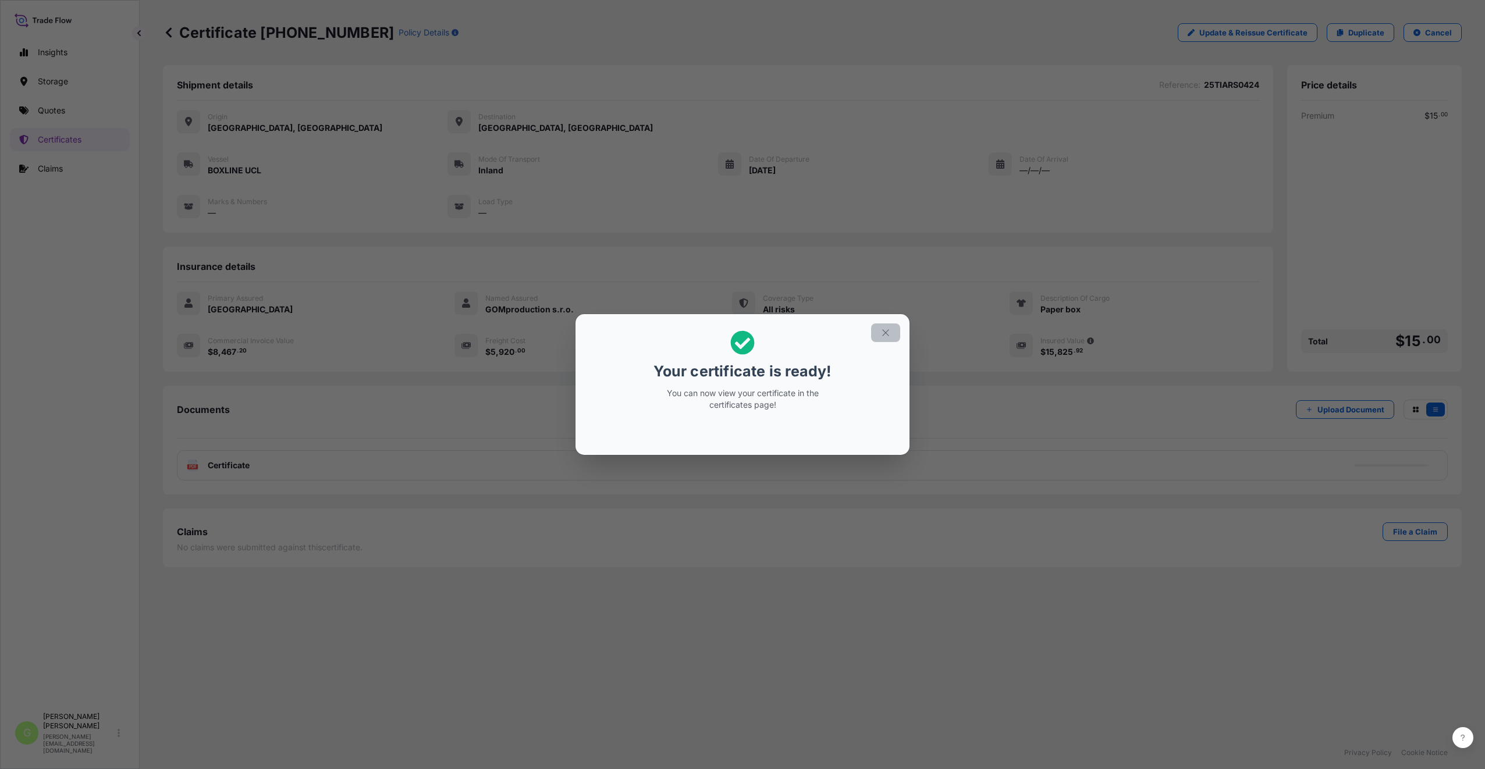
click at [879, 331] on button "button" at bounding box center [885, 333] width 29 height 19
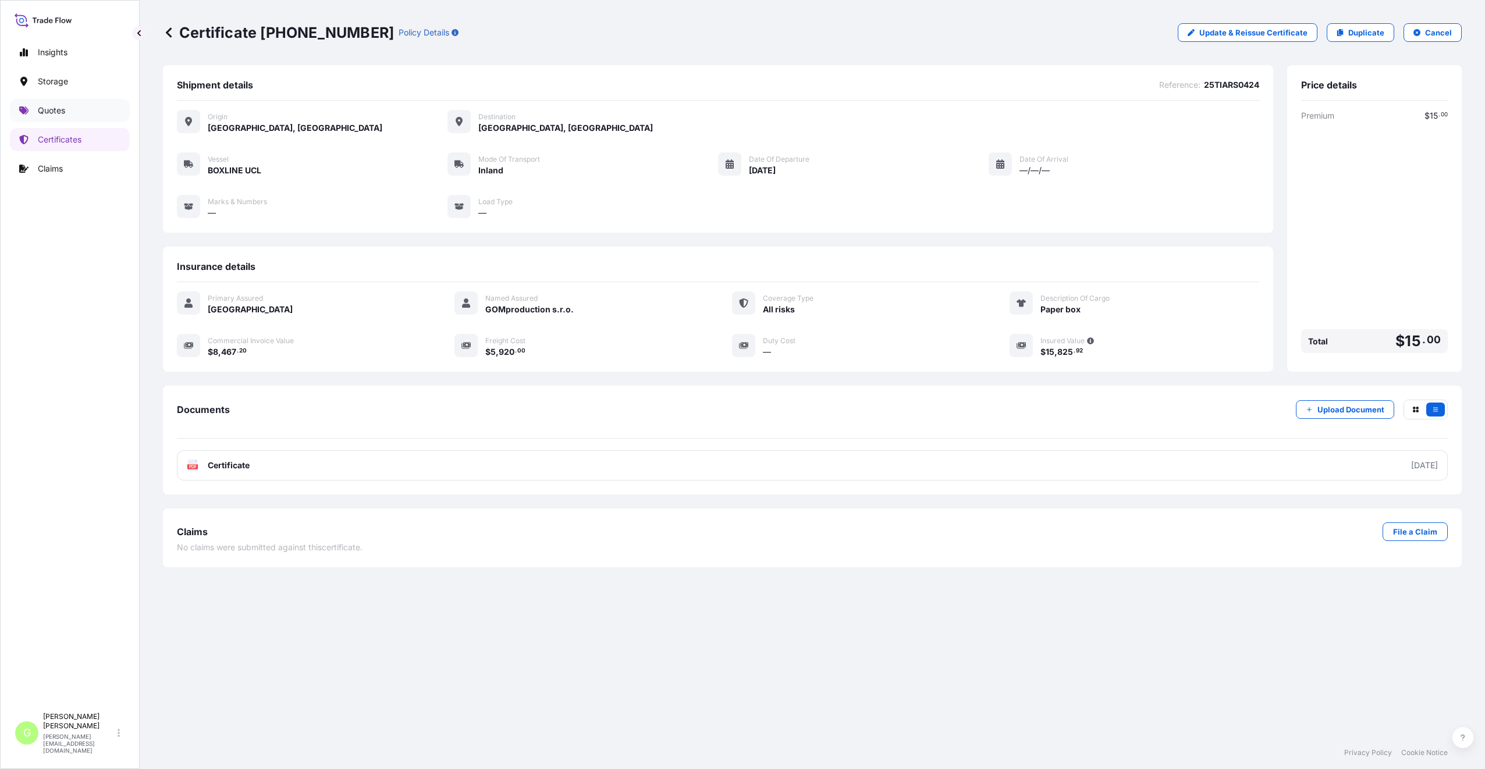
click at [56, 112] on p "Quotes" at bounding box center [51, 111] width 27 height 12
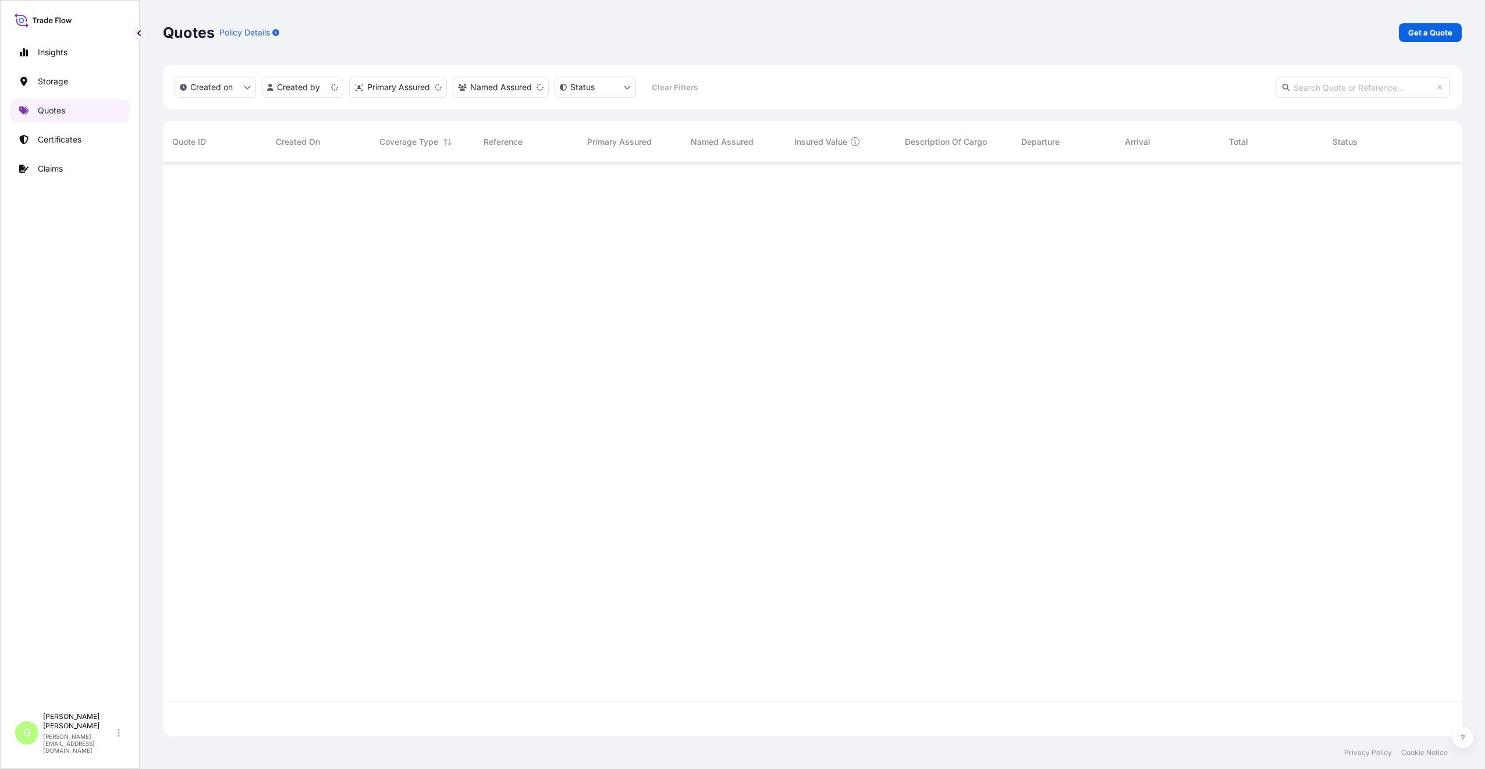
scroll to position [571, 1290]
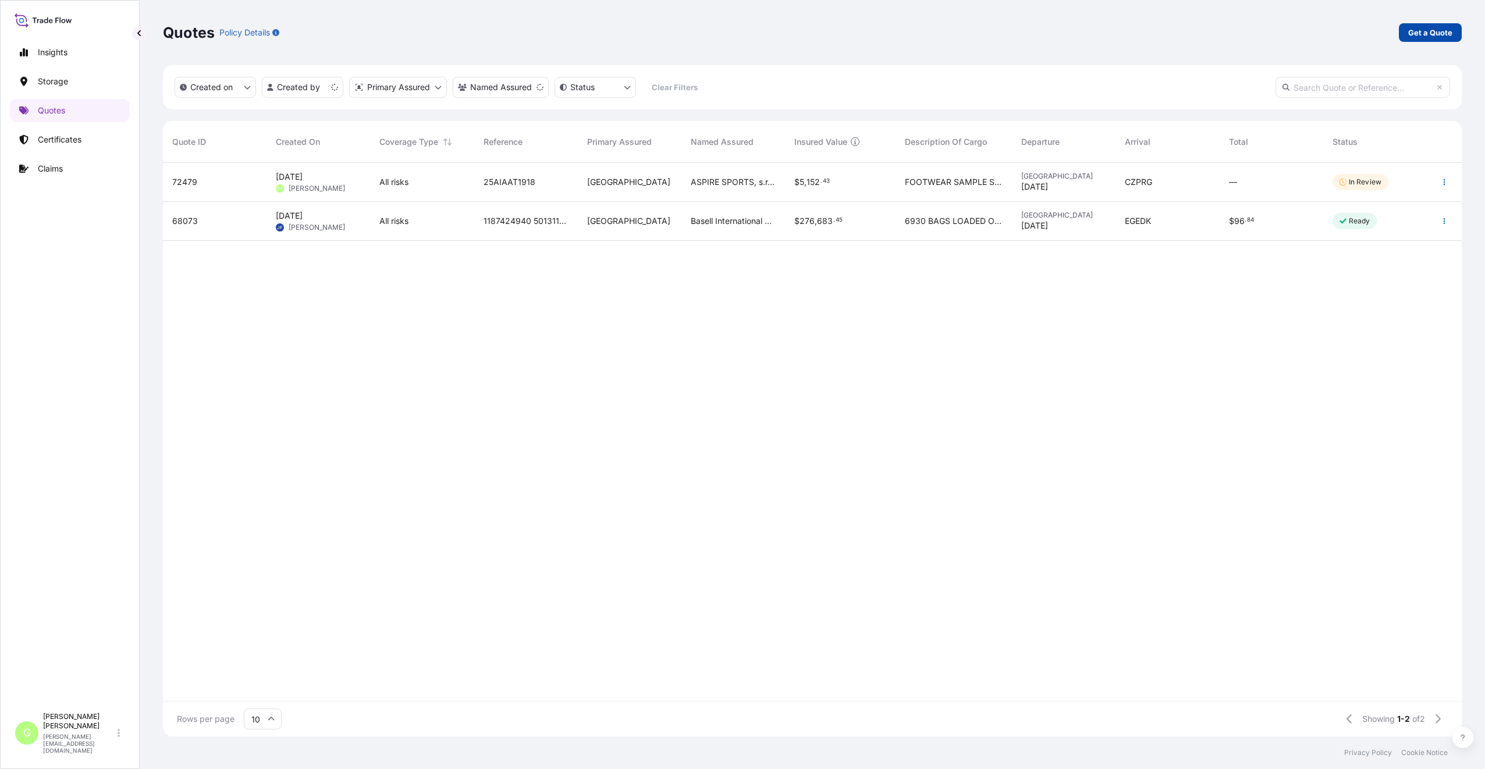
click at [1103, 31] on p "Get a Quote" at bounding box center [1430, 33] width 44 height 12
select select "Water"
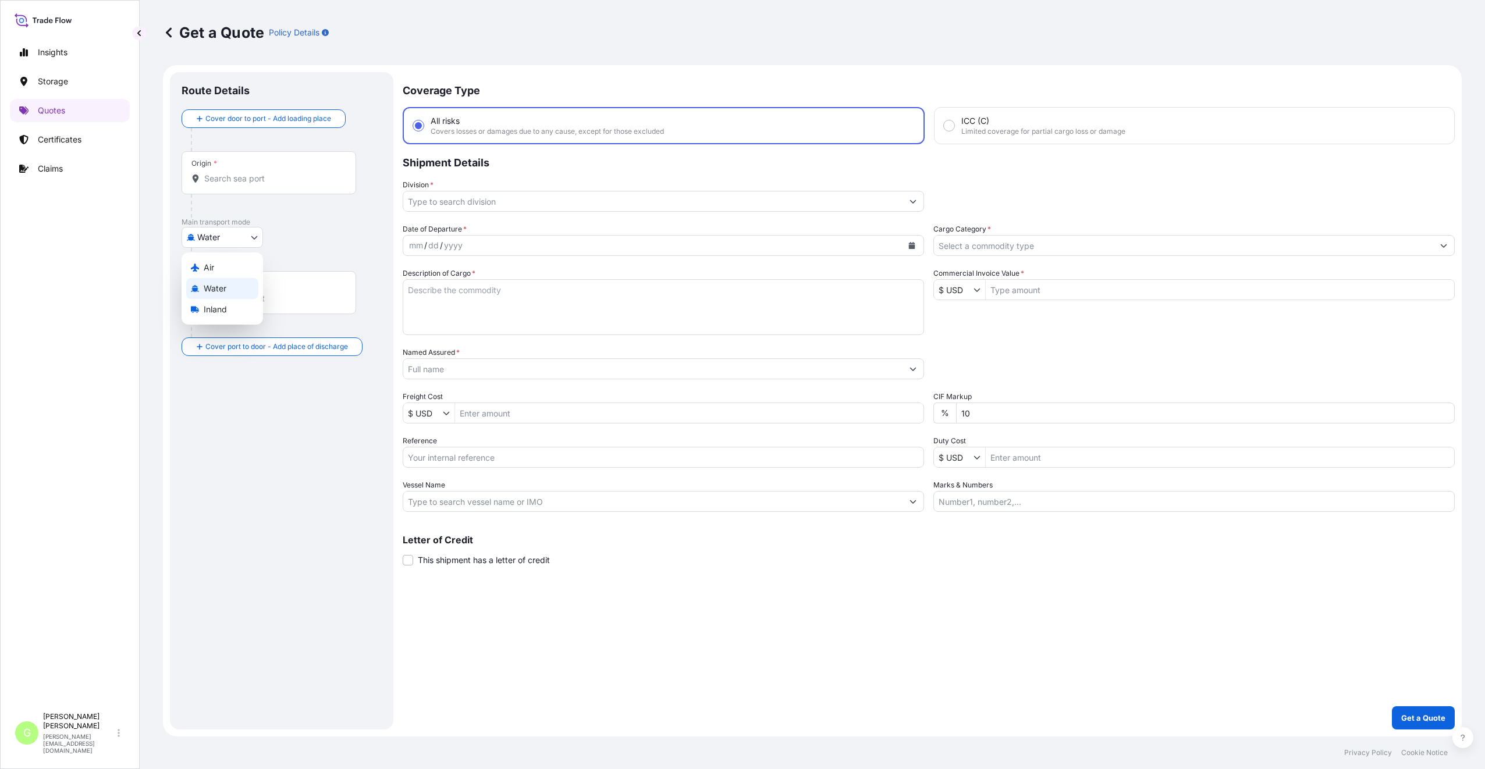
click at [196, 236] on body "Insights Storage Quotes Certificates Claims G [PERSON_NAME] [PERSON_NAME][EMAIL…" at bounding box center [742, 384] width 1485 height 769
click at [208, 310] on span "Inland" at bounding box center [215, 310] width 23 height 12
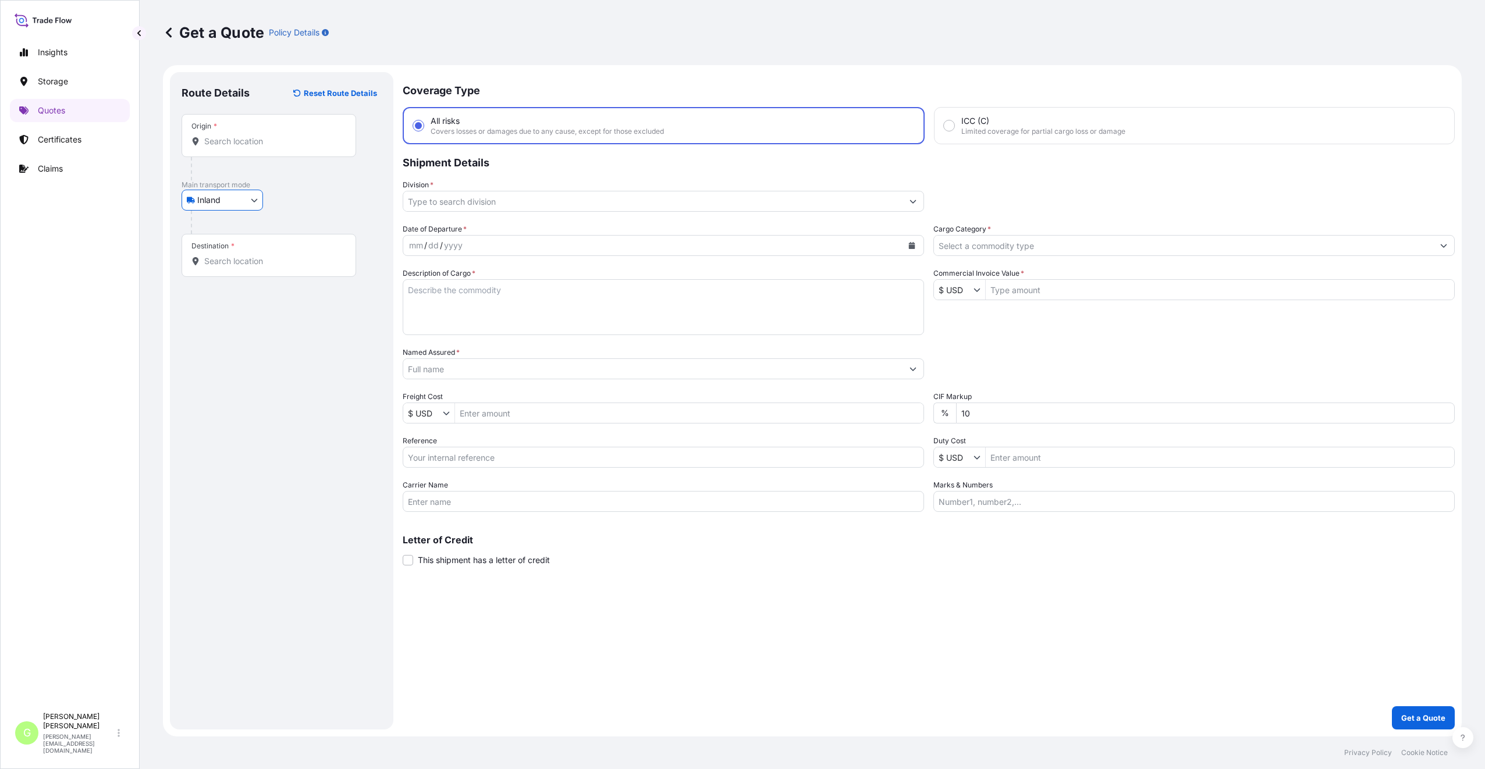
click at [436, 196] on input "Division *" at bounding box center [652, 201] width 499 height 21
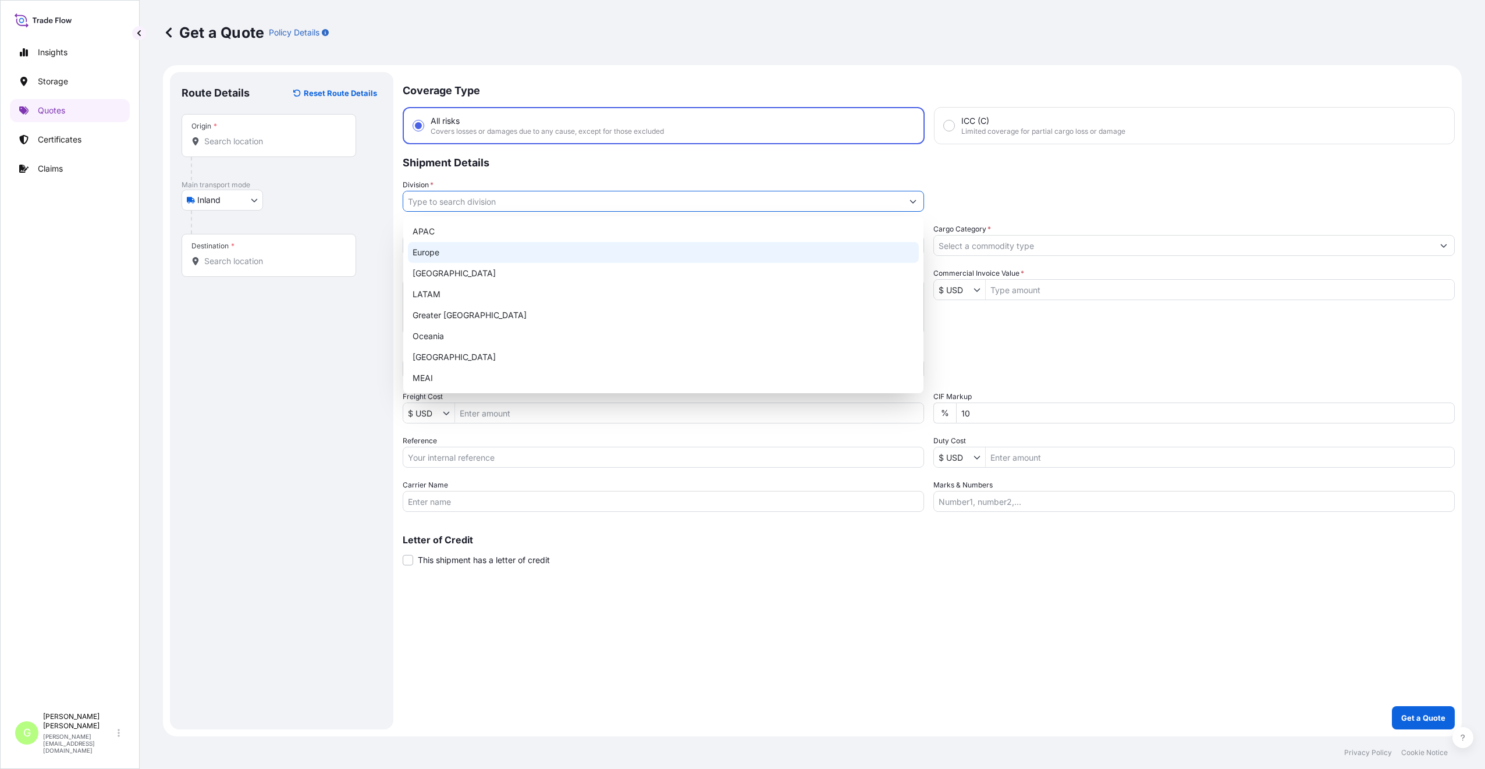
click at [424, 258] on div "Europe" at bounding box center [663, 252] width 511 height 21
type input "Europe"
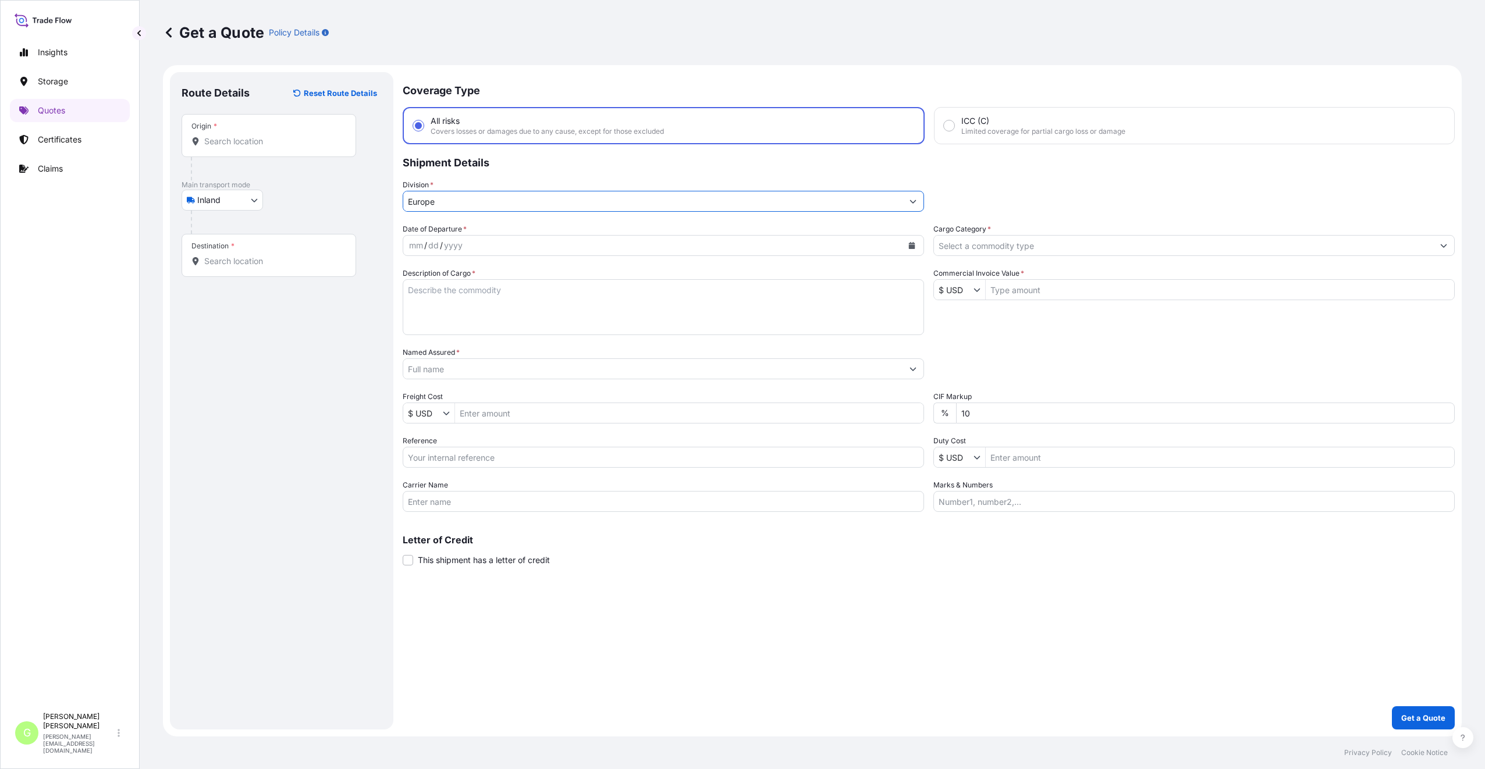
click at [1036, 245] on input "Cargo Category *" at bounding box center [1183, 245] width 499 height 21
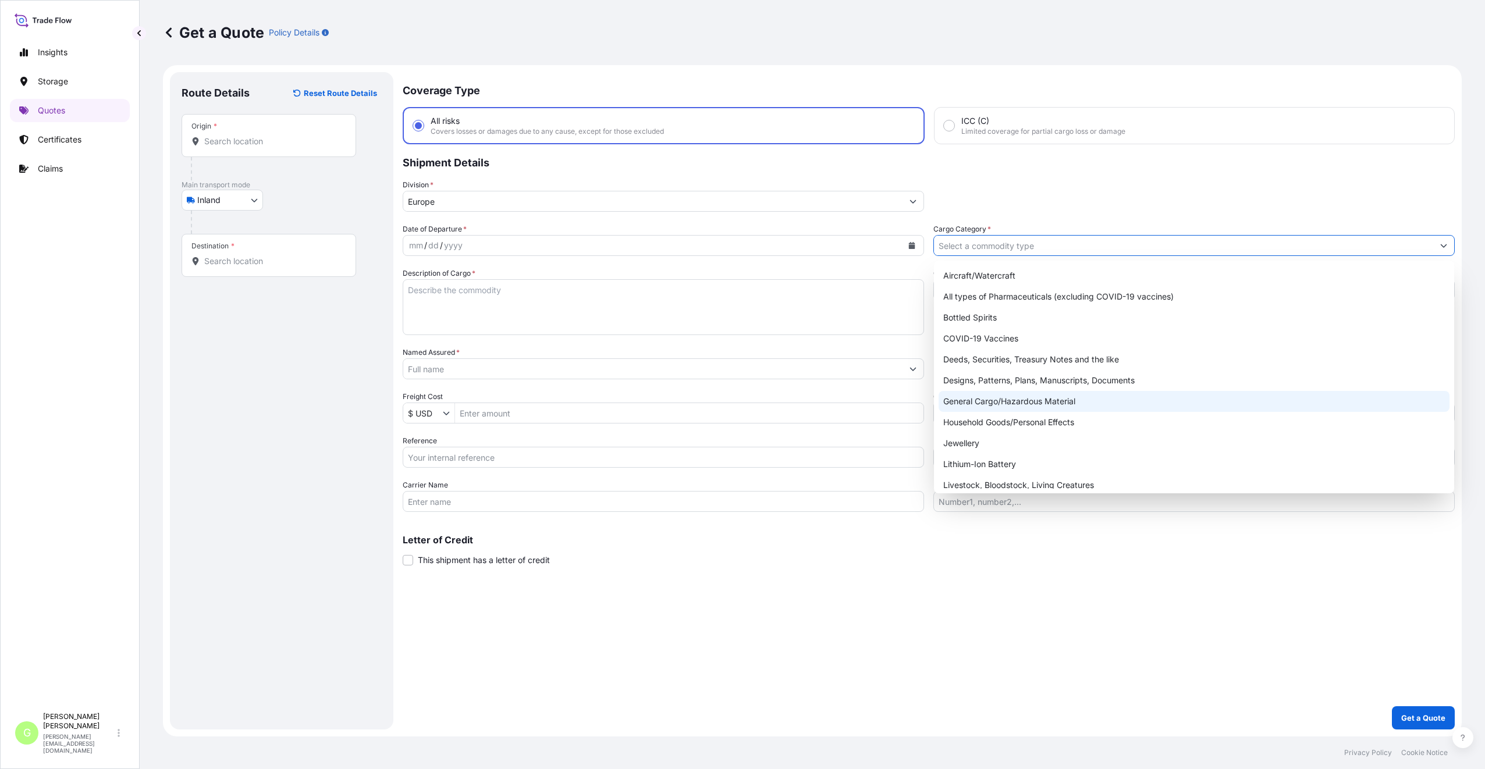
click at [968, 403] on div "General Cargo/Hazardous Material" at bounding box center [1194, 401] width 511 height 21
type input "General Cargo/Hazardous Material"
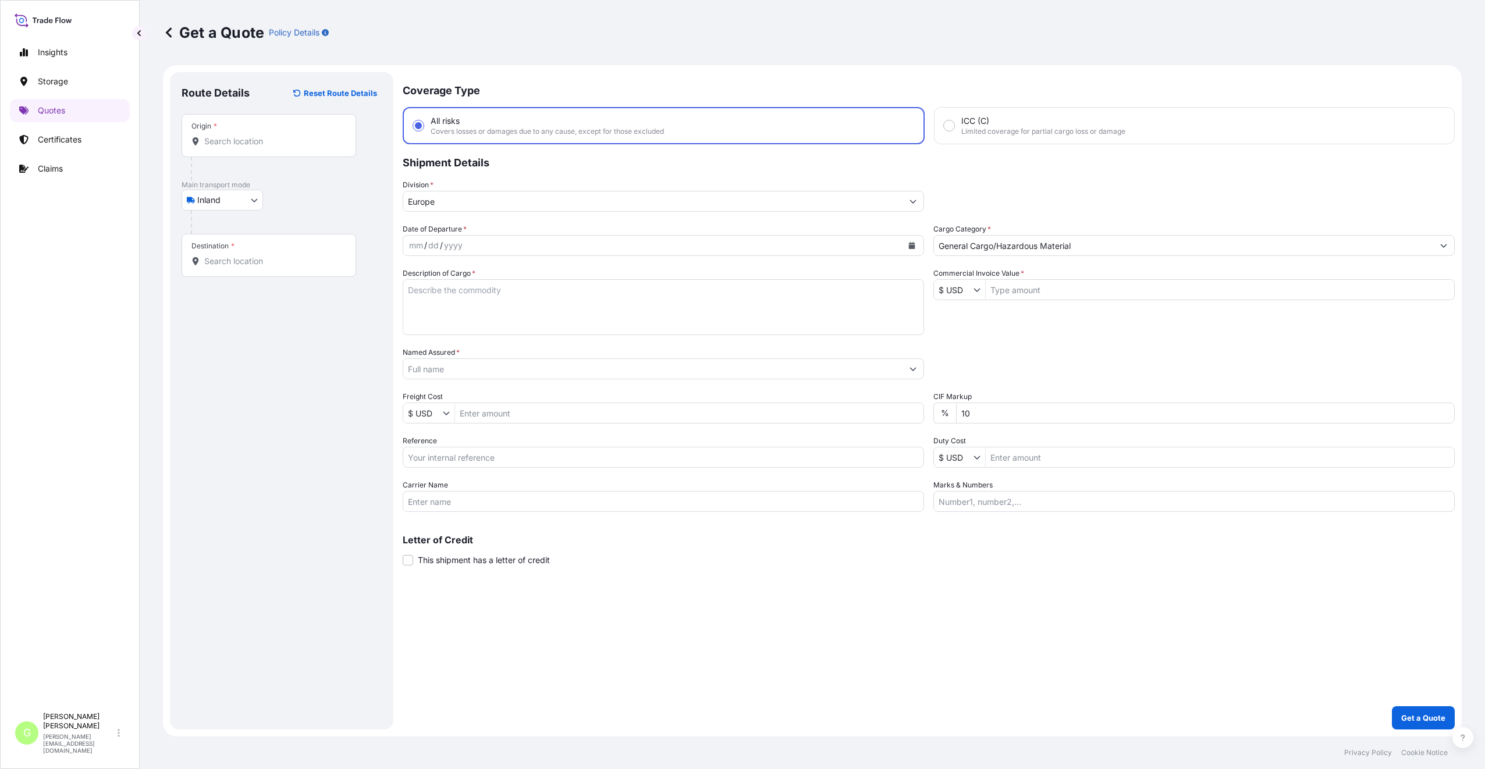
click at [435, 352] on label "Named Assured *" at bounding box center [431, 353] width 57 height 12
click at [435, 358] on input "Named Assured *" at bounding box center [652, 368] width 499 height 21
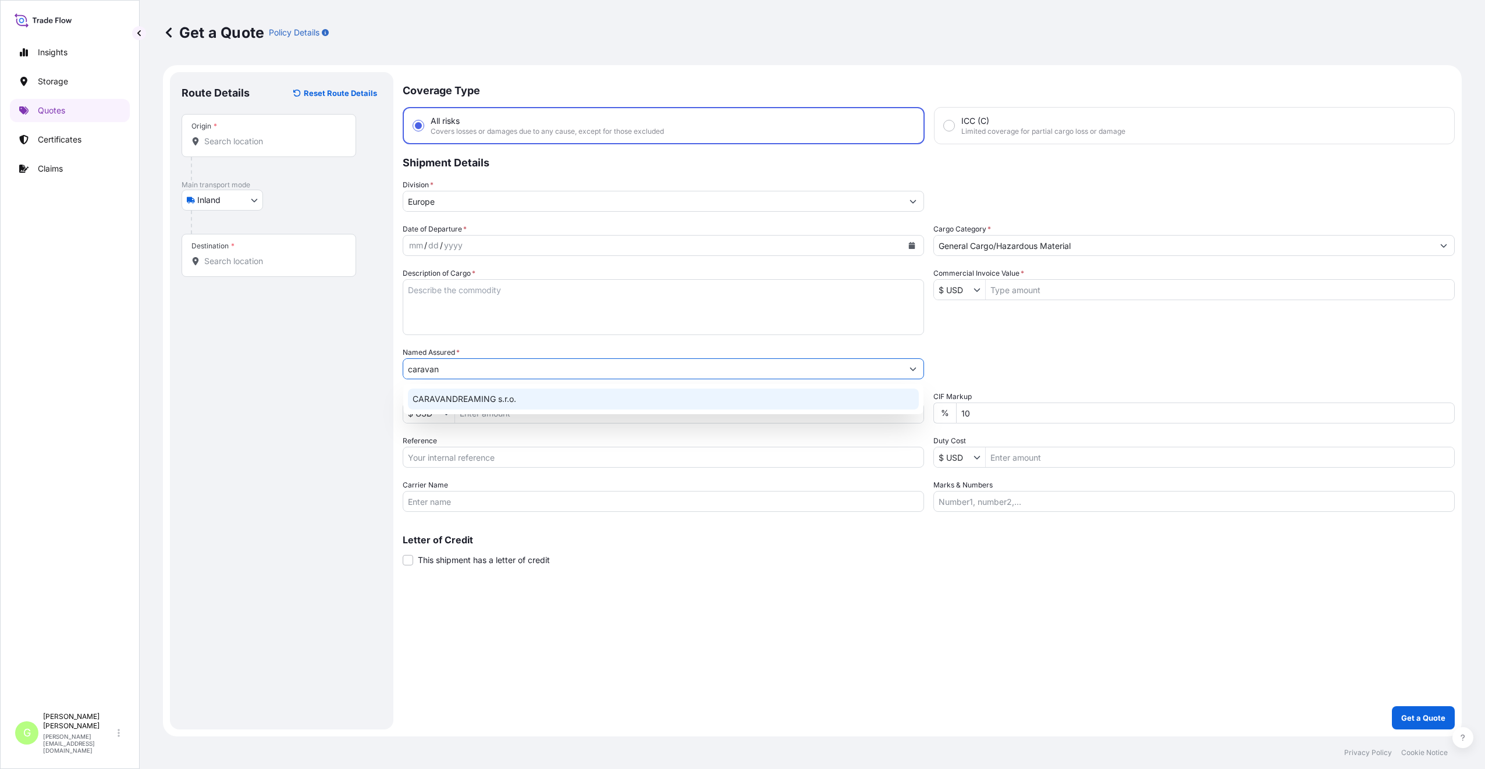
click at [449, 396] on span "CARAVANDREAMING s.r.o." at bounding box center [465, 399] width 104 height 12
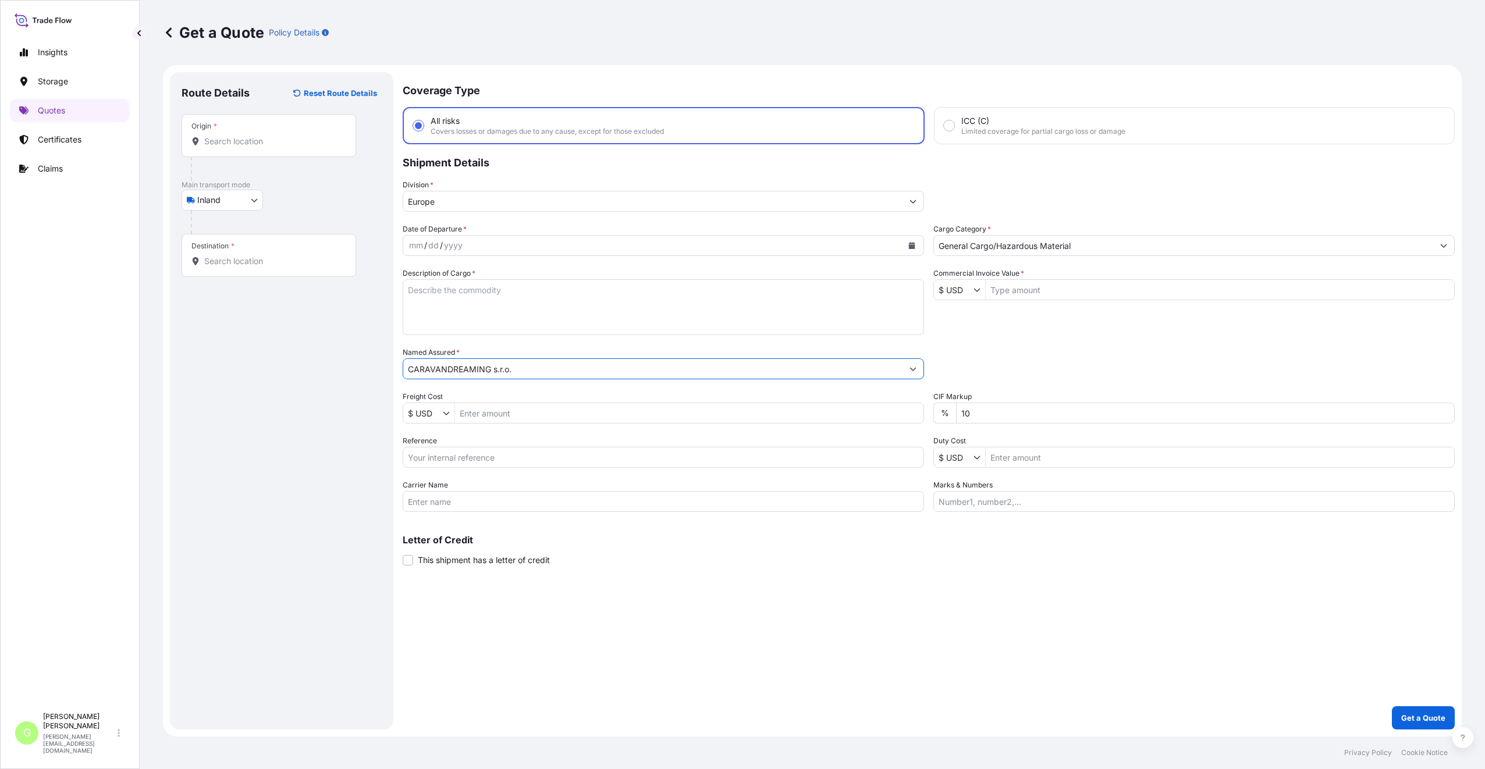
type input "CARAVANDREAMING s.r.o."
click at [441, 454] on input "Reference" at bounding box center [663, 457] width 521 height 21
paste input "25TIAKM0425"
type input "25TIAKM0425"
click at [508, 290] on textarea "Description of Cargo *" at bounding box center [663, 307] width 521 height 56
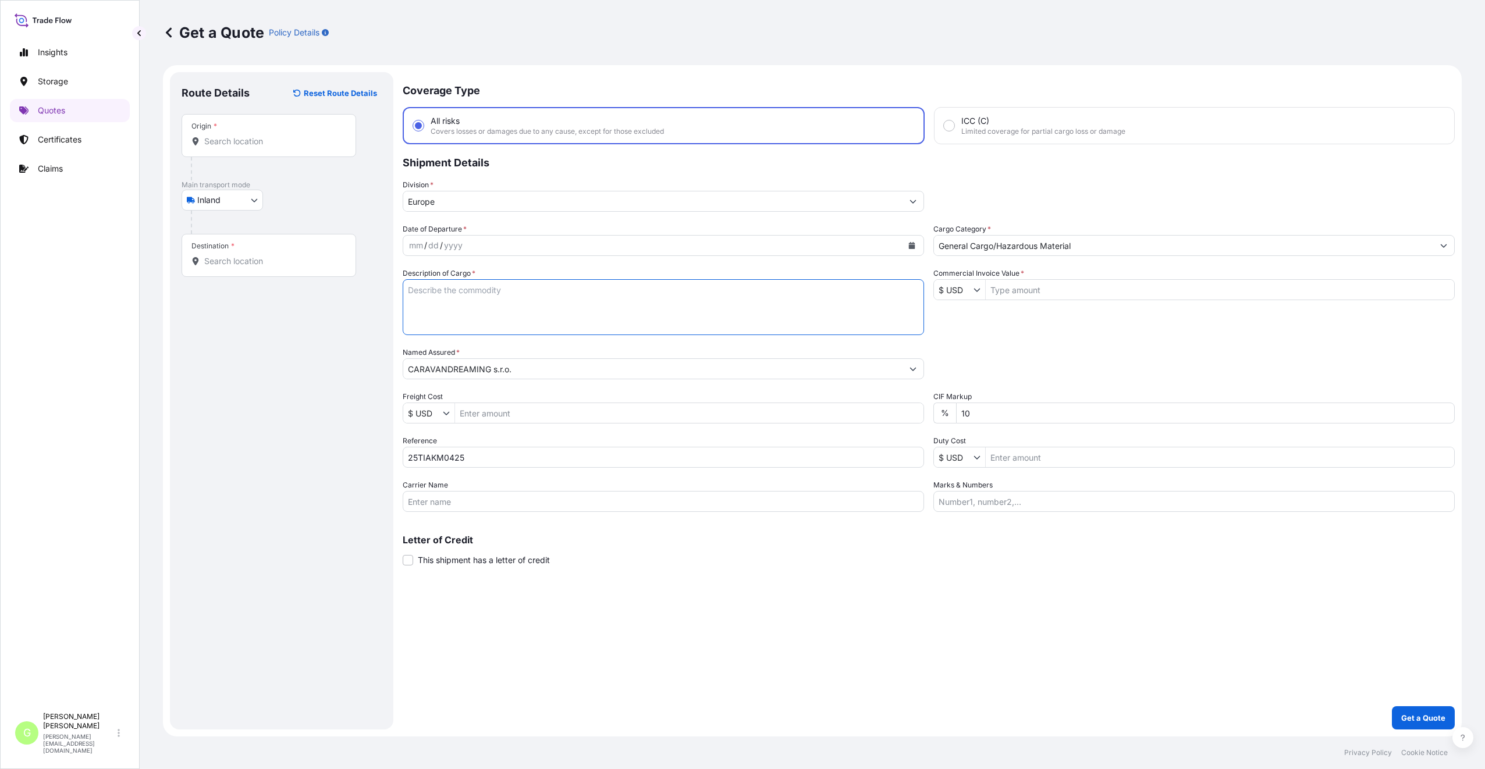
paste textarea "car roof tent"
type textarea "car roof tent"
click at [1020, 290] on input "Commercial Invoice Value *" at bounding box center [1220, 289] width 468 height 21
paste input "64641.5000"
type input "64,641.5"
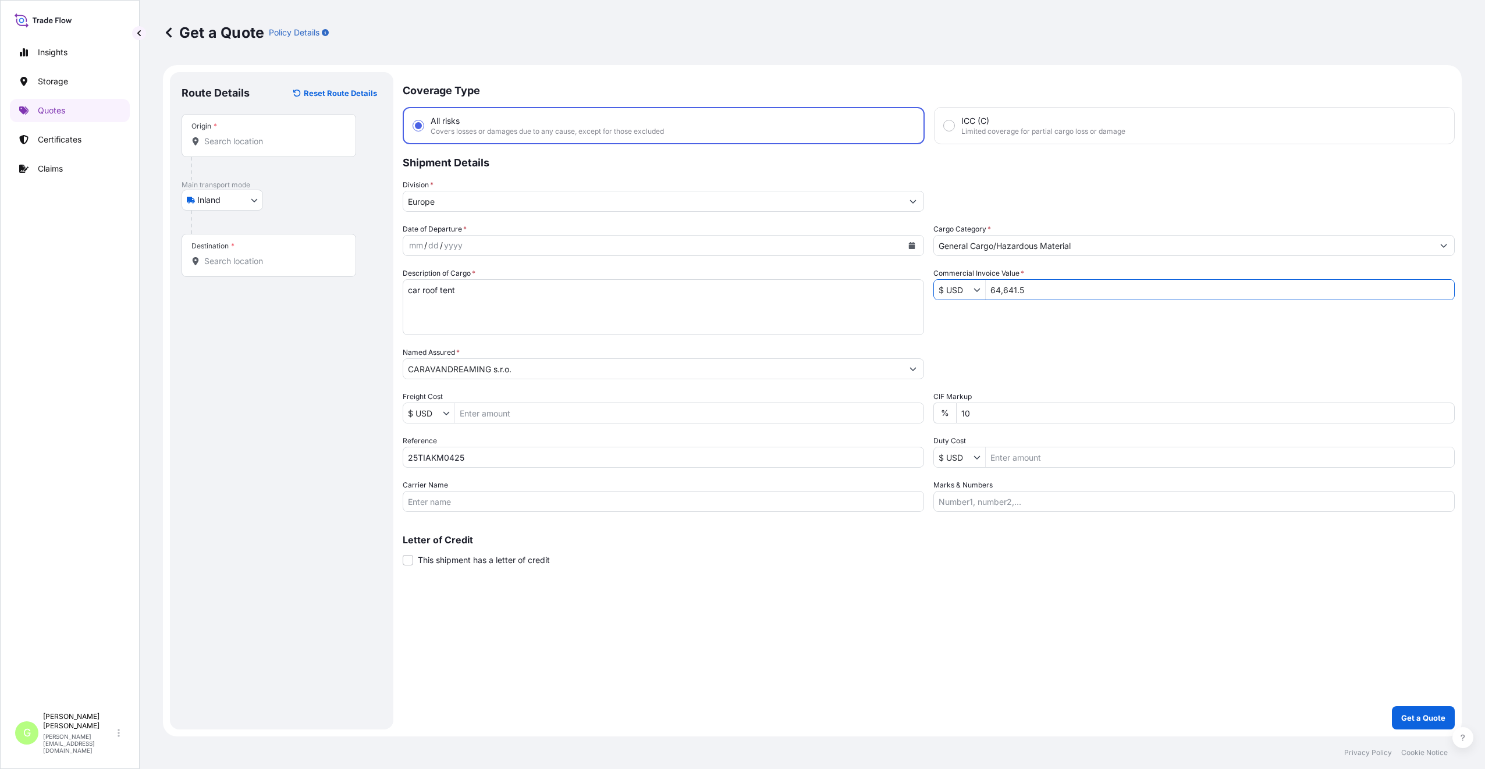
click at [537, 413] on input "Freight Cost" at bounding box center [689, 413] width 468 height 21
paste input "9500"
type input "9,500"
click at [219, 139] on input "Origin *" at bounding box center [272, 142] width 137 height 12
paste input "[GEOGRAPHIC_DATA]"
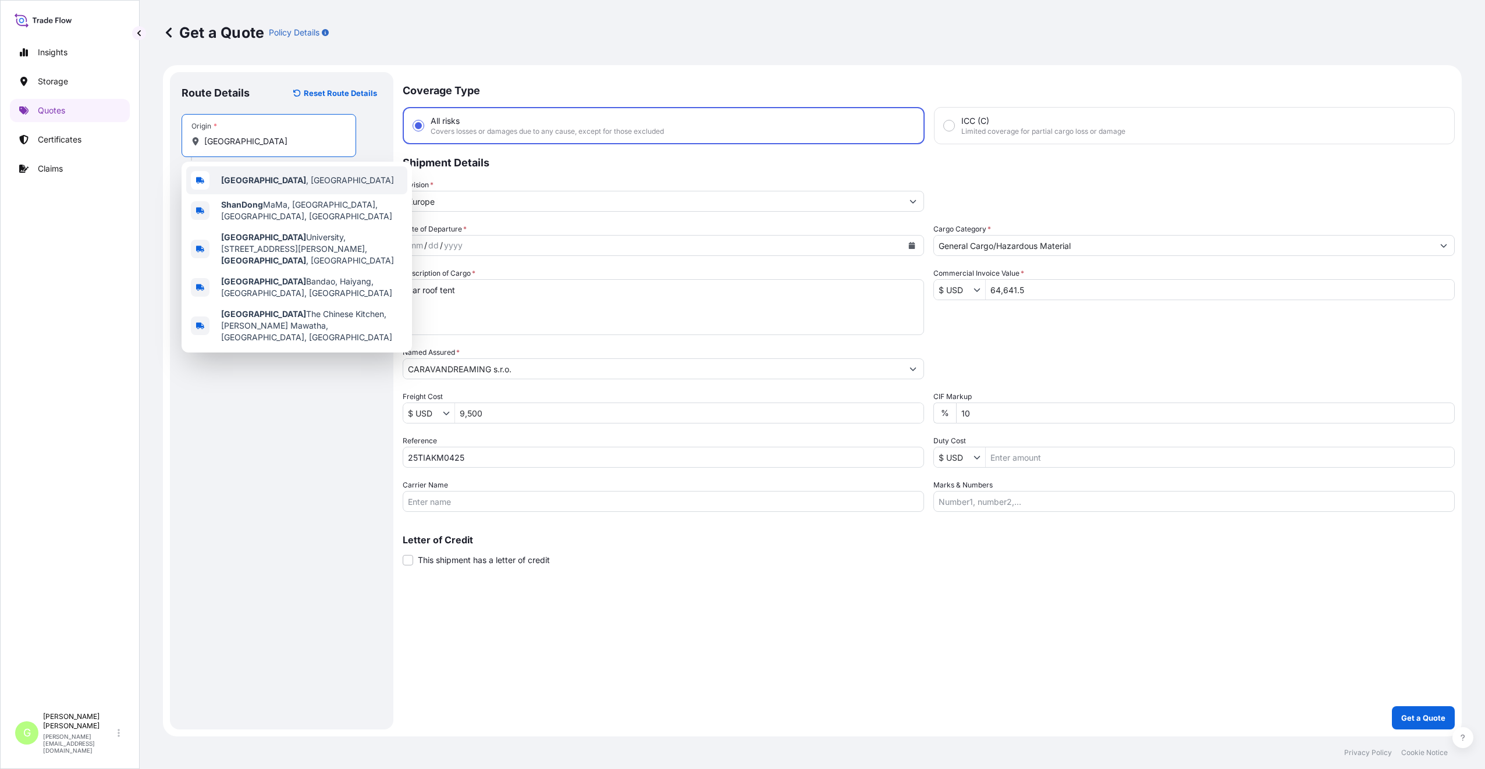
click at [238, 178] on b "[GEOGRAPHIC_DATA]" at bounding box center [263, 180] width 85 height 10
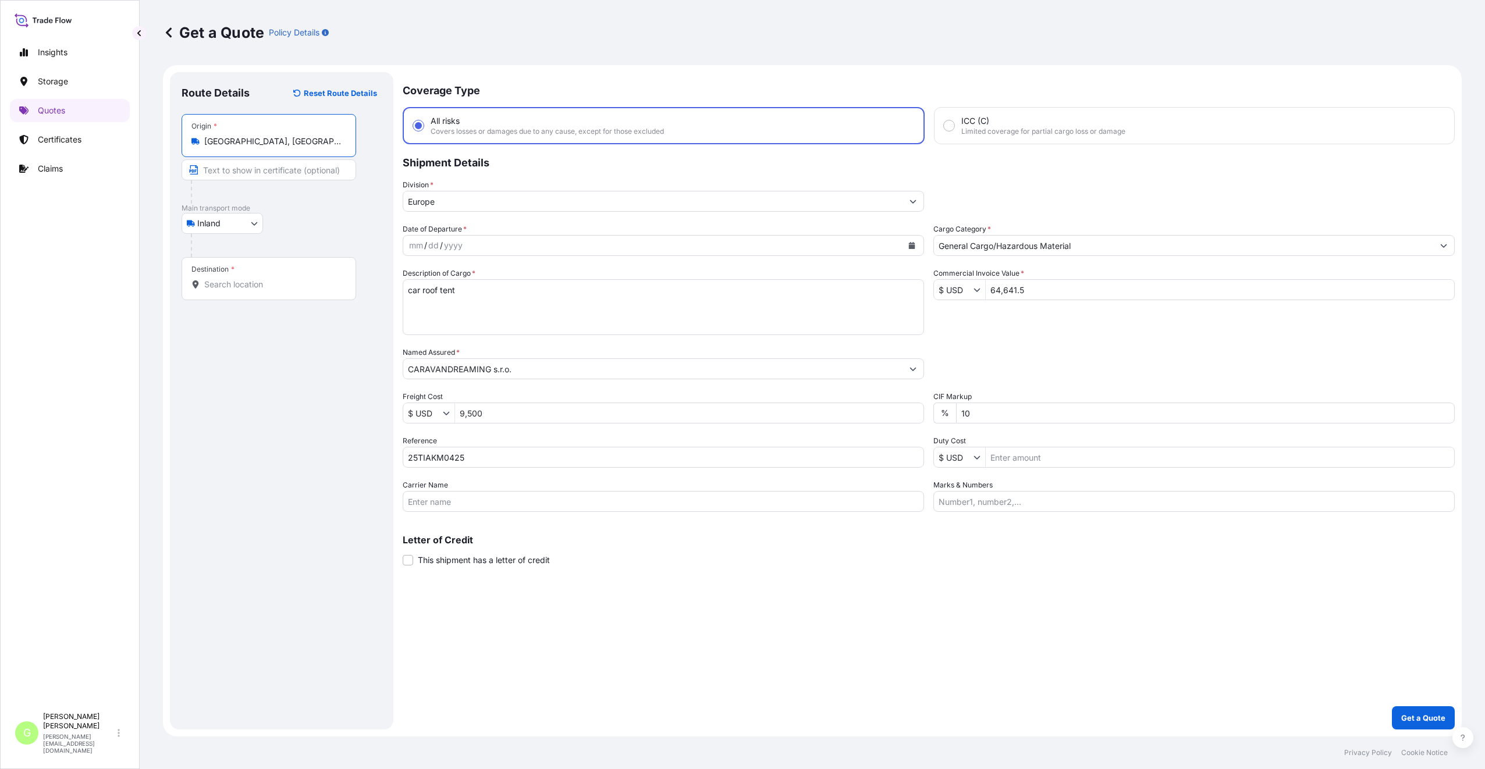
drag, startPoint x: 257, startPoint y: 143, endPoint x: 205, endPoint y: 144, distance: 51.8
click at [205, 144] on input "[GEOGRAPHIC_DATA], [GEOGRAPHIC_DATA]" at bounding box center [272, 142] width 137 height 12
type input "[GEOGRAPHIC_DATA], [GEOGRAPHIC_DATA]"
click at [221, 171] on input "Text to appear on certificate" at bounding box center [269, 169] width 175 height 21
paste input "[GEOGRAPHIC_DATA], [GEOGRAPHIC_DATA]"
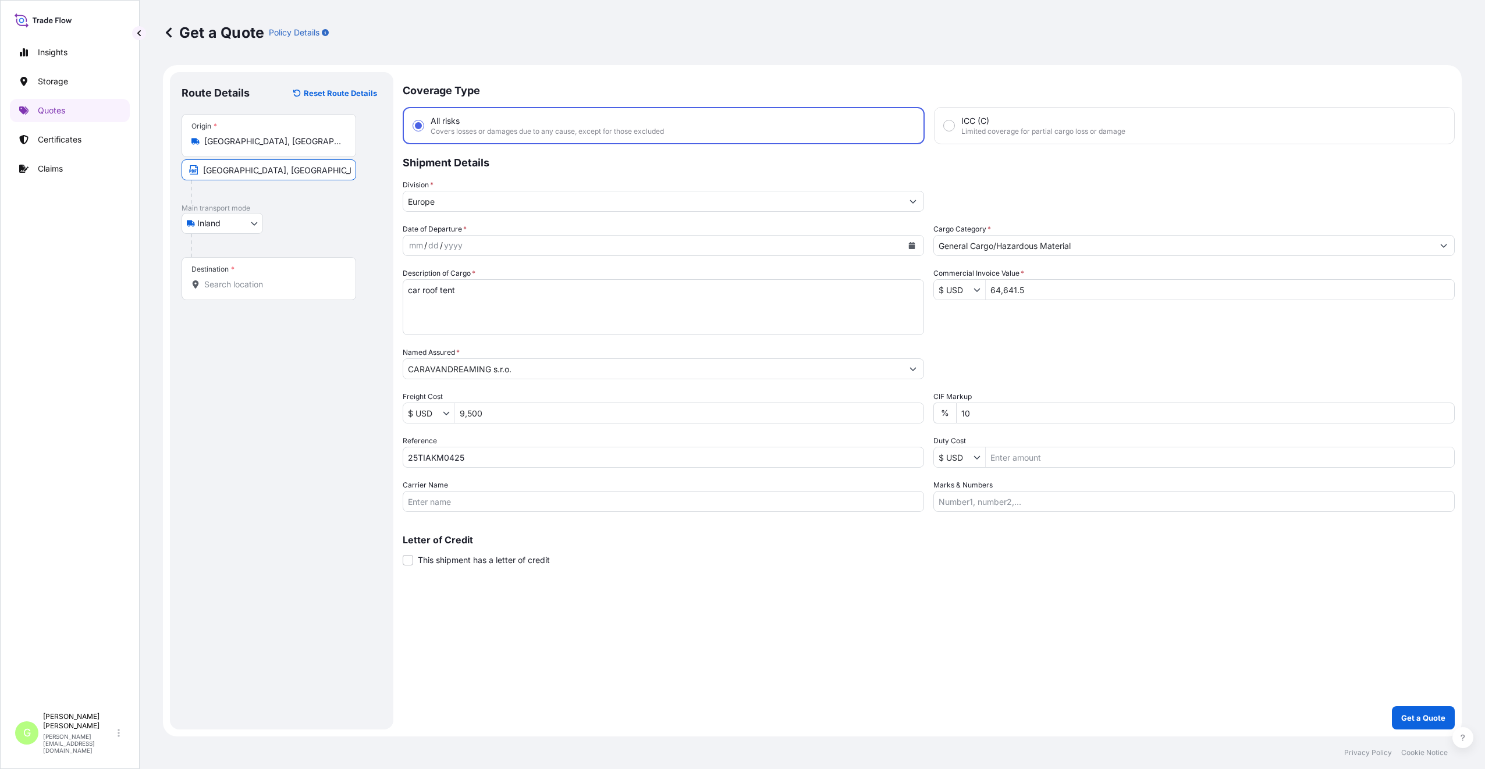
type input "[GEOGRAPHIC_DATA], [GEOGRAPHIC_DATA]"
click at [241, 272] on div "Destination *" at bounding box center [269, 278] width 175 height 43
click at [241, 279] on input "Destination *" at bounding box center [272, 285] width 137 height 12
click at [226, 284] on input "Destination * Please select a destination" at bounding box center [272, 285] width 137 height 12
paste input "Čejetice"
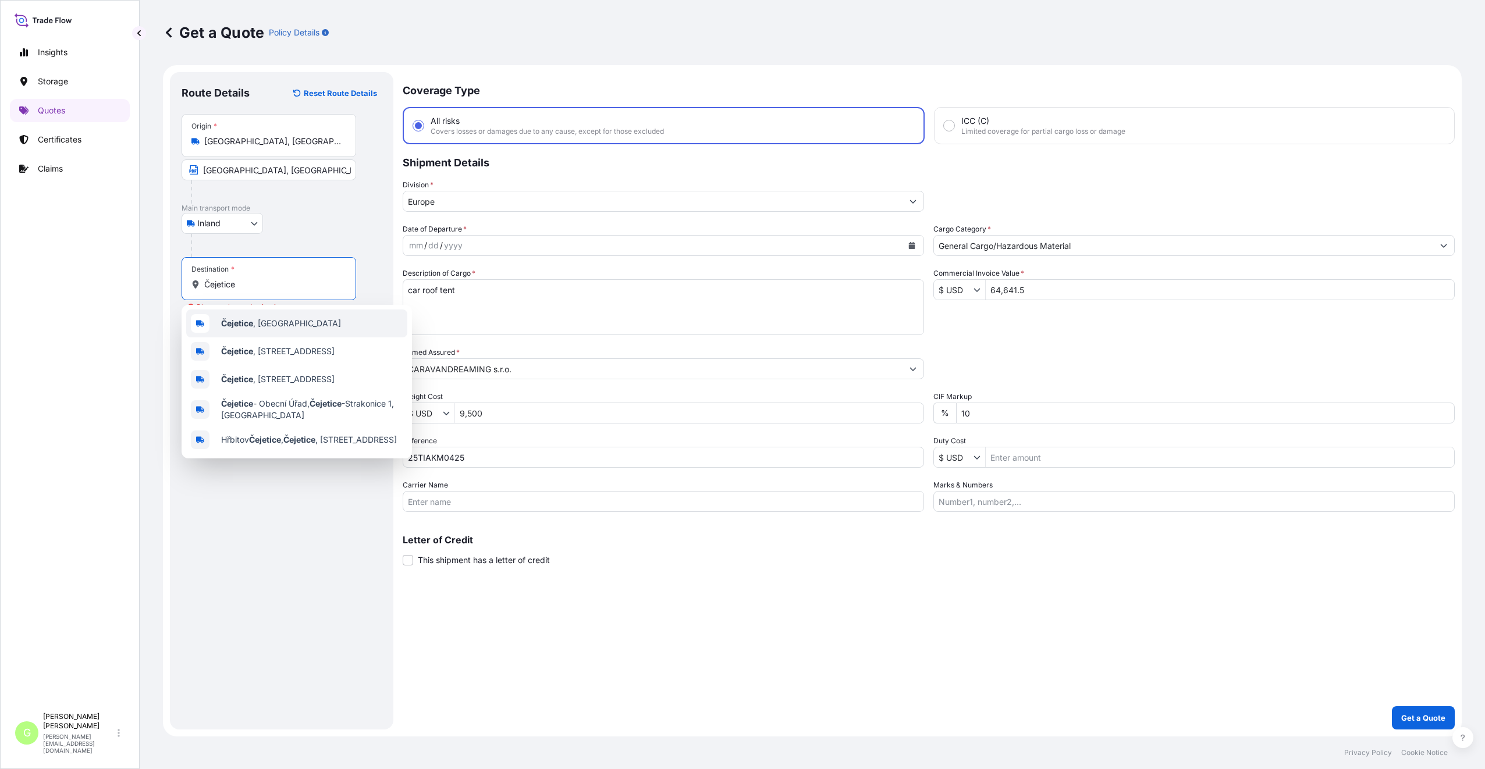
click at [239, 320] on b "Čejetice" at bounding box center [237, 323] width 32 height 10
type input "Čejetice, [GEOGRAPHIC_DATA]"
click at [218, 317] on input "Text to appear on certificate" at bounding box center [271, 313] width 179 height 21
paste input "Čejetice"
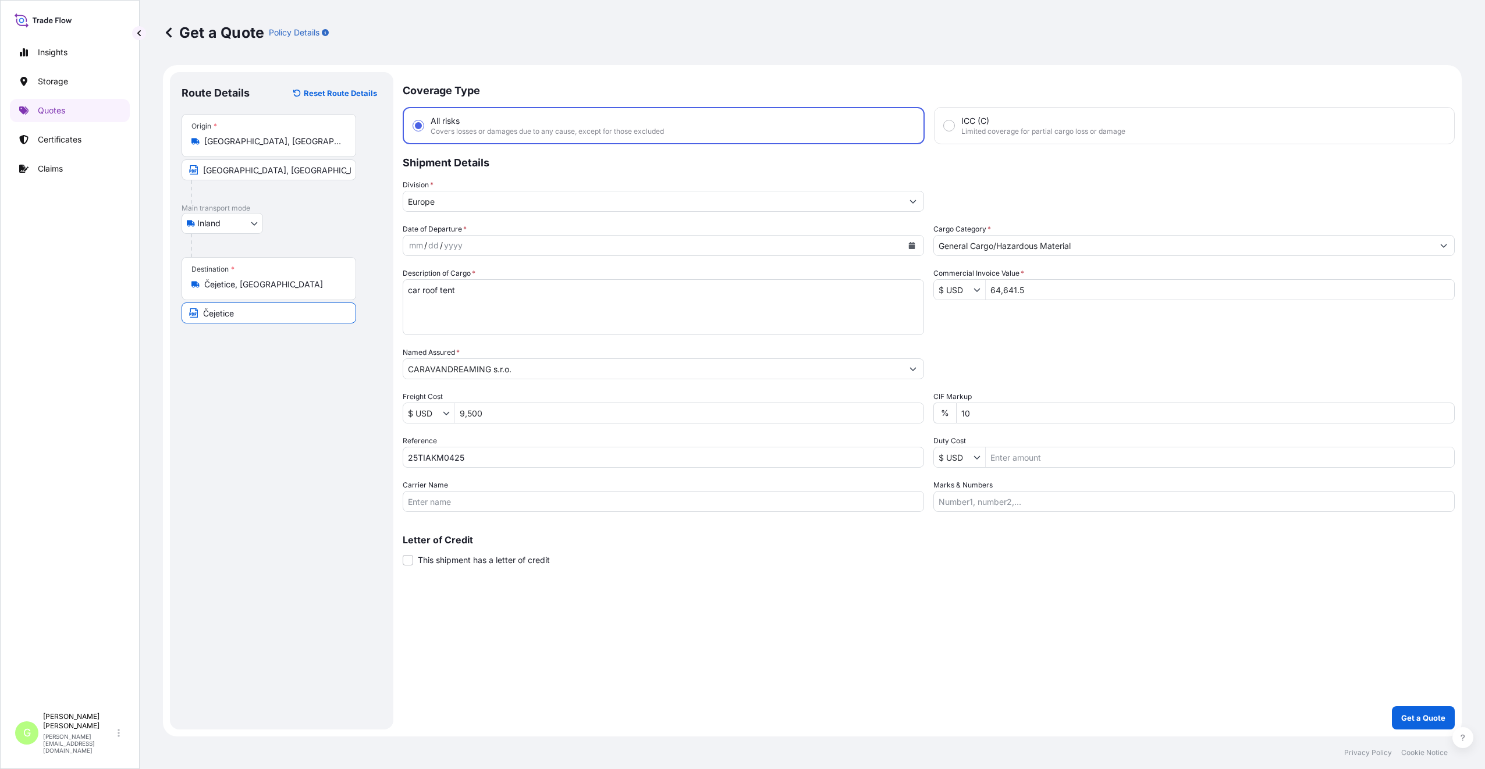
type input "Čejetice, [GEOGRAPHIC_DATA]"
drag, startPoint x: 301, startPoint y: 401, endPoint x: 310, endPoint y: 390, distance: 13.3
click at [301, 401] on div "Route Details Reset Route Details Place of loading Road / [GEOGRAPHIC_DATA] / I…" at bounding box center [282, 401] width 200 height 634
click at [913, 247] on icon "Calendar" at bounding box center [912, 245] width 6 height 7
click at [433, 278] on button "Previous" at bounding box center [427, 279] width 26 height 19
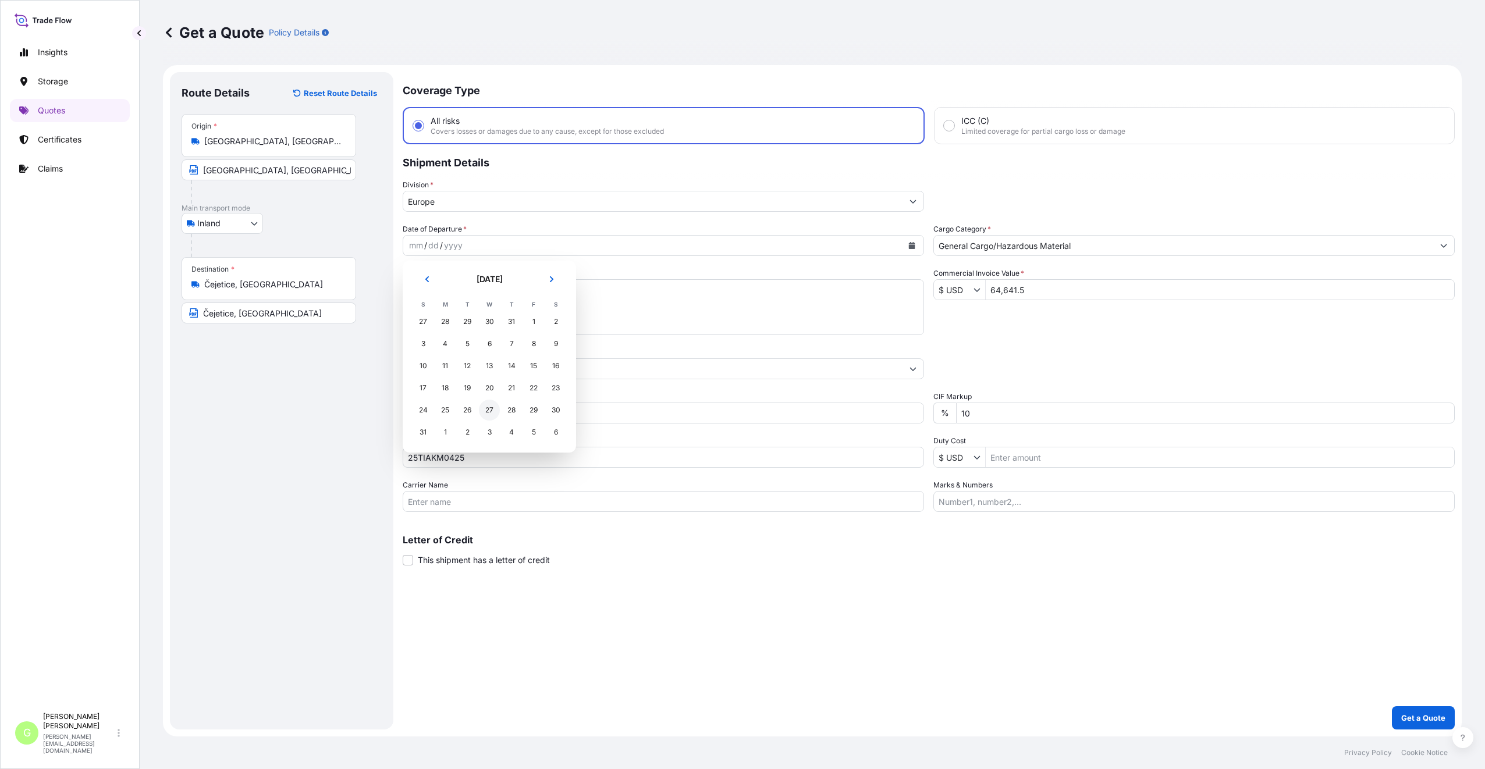
click at [482, 406] on div "27" at bounding box center [489, 410] width 21 height 21
click at [542, 545] on div "Coverage Type All risks Covers losses or damages due to any cause, except for t…" at bounding box center [929, 401] width 1052 height 658
drag, startPoint x: 324, startPoint y: 446, endPoint x: 370, endPoint y: 457, distance: 47.9
click at [323, 446] on div "Route Details Reset Route Details Place of loading Road / [GEOGRAPHIC_DATA] / I…" at bounding box center [282, 401] width 200 height 634
click at [500, 499] on input "Carrier Name" at bounding box center [663, 501] width 521 height 21
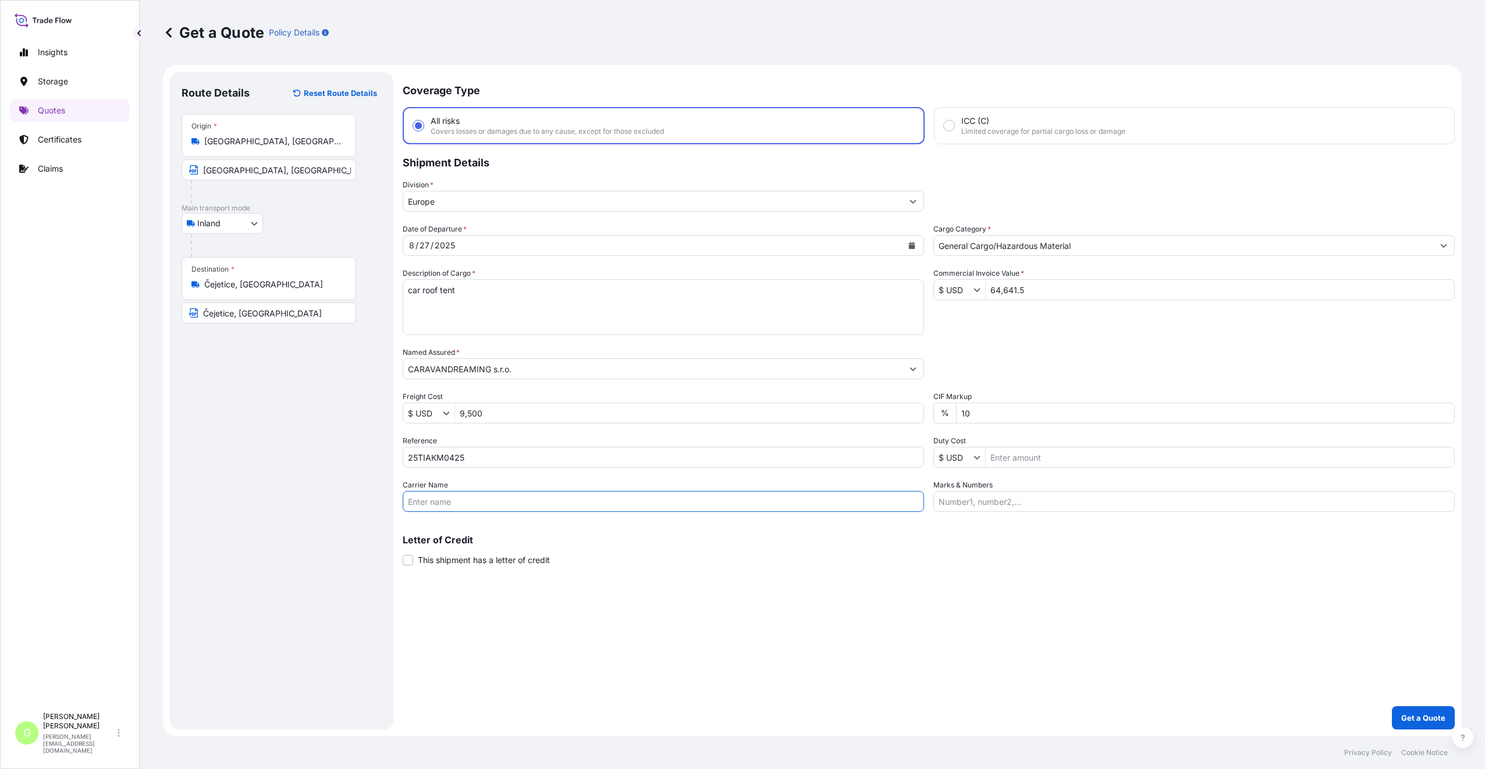
type input "BOXLINE UCL"
click at [676, 545] on div "Coverage Type All risks Covers losses or damages due to any cause, except for t…" at bounding box center [929, 401] width 1052 height 658
click at [1103, 545] on p "Get a Quote" at bounding box center [1423, 718] width 44 height 12
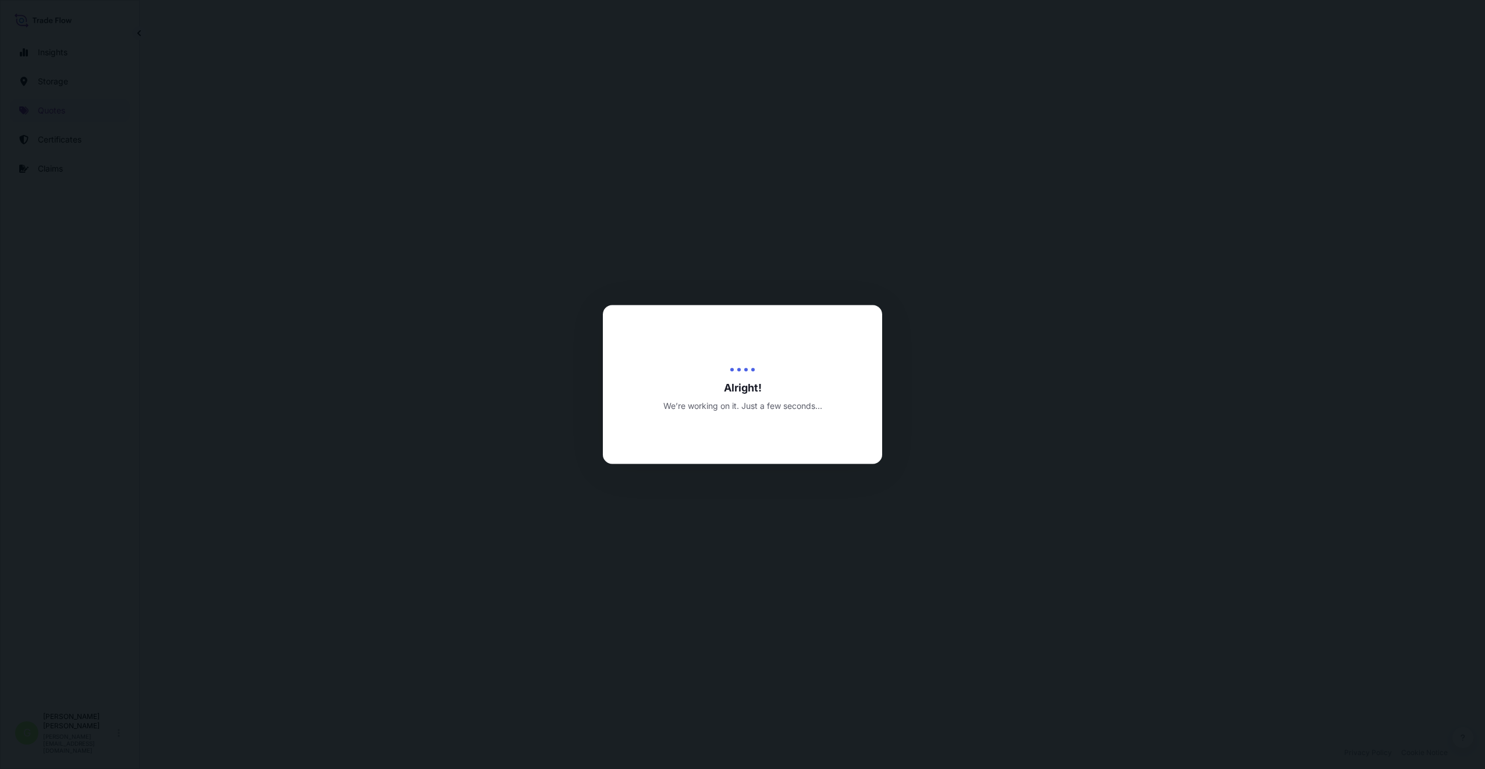
select select "Inland"
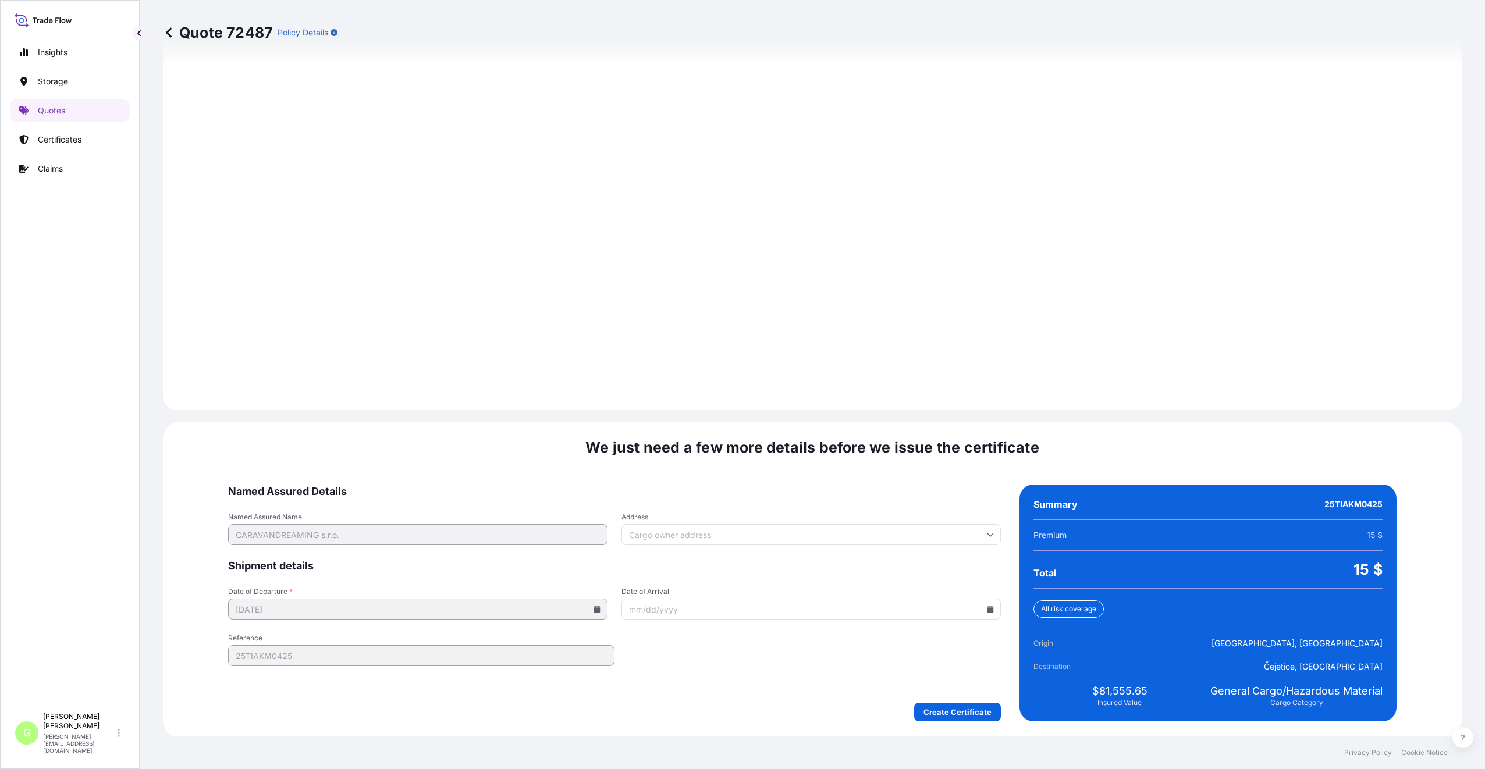
scroll to position [1401, 0]
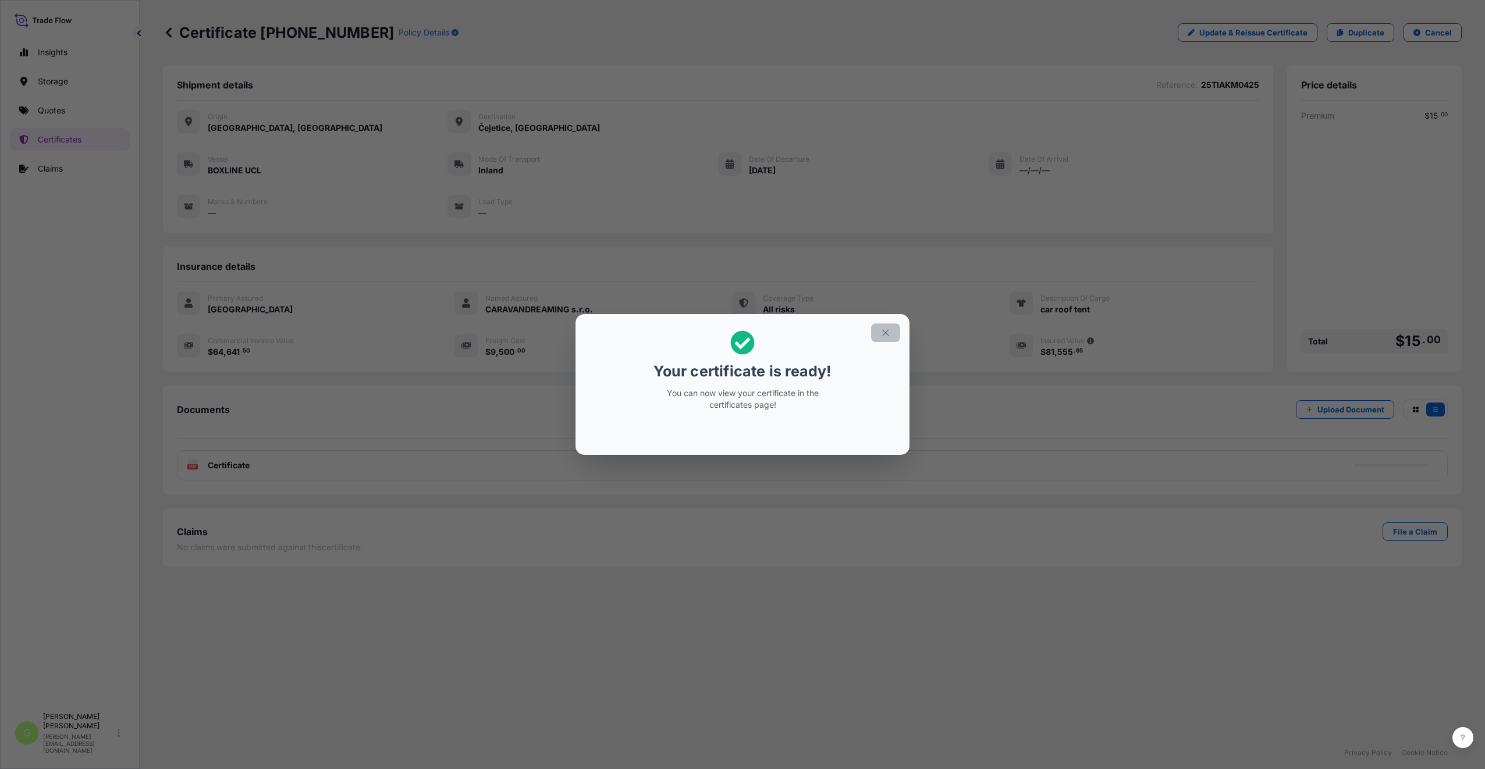
click at [892, 330] on button "button" at bounding box center [885, 333] width 29 height 19
